Goal: Obtain resource: Download file/media

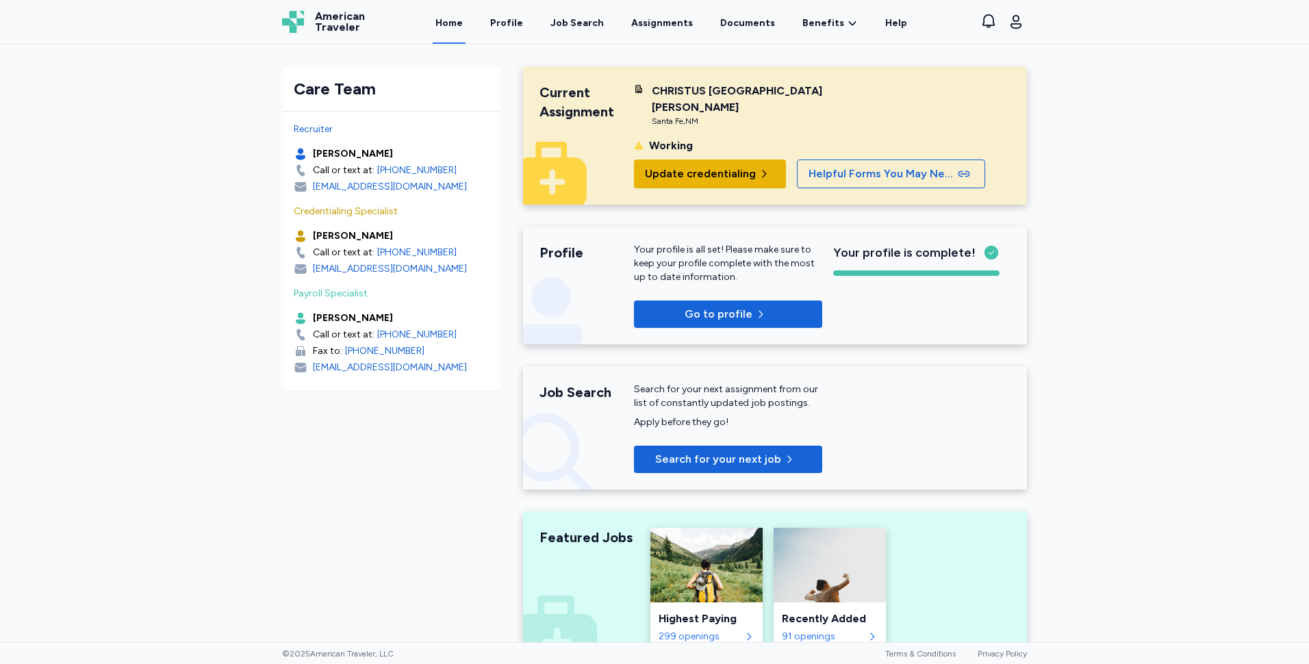
click at [724, 173] on span "Update credentialing" at bounding box center [700, 174] width 111 height 16
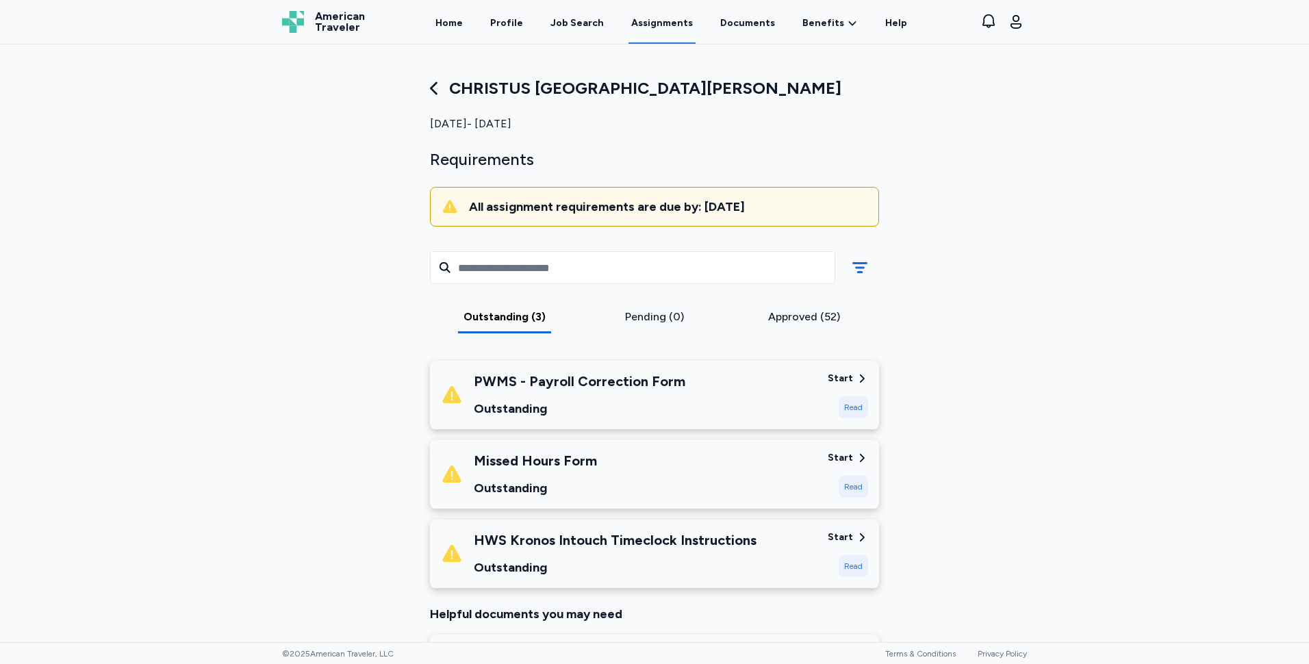
scroll to position [137, 0]
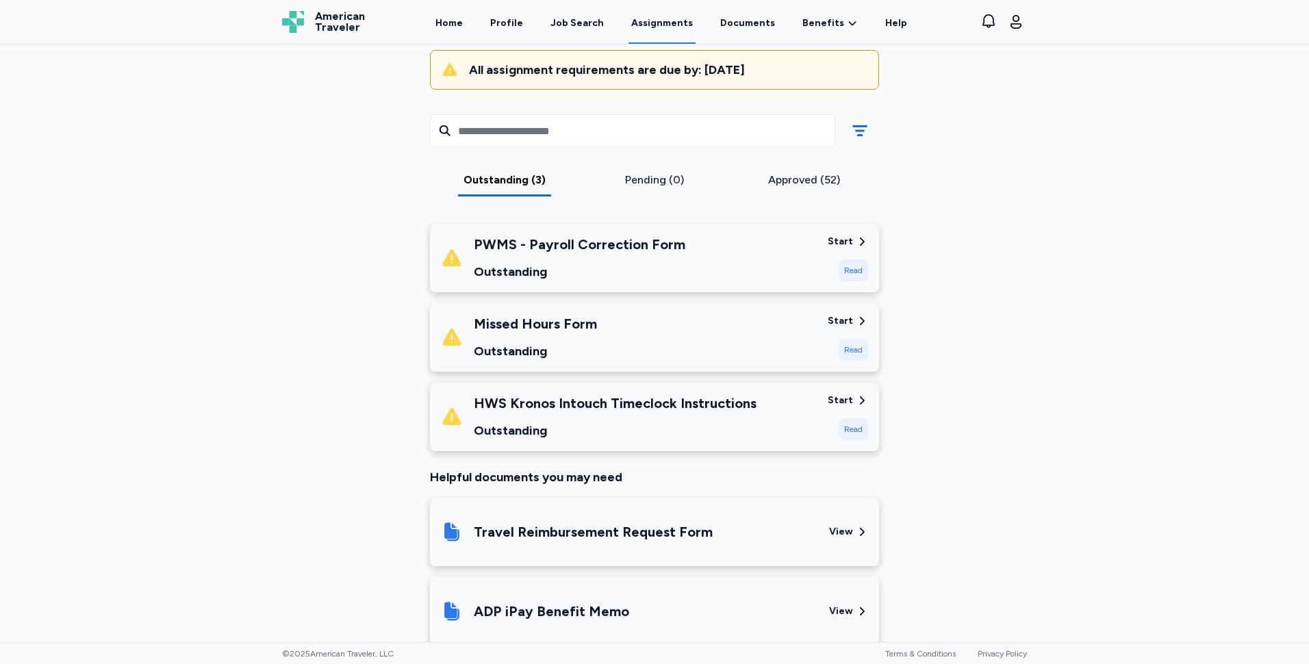
click at [850, 396] on div "Start" at bounding box center [848, 401] width 40 height 14
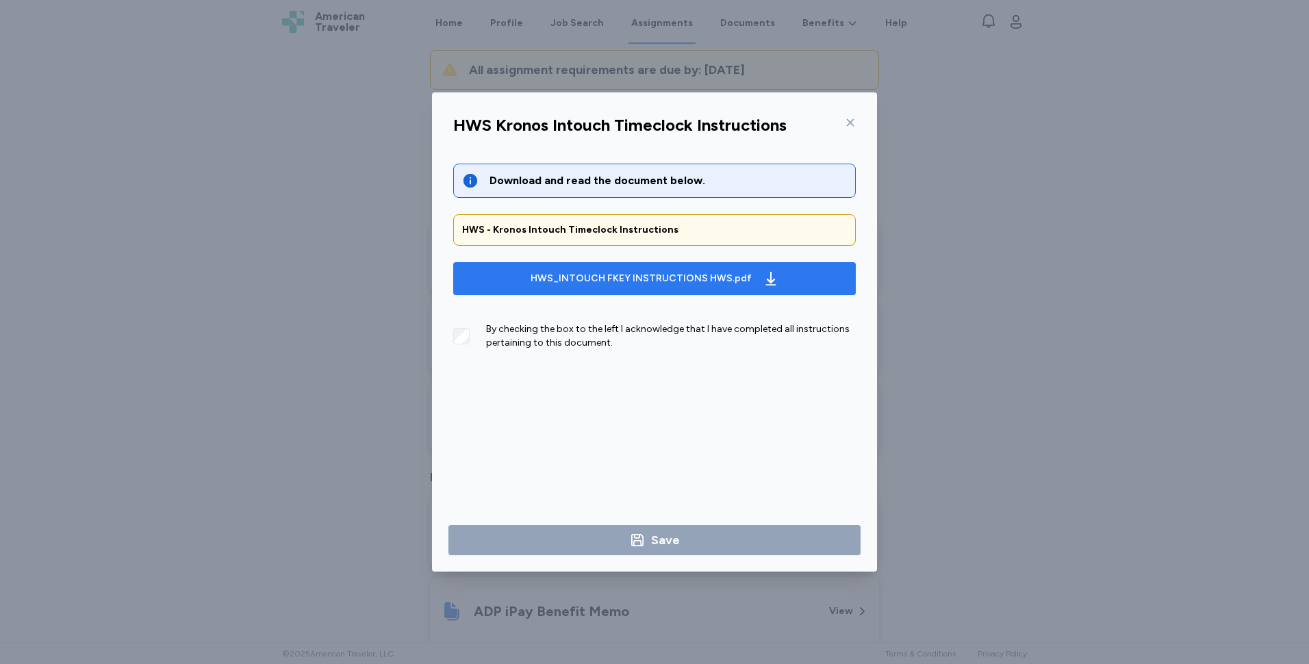
click at [698, 283] on div "HWS_INTOUCH FKEY INSTRUCTIONS HWS.pdf" at bounding box center [641, 279] width 221 height 14
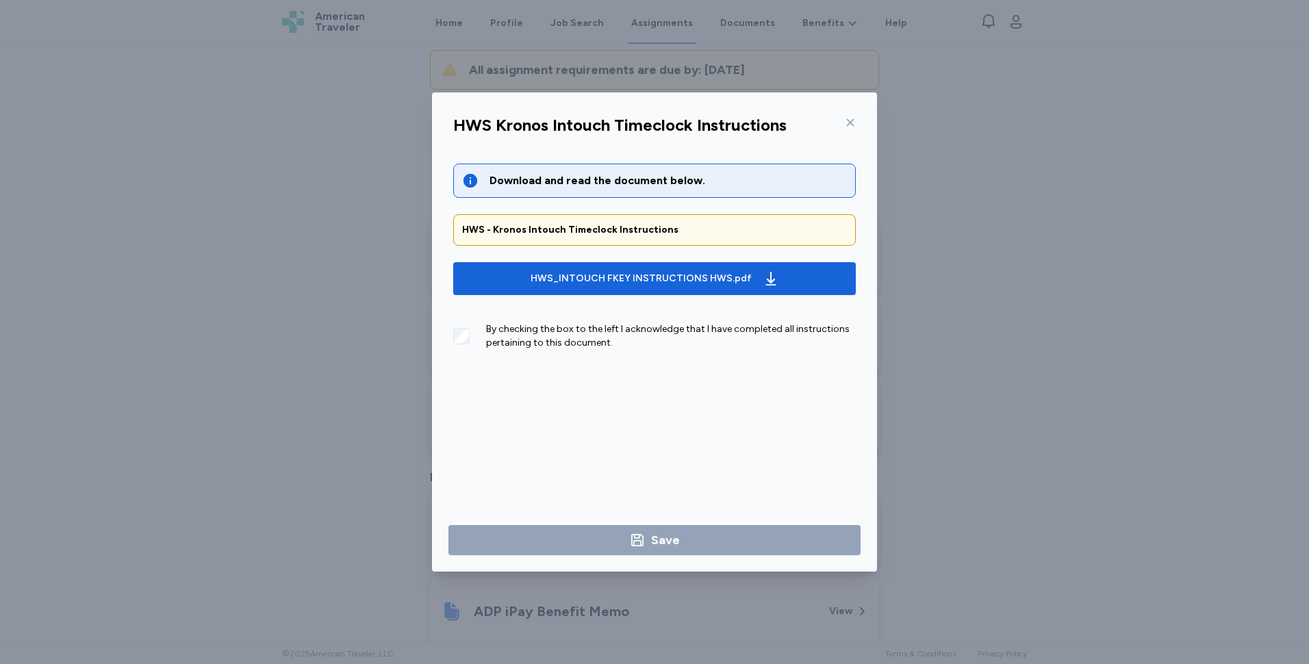
click at [661, 331] on div "By checking the box to the left I acknowledge that I have completed all instruc…" at bounding box center [671, 335] width 370 height 27
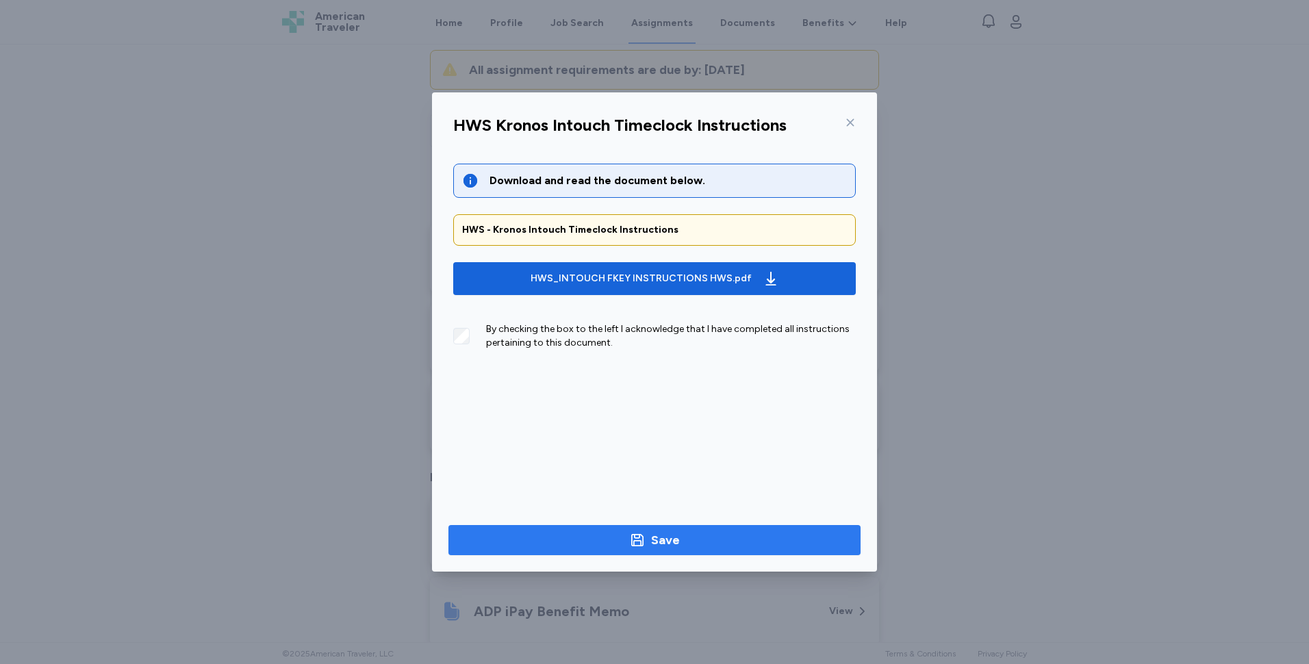
click at [634, 542] on icon "button" at bounding box center [637, 540] width 16 height 16
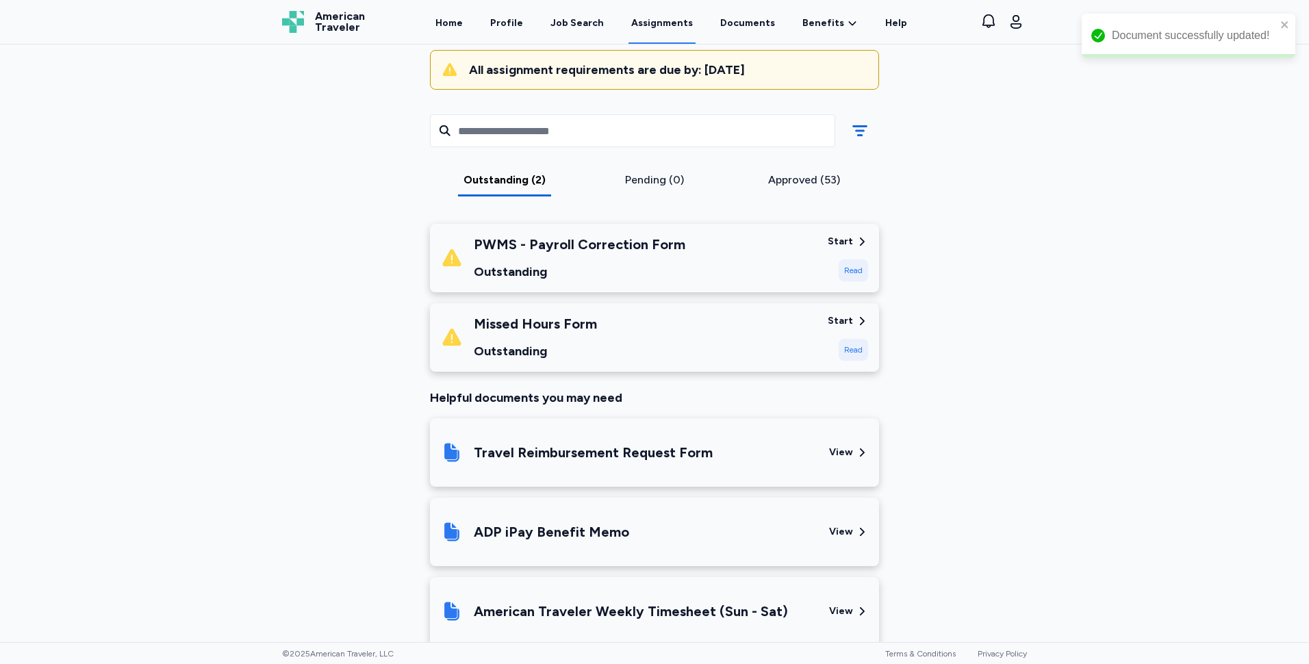
click at [848, 273] on div "Read" at bounding box center [853, 270] width 29 height 22
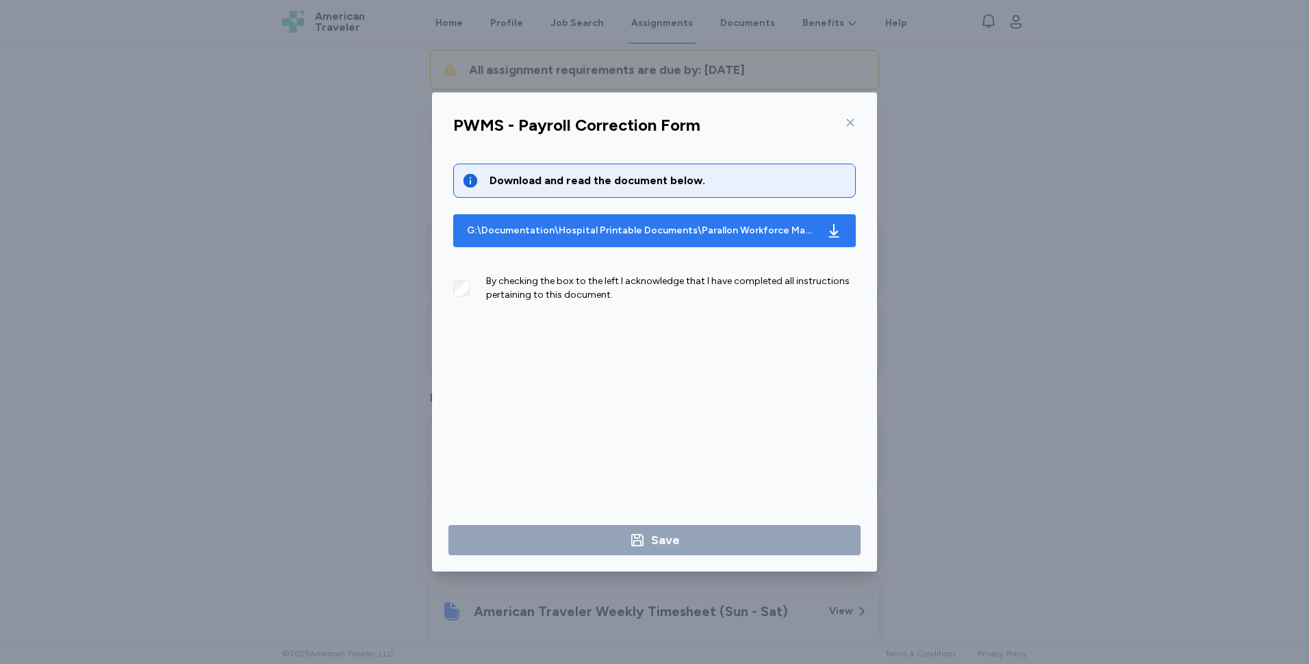
click at [707, 227] on div "G:\Documentation\Hospital Printable Documents\Parallon Workforce Management Sol…" at bounding box center [641, 231] width 348 height 14
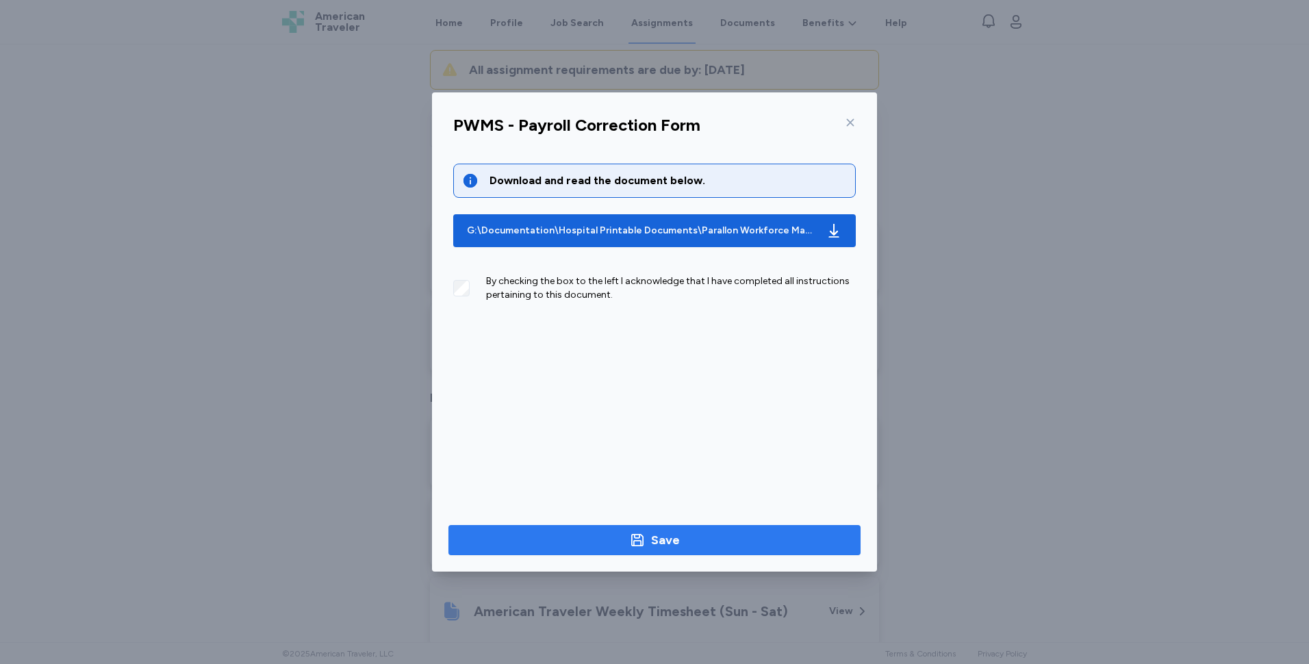
click at [659, 542] on div "Save" at bounding box center [665, 540] width 29 height 19
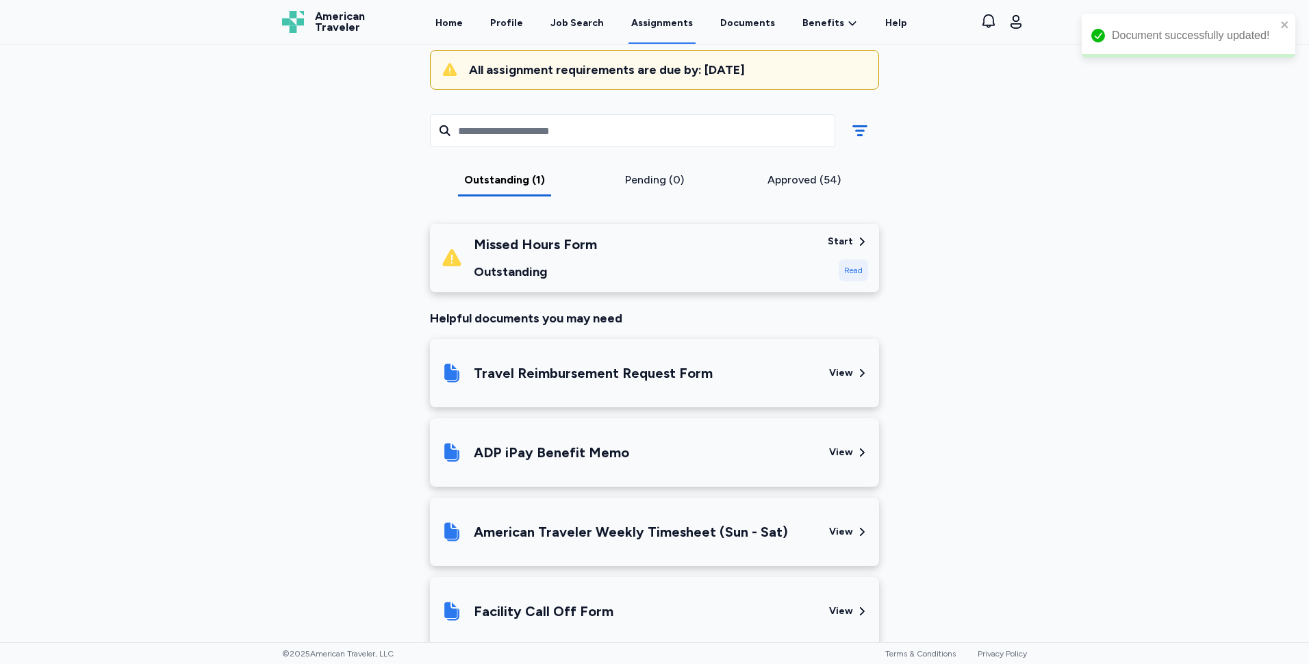
click at [852, 268] on div "Read" at bounding box center [853, 270] width 29 height 22
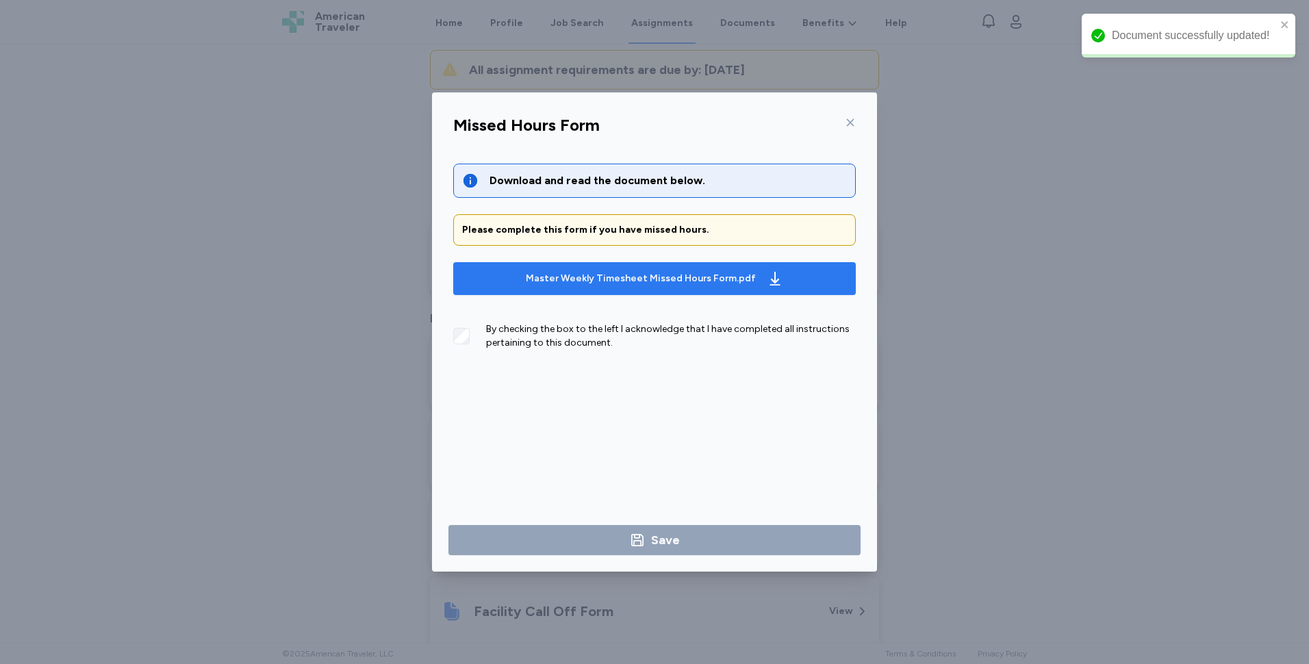
click at [533, 274] on div "Master Weekly Timesheet Missed Hours Form.pdf" at bounding box center [641, 279] width 230 height 14
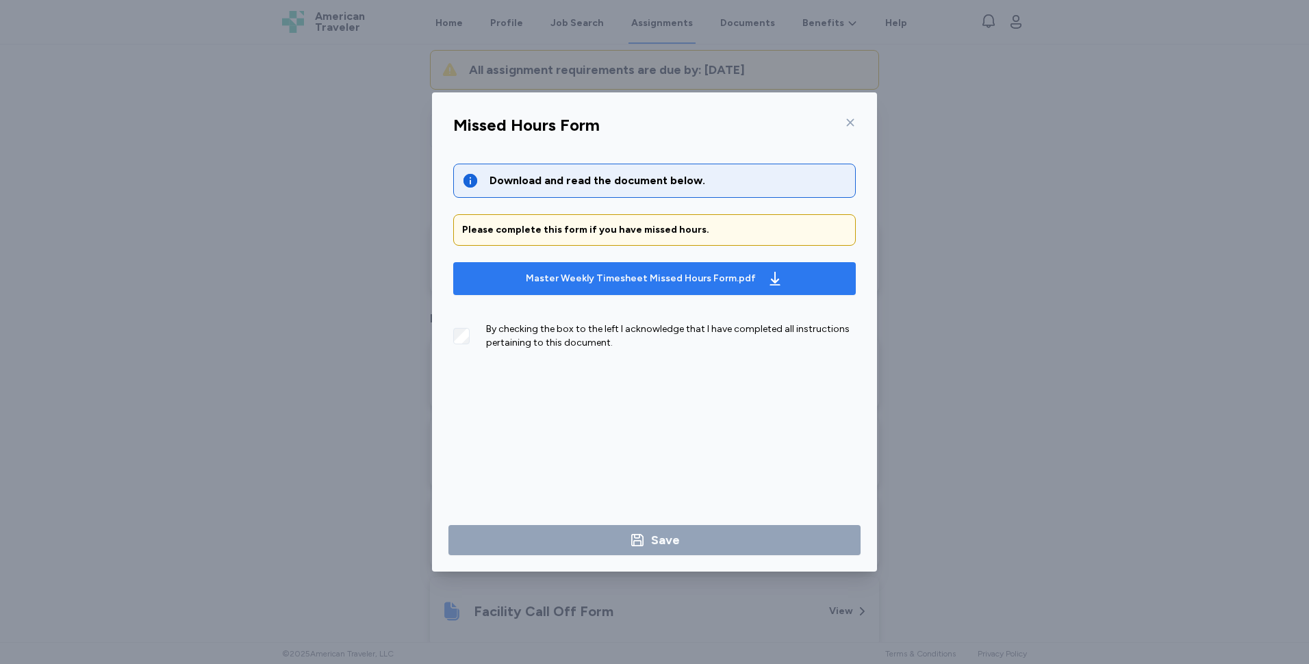
click at [624, 288] on div "Master Weekly Timesheet Missed Hours Form.pdf" at bounding box center [654, 279] width 263 height 22
click at [668, 294] on button "Master Weekly Timesheet Missed Hours Form.pdf" at bounding box center [654, 278] width 403 height 33
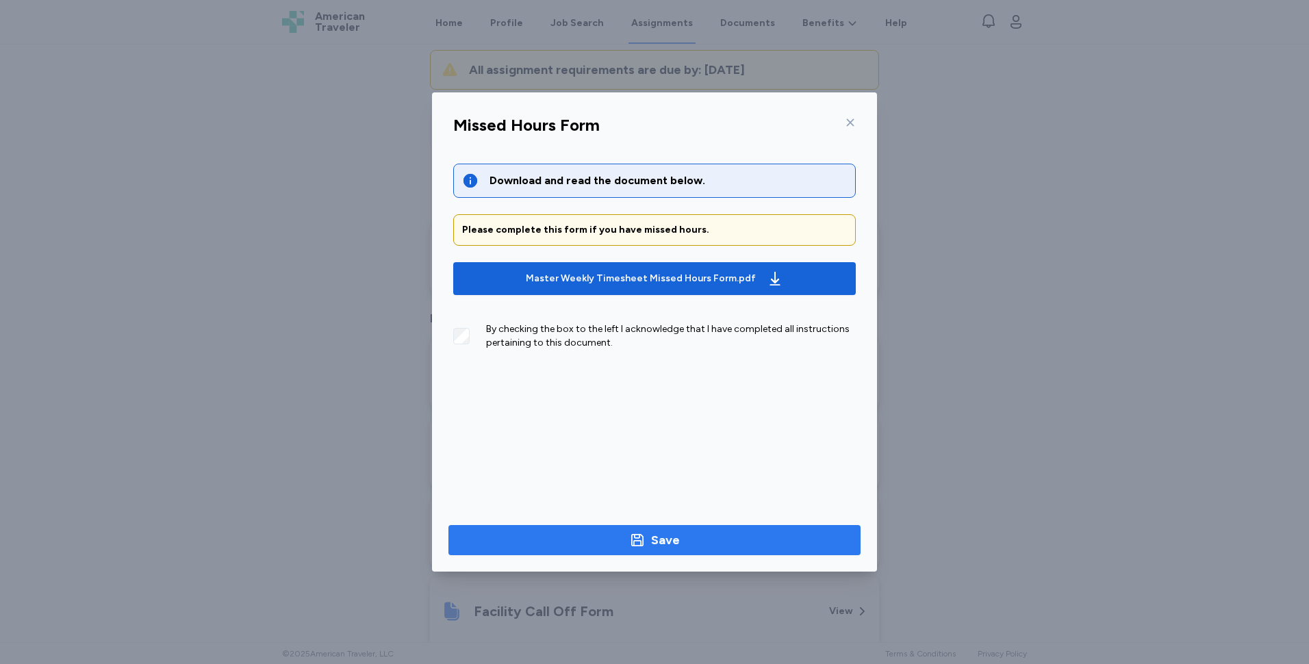
click at [674, 545] on div "Save" at bounding box center [665, 540] width 29 height 19
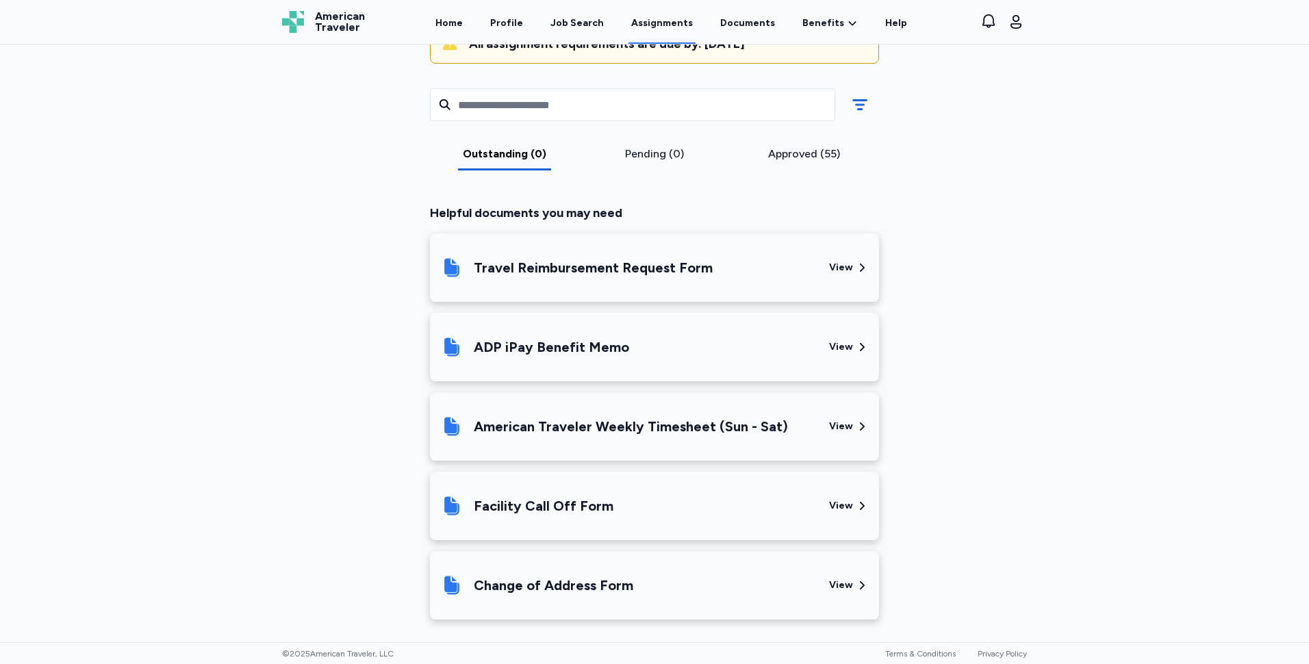
scroll to position [173, 0]
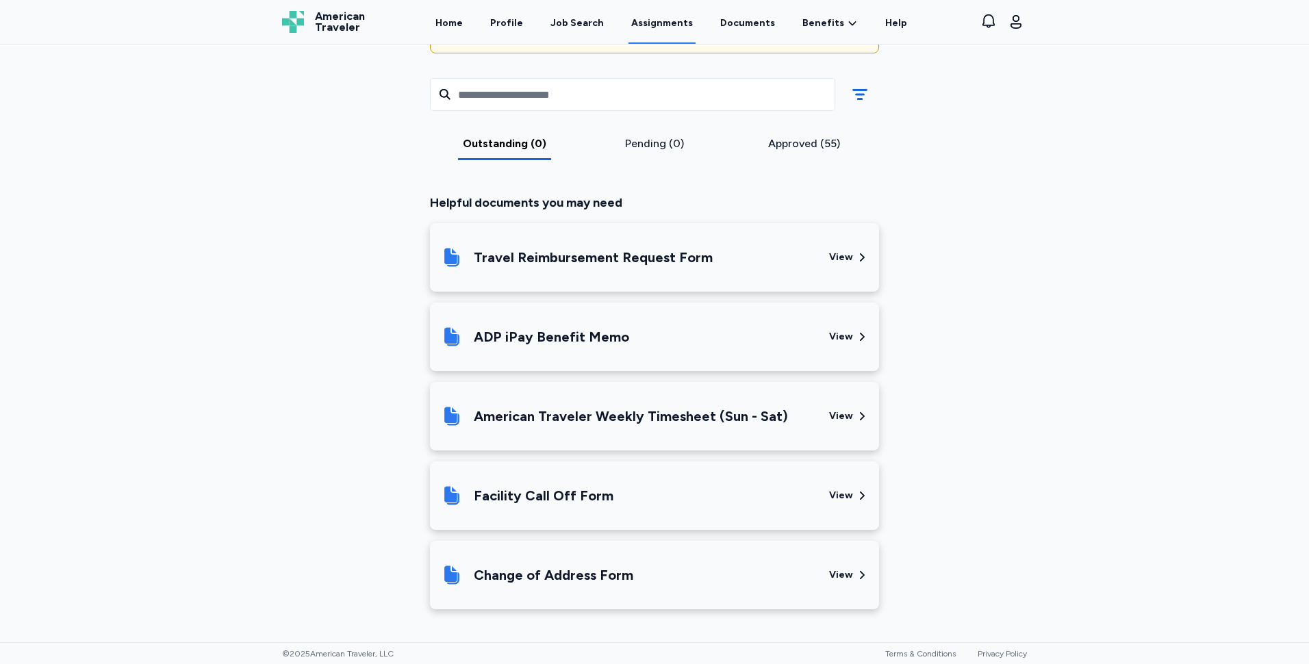
click at [805, 274] on div "Travel Reimbursement Request Form" at bounding box center [629, 257] width 377 height 47
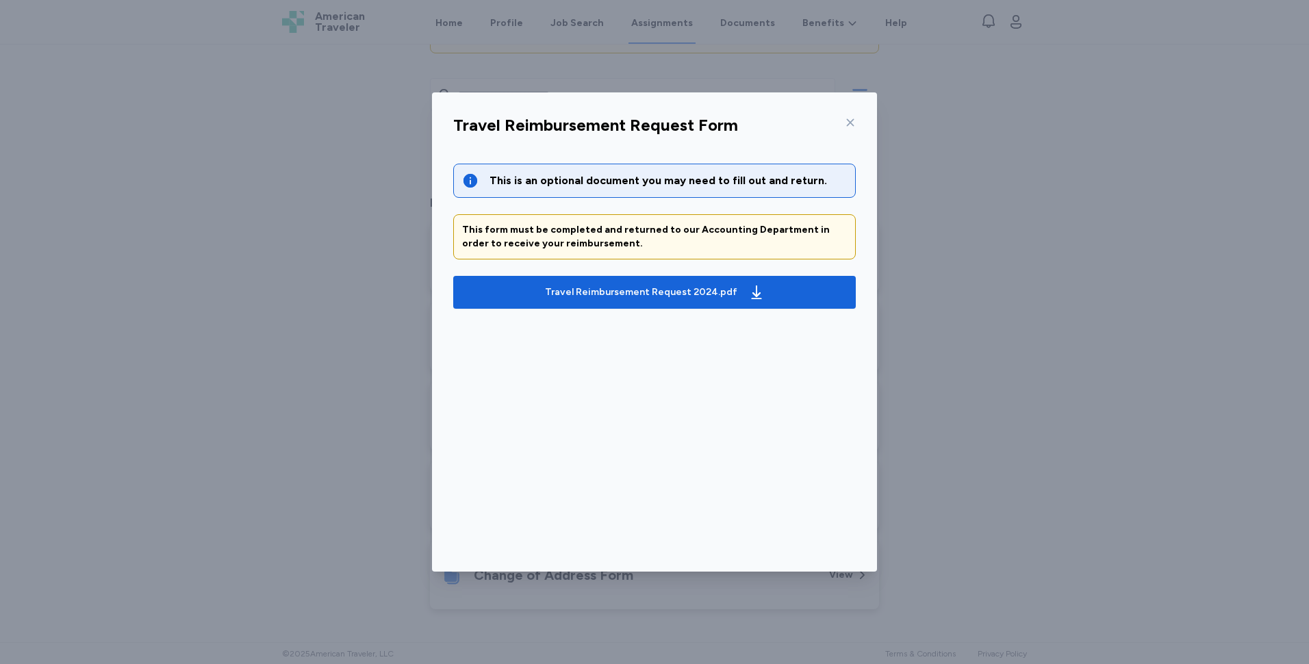
click at [848, 126] on icon at bounding box center [850, 122] width 11 height 11
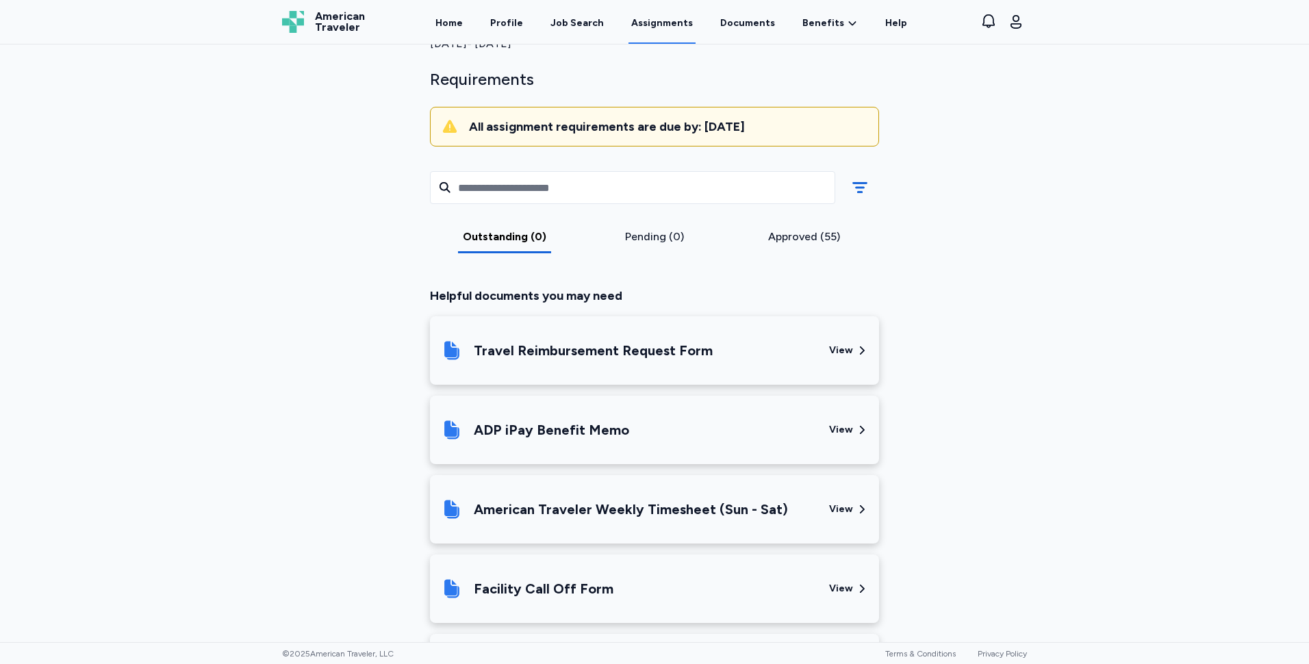
scroll to position [0, 0]
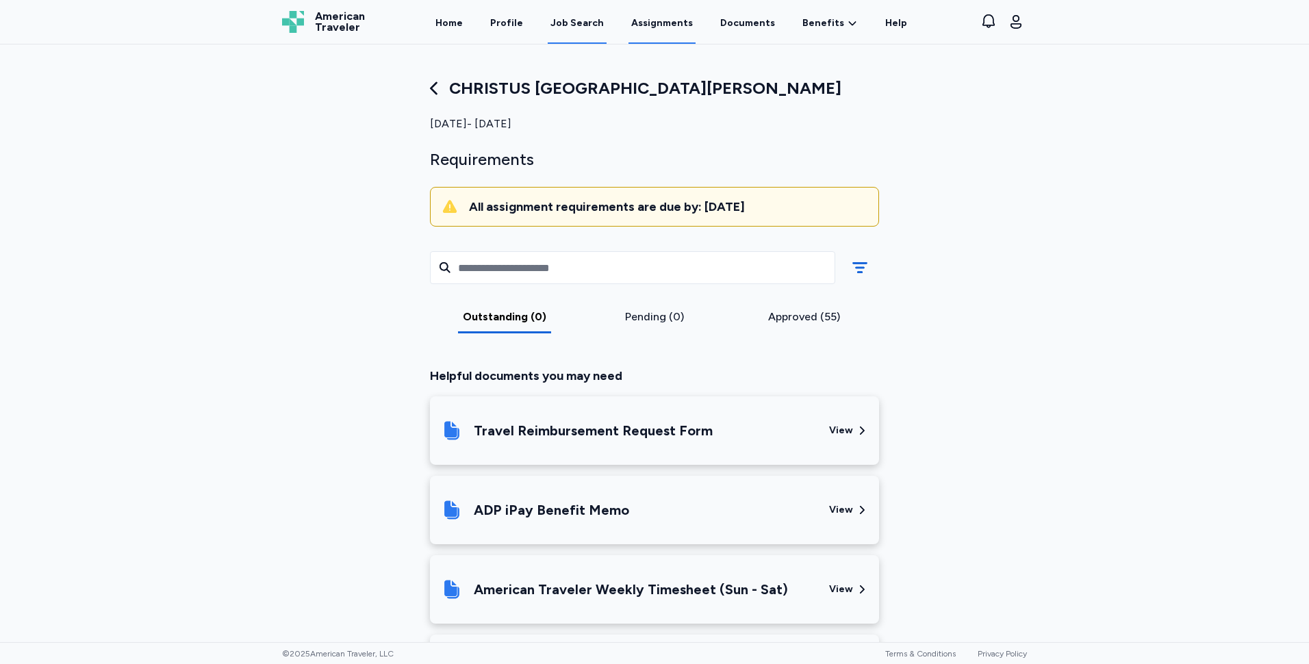
drag, startPoint x: 599, startPoint y: 29, endPoint x: 583, endPoint y: 25, distance: 16.9
click at [599, 29] on div "Job Search" at bounding box center [576, 23] width 53 height 14
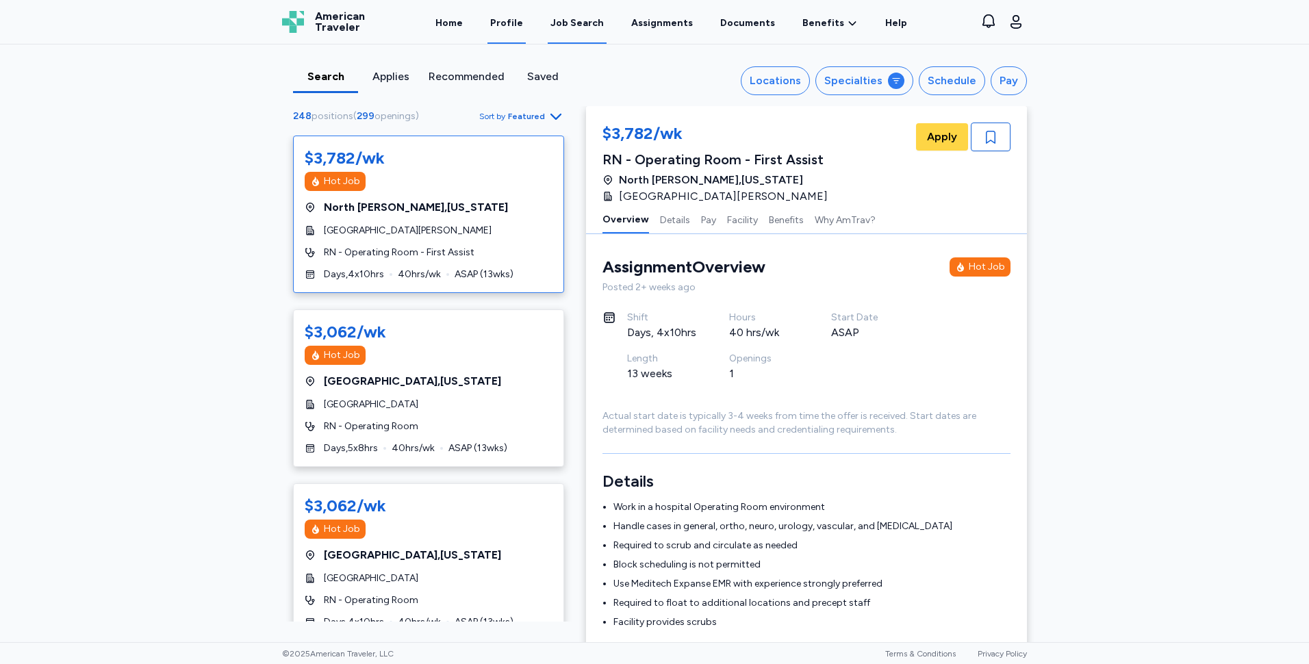
click at [507, 23] on link "Profile" at bounding box center [506, 22] width 38 height 42
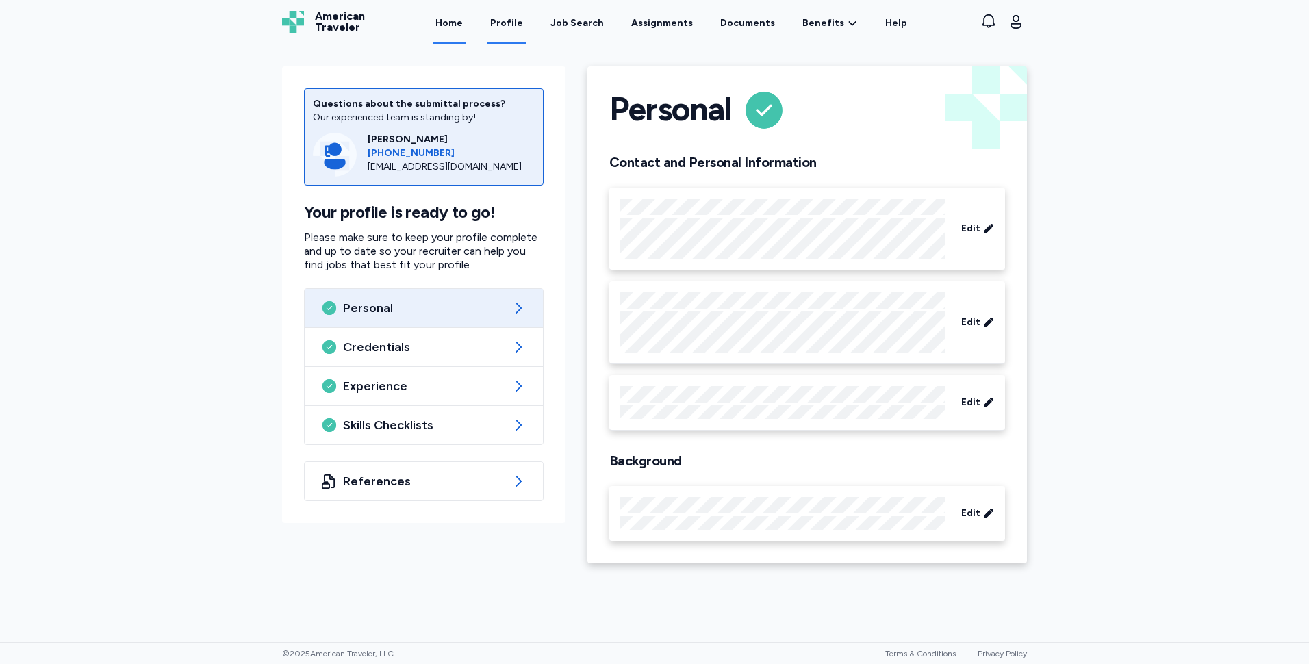
click at [447, 22] on link "Home" at bounding box center [449, 22] width 33 height 42
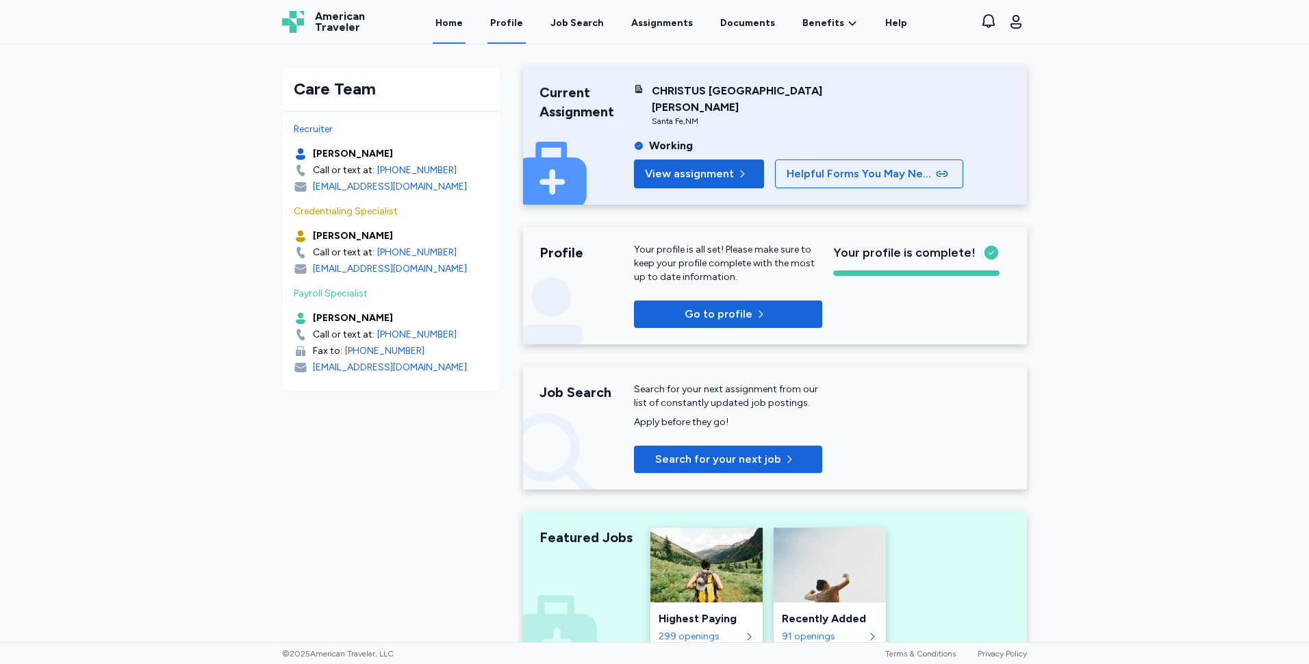
click at [526, 18] on link "Profile" at bounding box center [506, 22] width 38 height 42
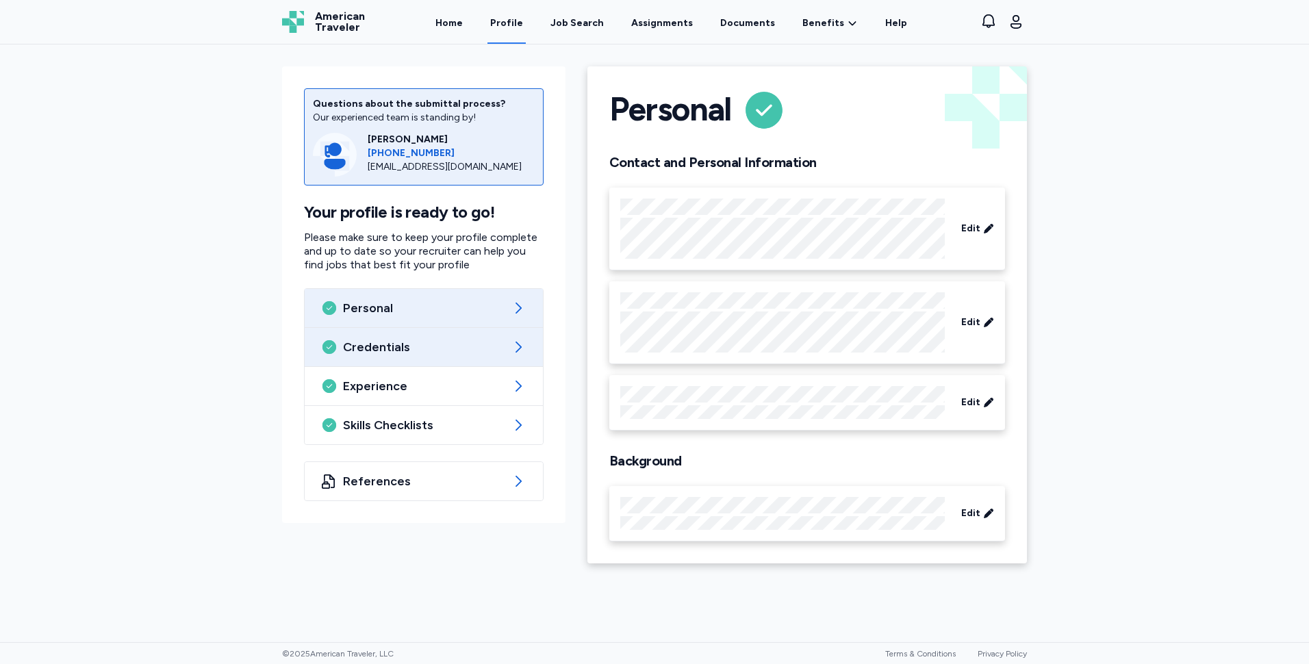
click at [382, 338] on div "Credentials" at bounding box center [424, 347] width 238 height 38
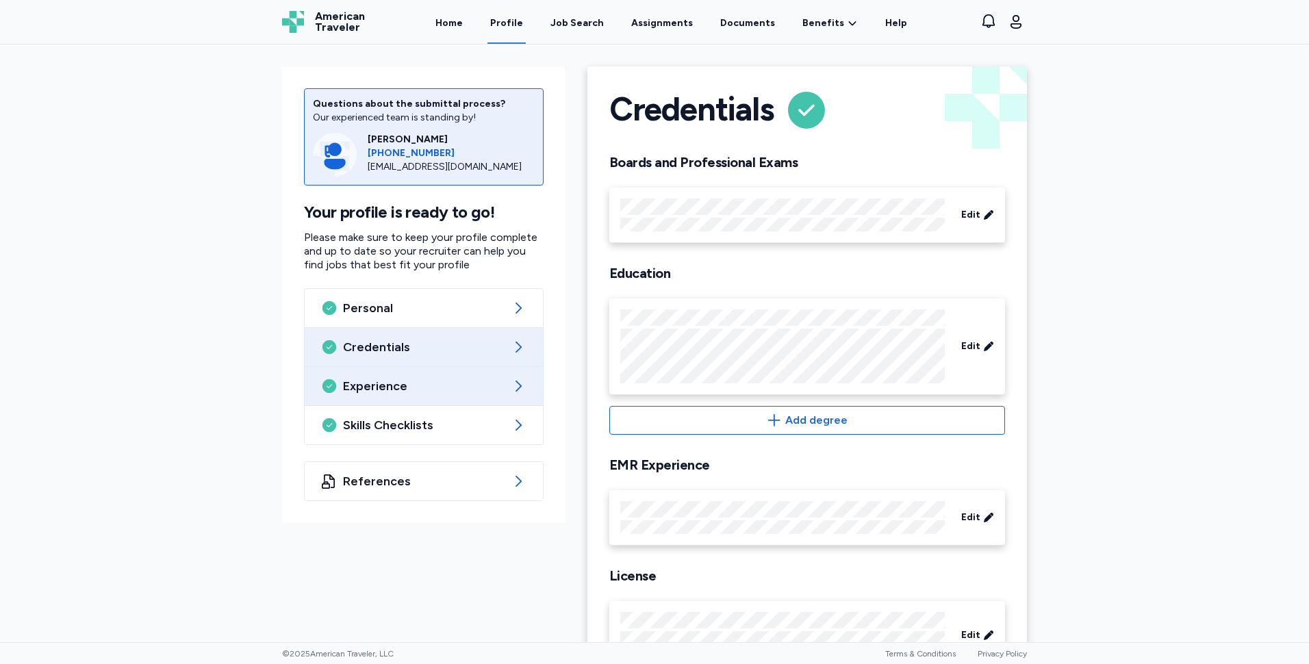
click at [403, 385] on span "Experience" at bounding box center [424, 386] width 162 height 16
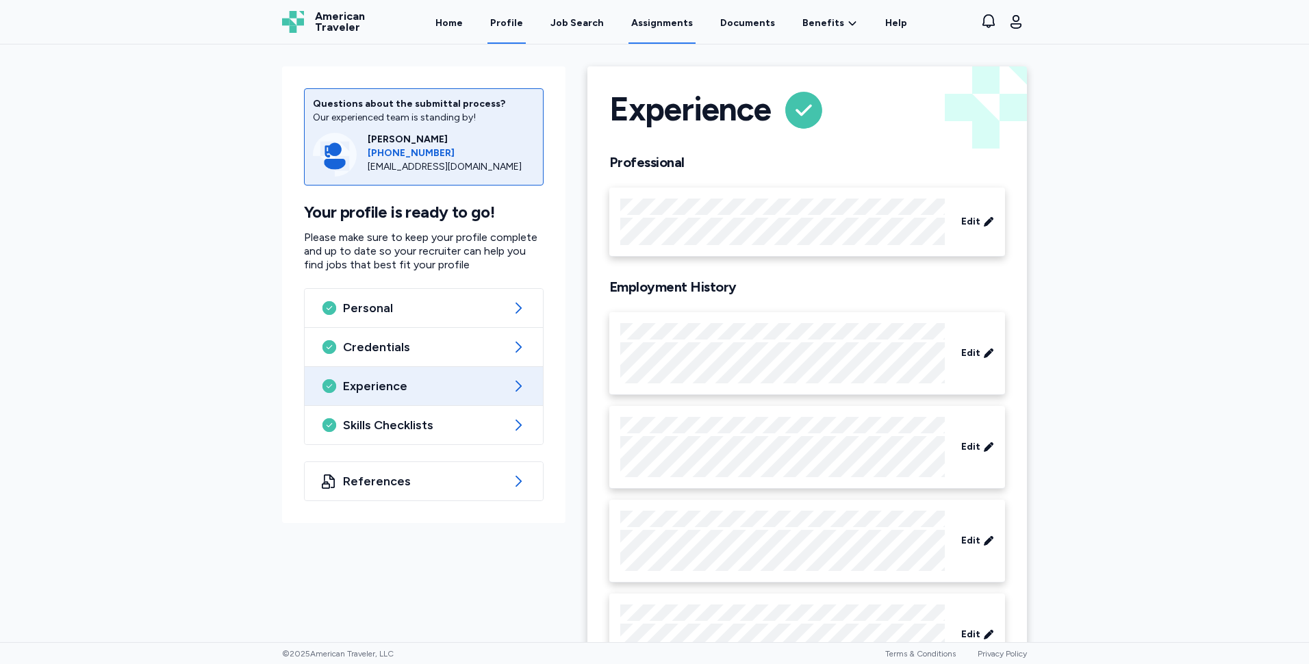
click at [663, 20] on link "Assignments" at bounding box center [661, 22] width 67 height 42
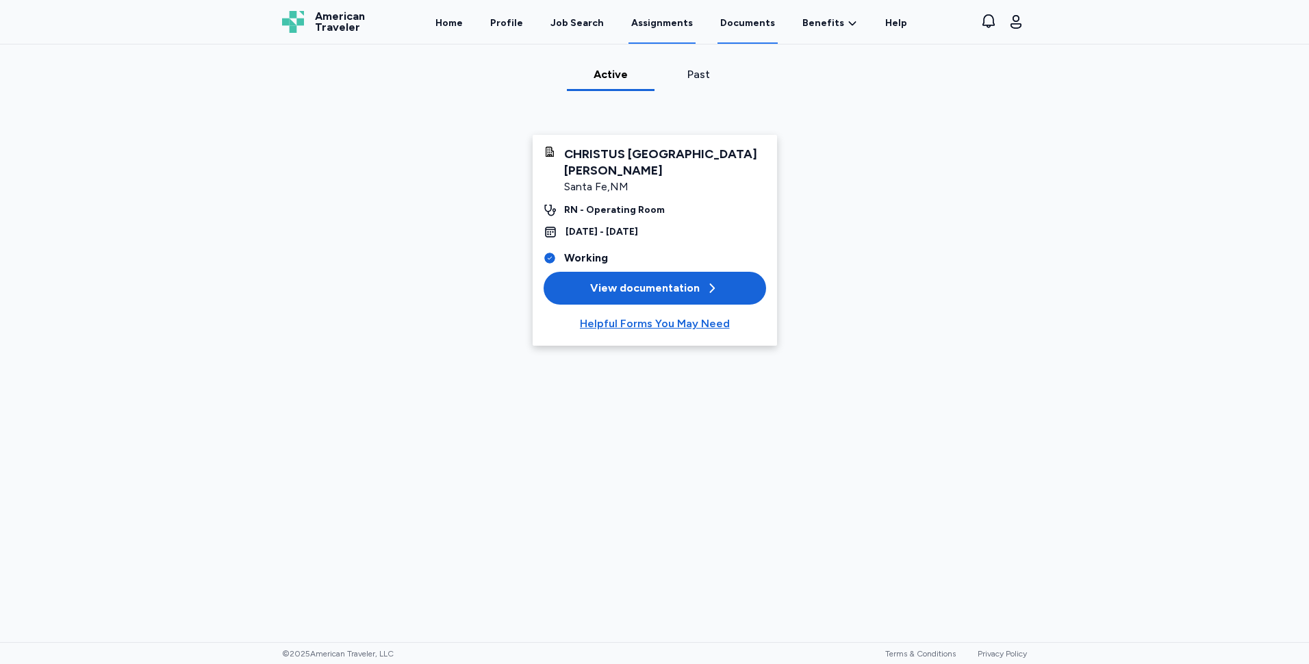
click at [758, 25] on link "Documents" at bounding box center [747, 22] width 60 height 42
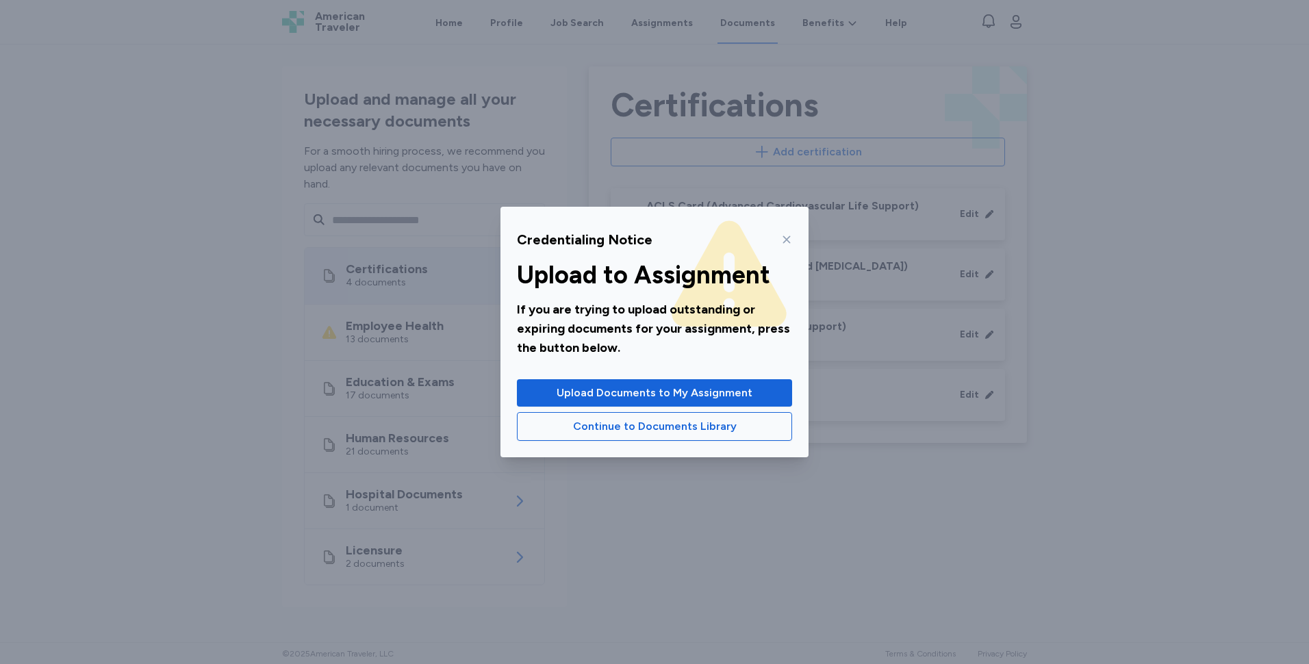
click at [782, 243] on icon at bounding box center [786, 239] width 11 height 11
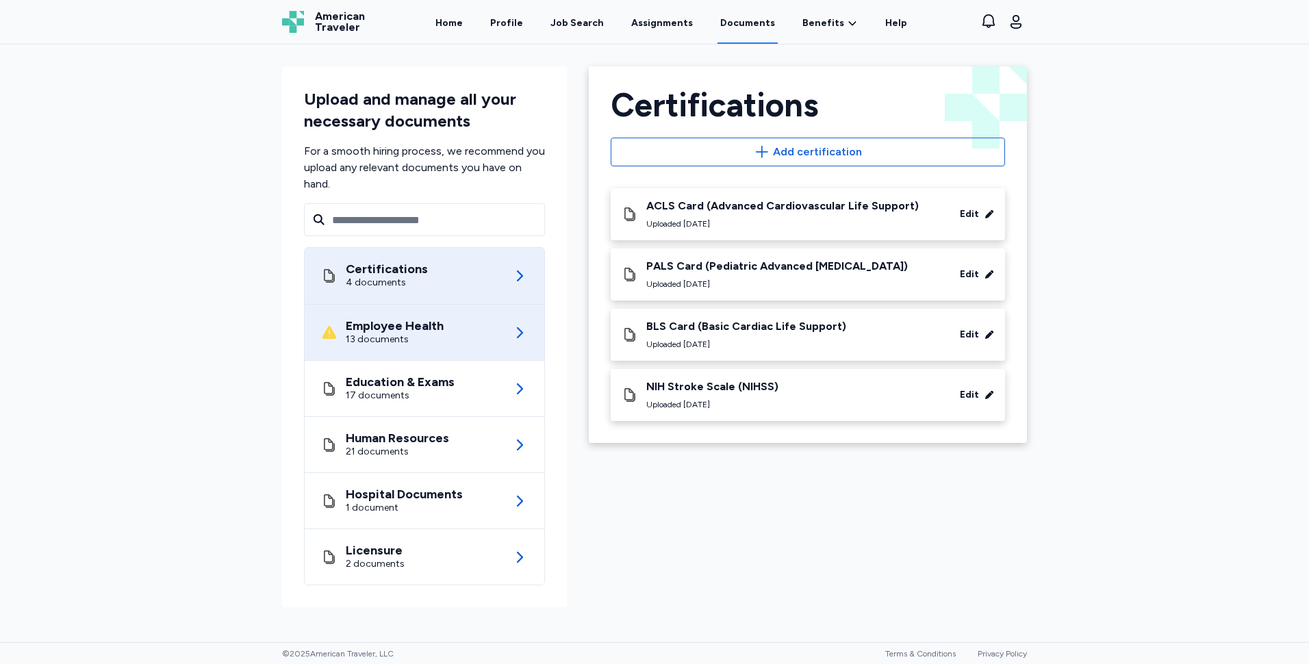
click at [409, 333] on div "13 documents" at bounding box center [395, 340] width 98 height 14
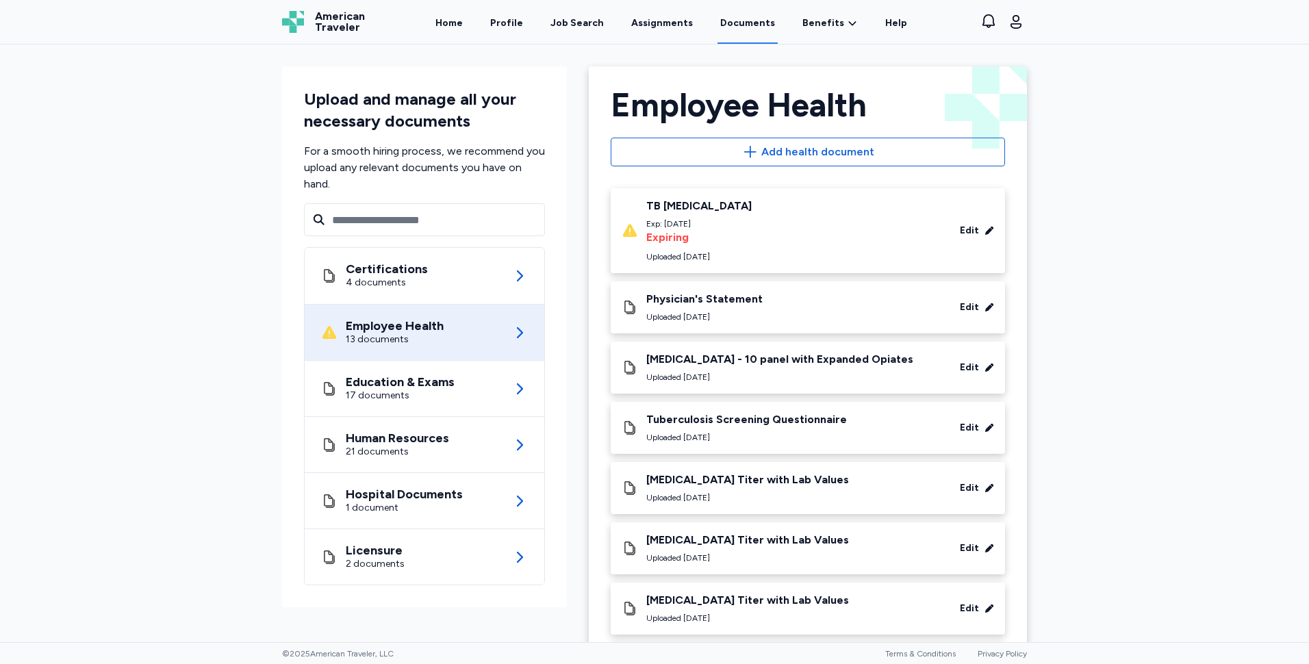
click at [754, 246] on div "TB [MEDICAL_DATA] Exp: [DATE] Expiring Uploaded [DATE] Edit" at bounding box center [808, 230] width 372 height 63
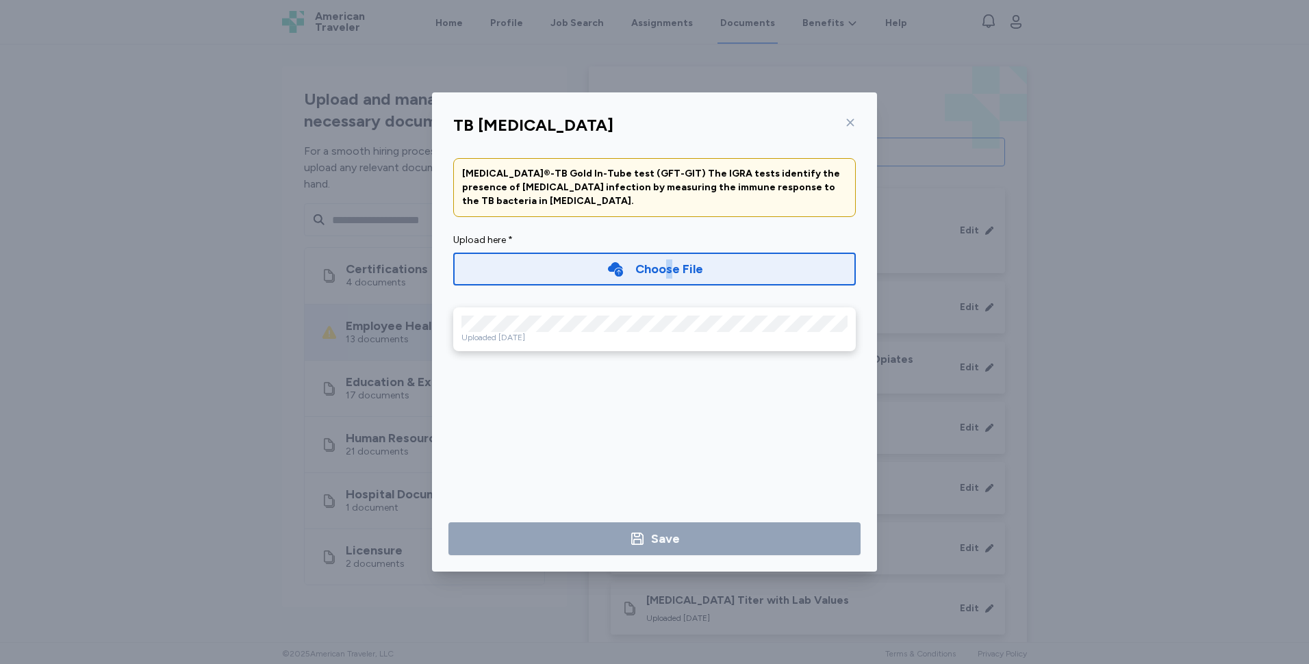
click at [670, 264] on div "Choose File" at bounding box center [669, 268] width 68 height 19
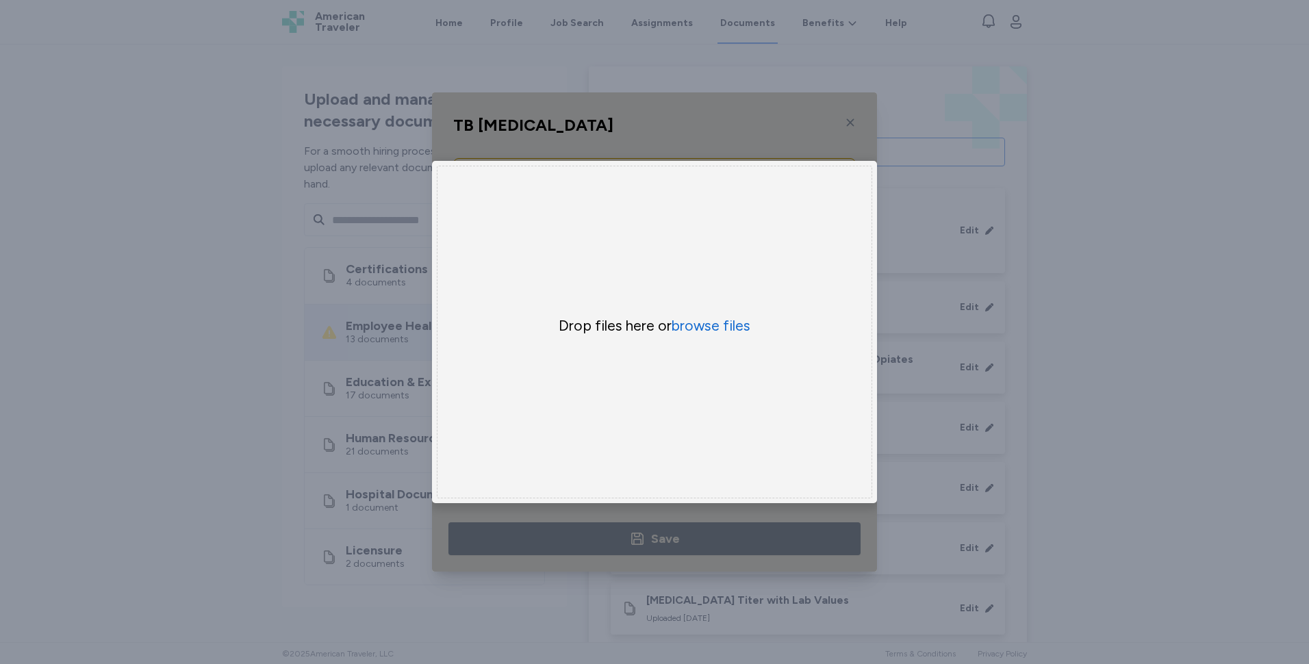
drag, startPoint x: 670, startPoint y: 264, endPoint x: 1132, endPoint y: 196, distance: 467.8
click at [1137, 196] on div "TB [MEDICAL_DATA] [MEDICAL_DATA]®-TB Gold In-Tube test (GFT-GIT) The IGRA tests…" at bounding box center [654, 332] width 1309 height 664
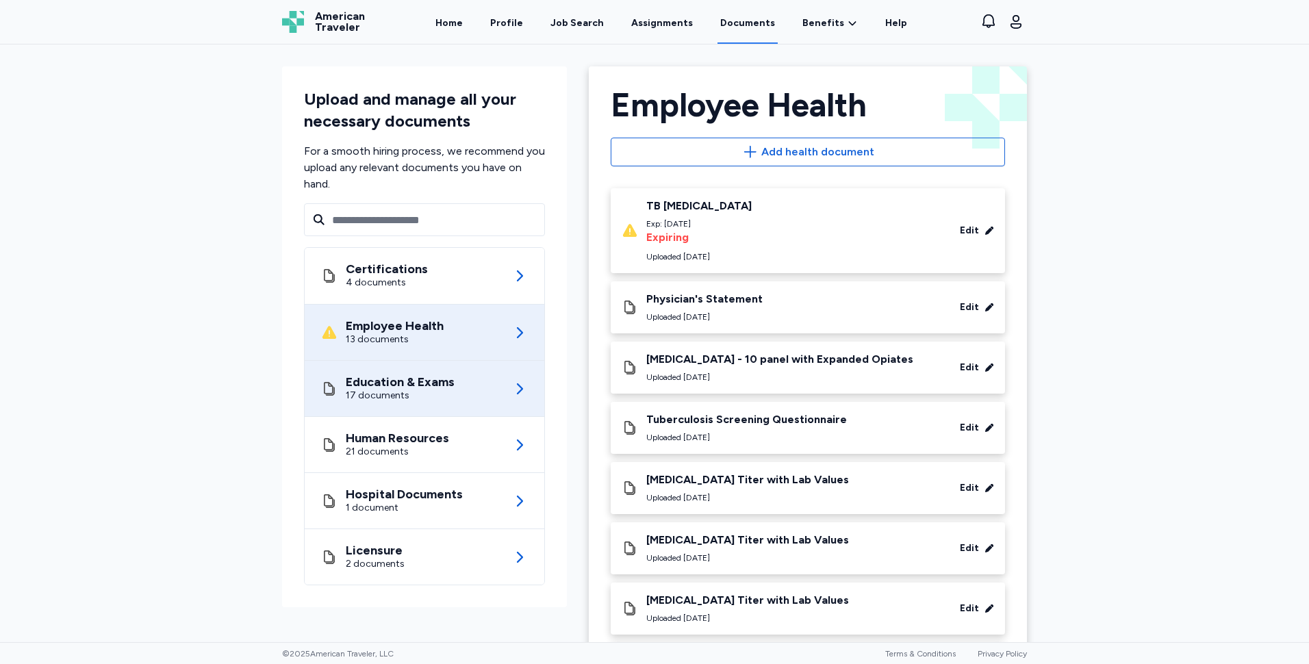
click at [372, 379] on div "Education & Exams" at bounding box center [400, 382] width 109 height 14
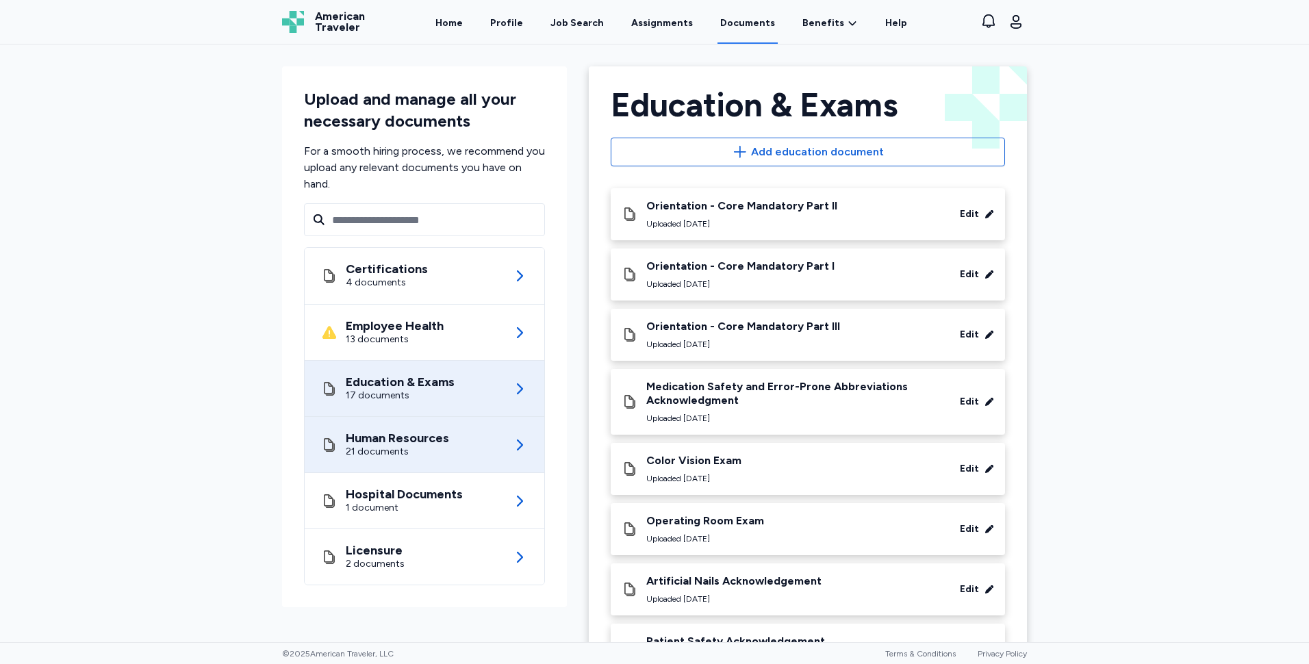
click at [385, 443] on div "Human Resources" at bounding box center [397, 438] width 103 height 14
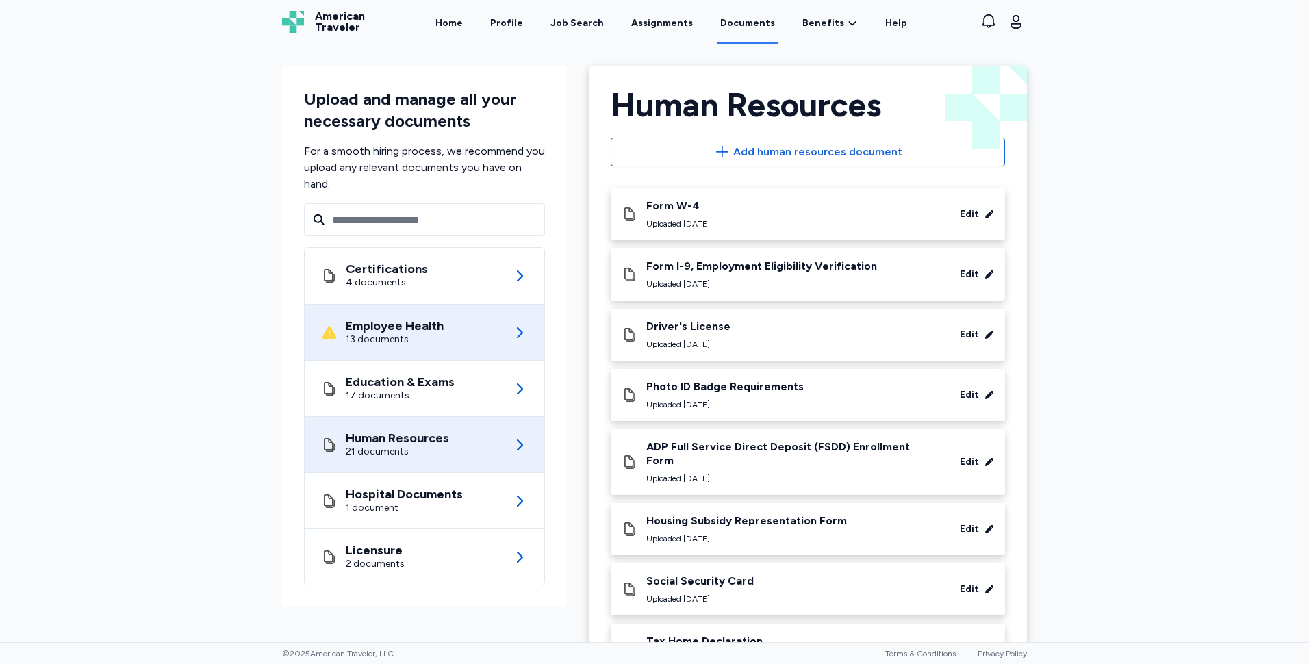
click at [401, 336] on div "13 documents" at bounding box center [395, 340] width 98 height 14
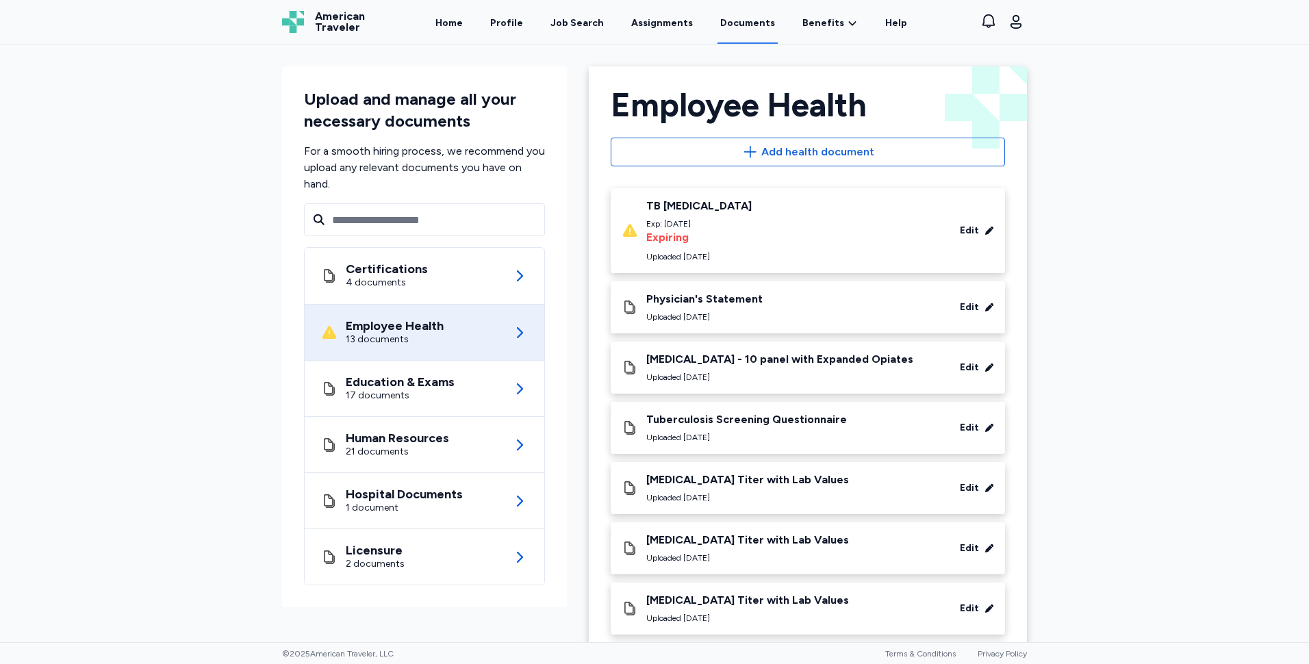
click at [752, 301] on div "Physician's Statement" at bounding box center [704, 299] width 116 height 14
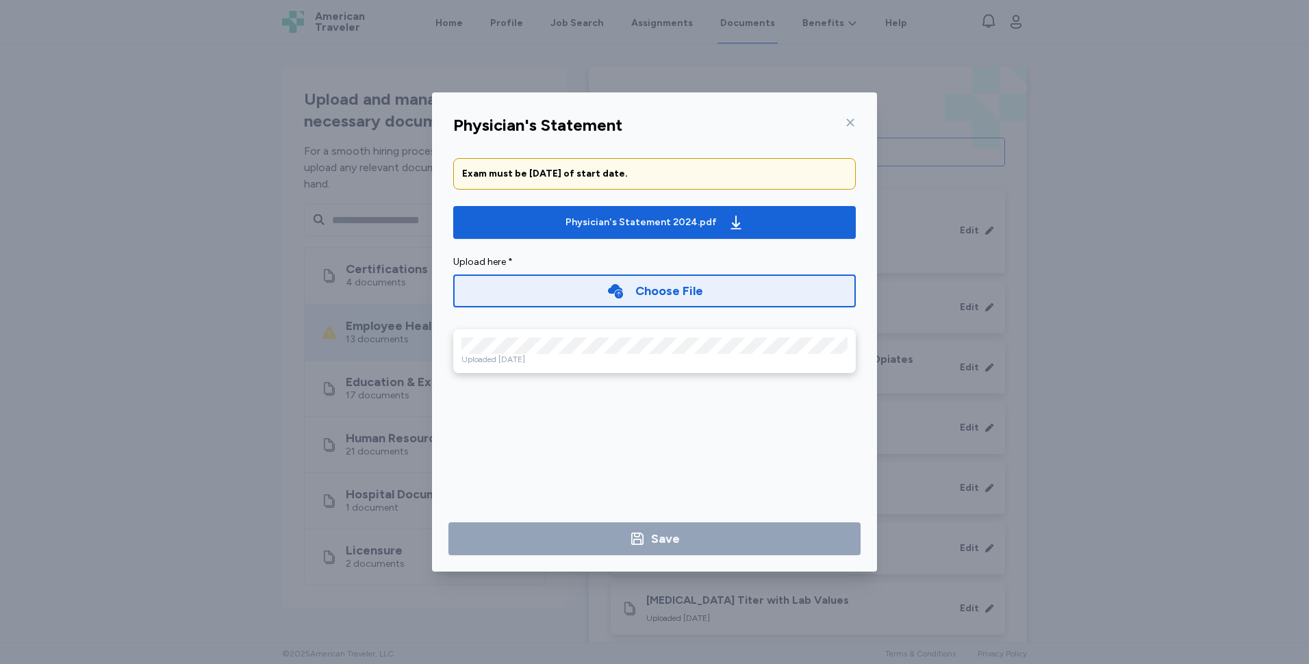
click at [845, 118] on div at bounding box center [847, 123] width 16 height 22
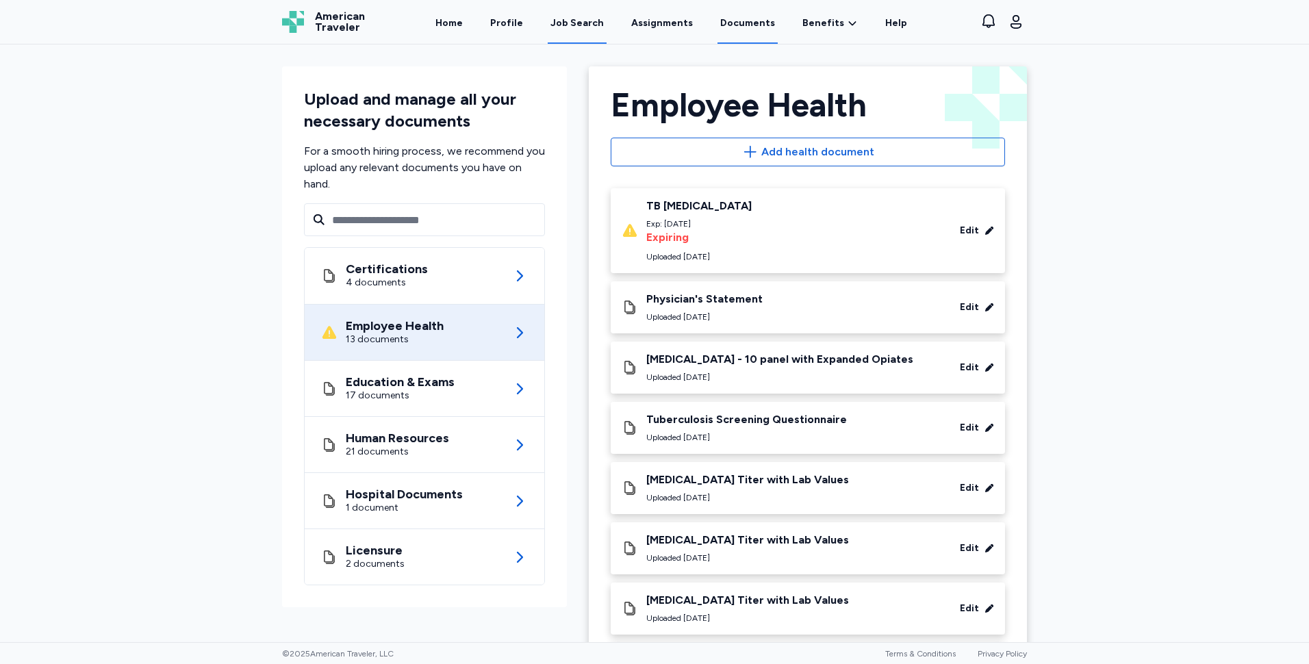
click at [588, 22] on div "Job Search" at bounding box center [576, 23] width 53 height 14
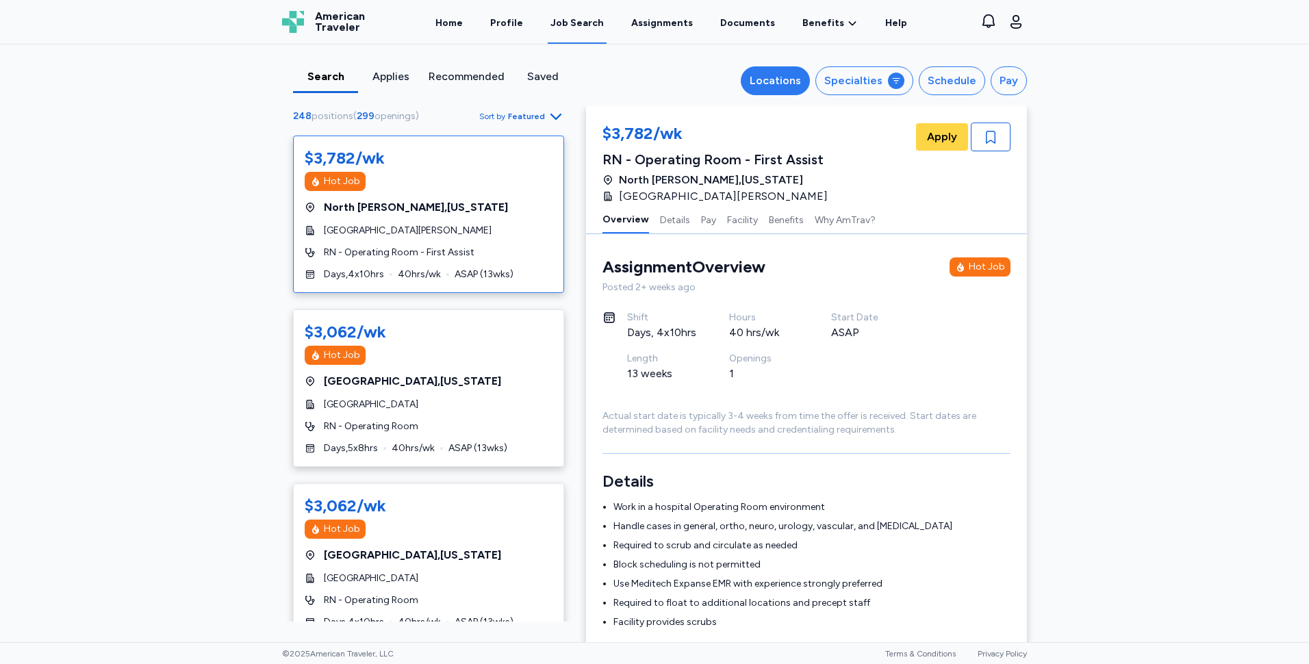
click at [771, 75] on div "Locations" at bounding box center [775, 81] width 51 height 16
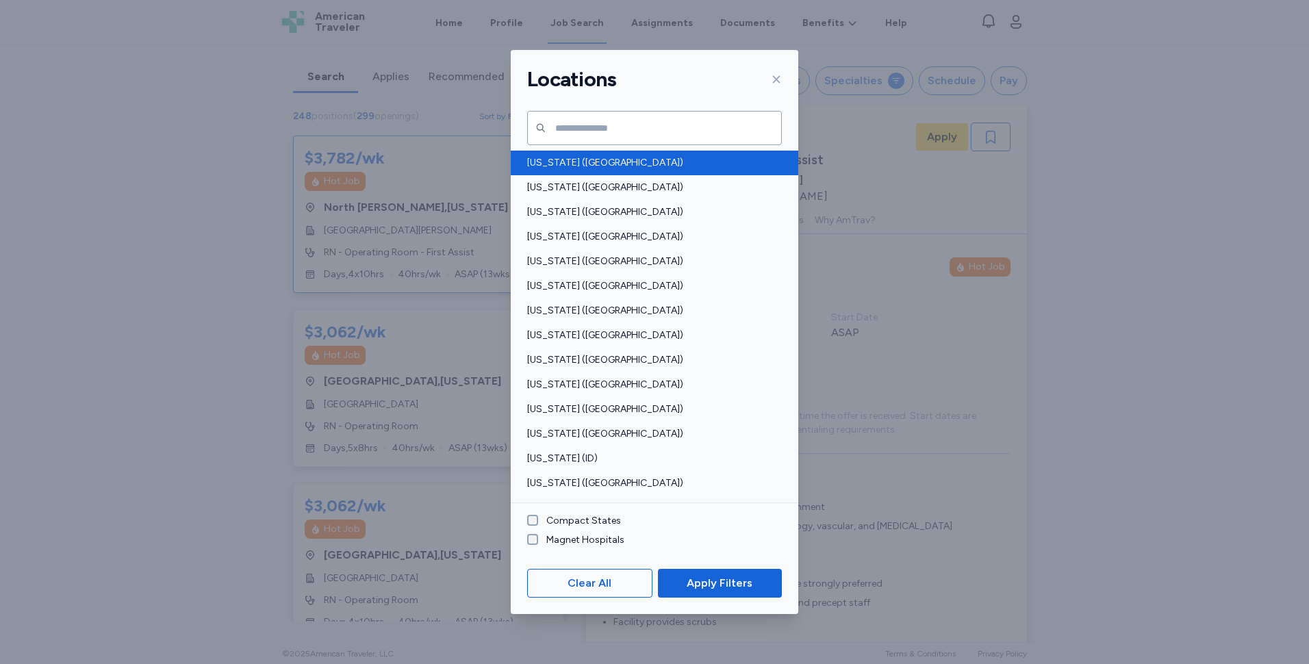
click at [553, 156] on span "[US_STATE] ([GEOGRAPHIC_DATA])" at bounding box center [650, 163] width 246 height 14
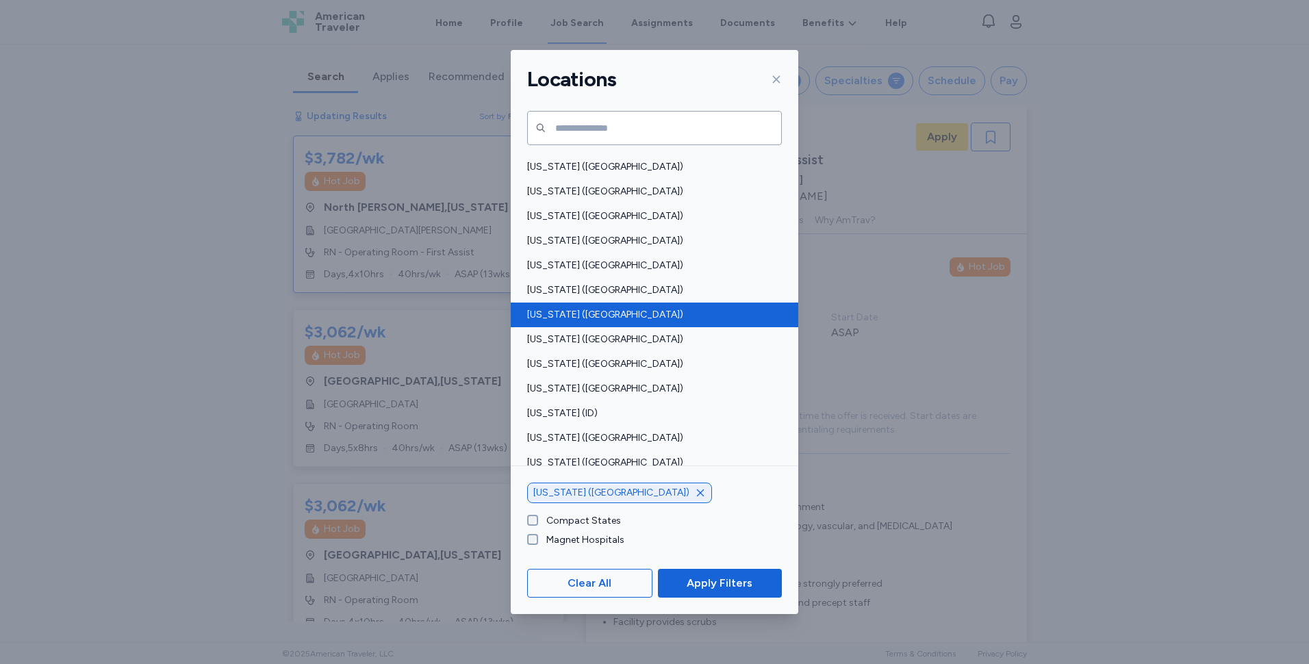
scroll to position [68, 0]
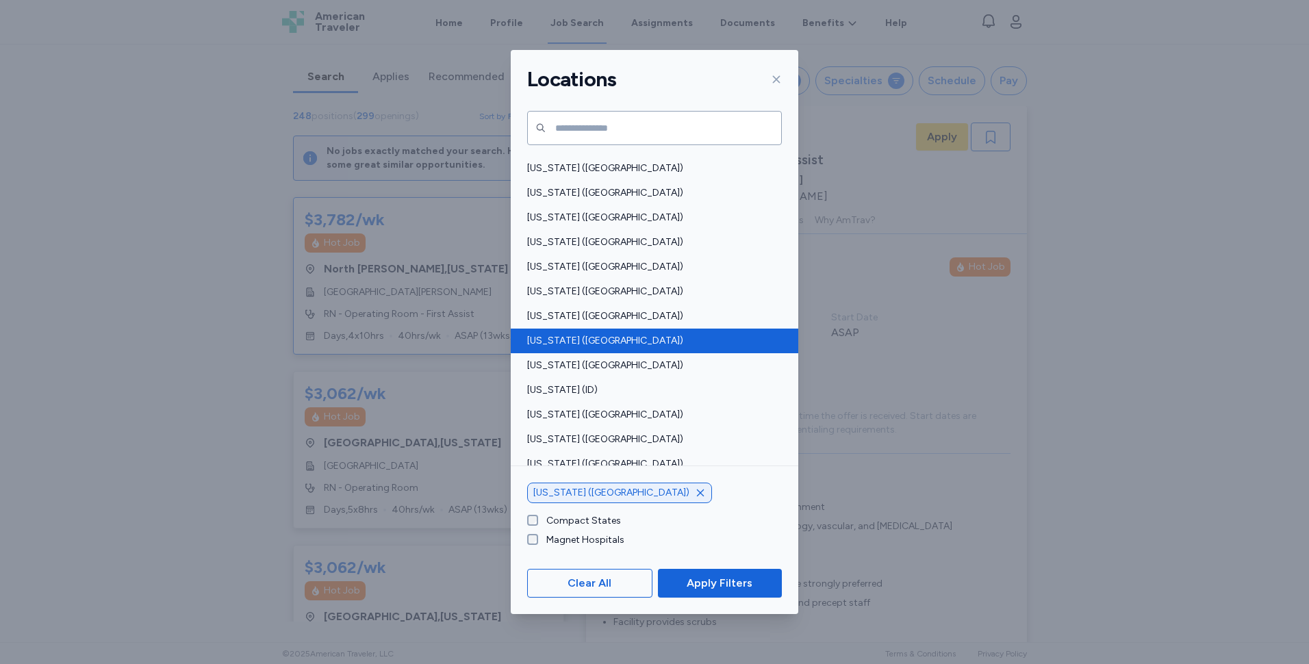
click at [560, 343] on span "[US_STATE] ([GEOGRAPHIC_DATA])" at bounding box center [650, 341] width 246 height 14
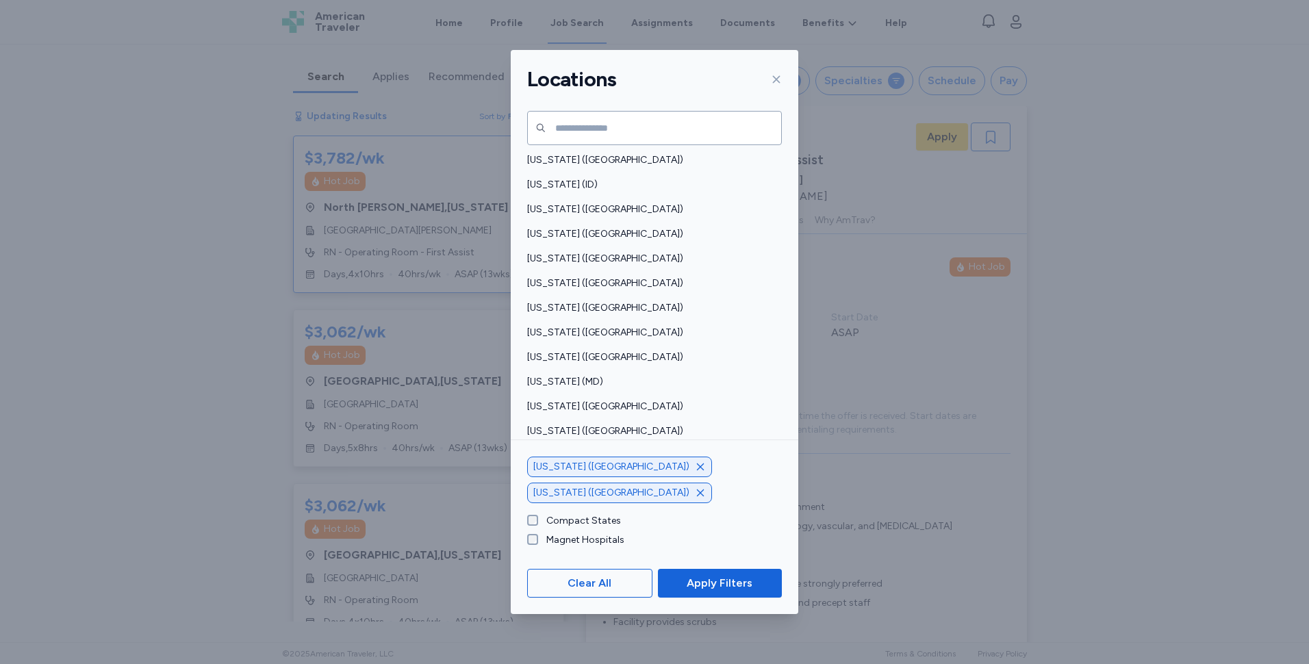
scroll to position [411, 0]
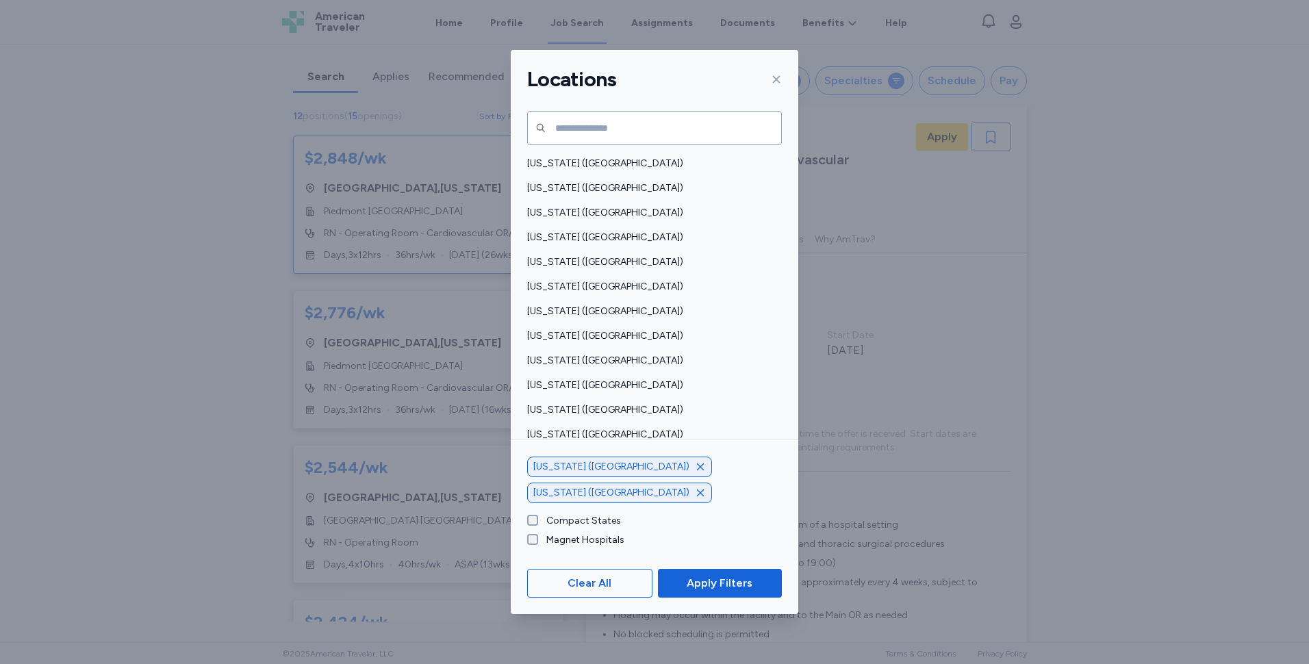
scroll to position [890, 0]
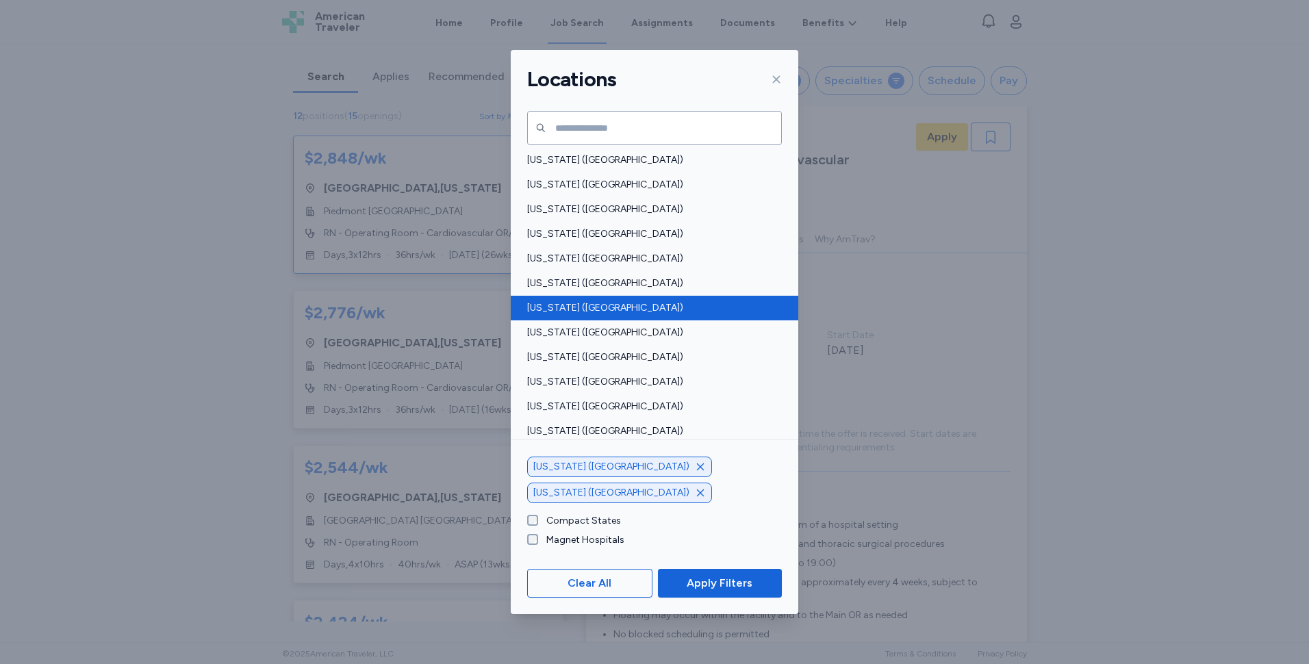
click at [562, 310] on span "[US_STATE] ([GEOGRAPHIC_DATA])" at bounding box center [650, 308] width 246 height 14
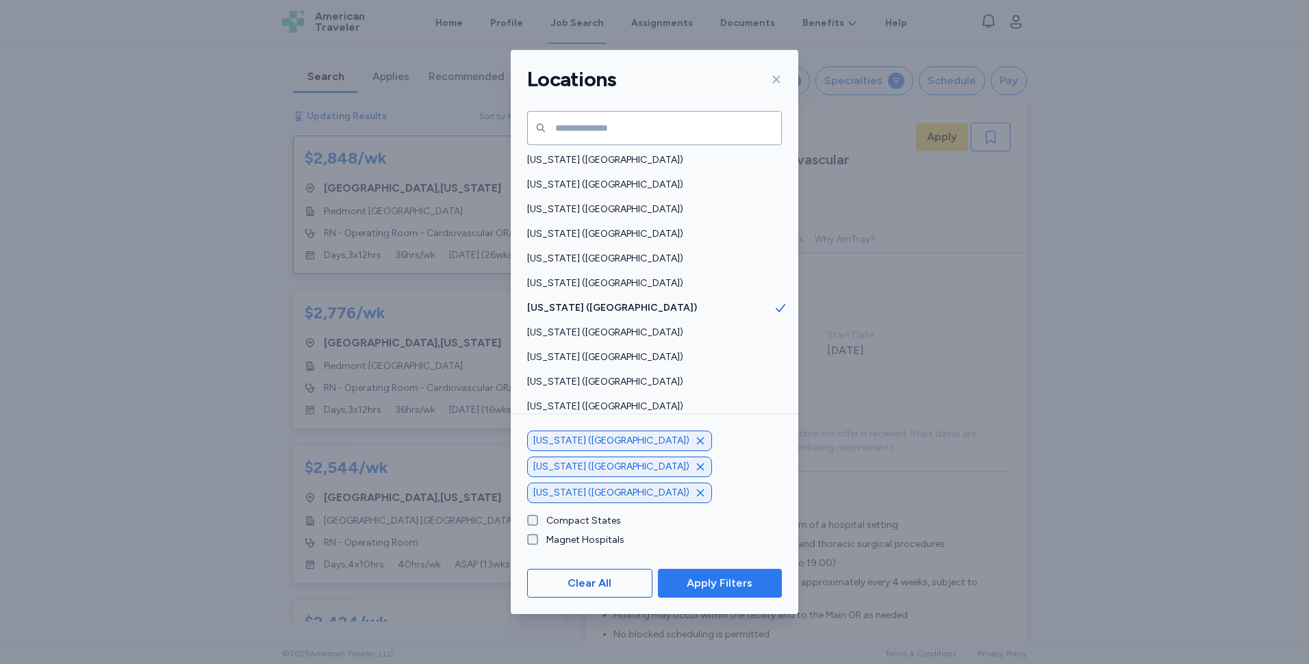
click at [691, 580] on span "Apply Filters" at bounding box center [720, 583] width 66 height 16
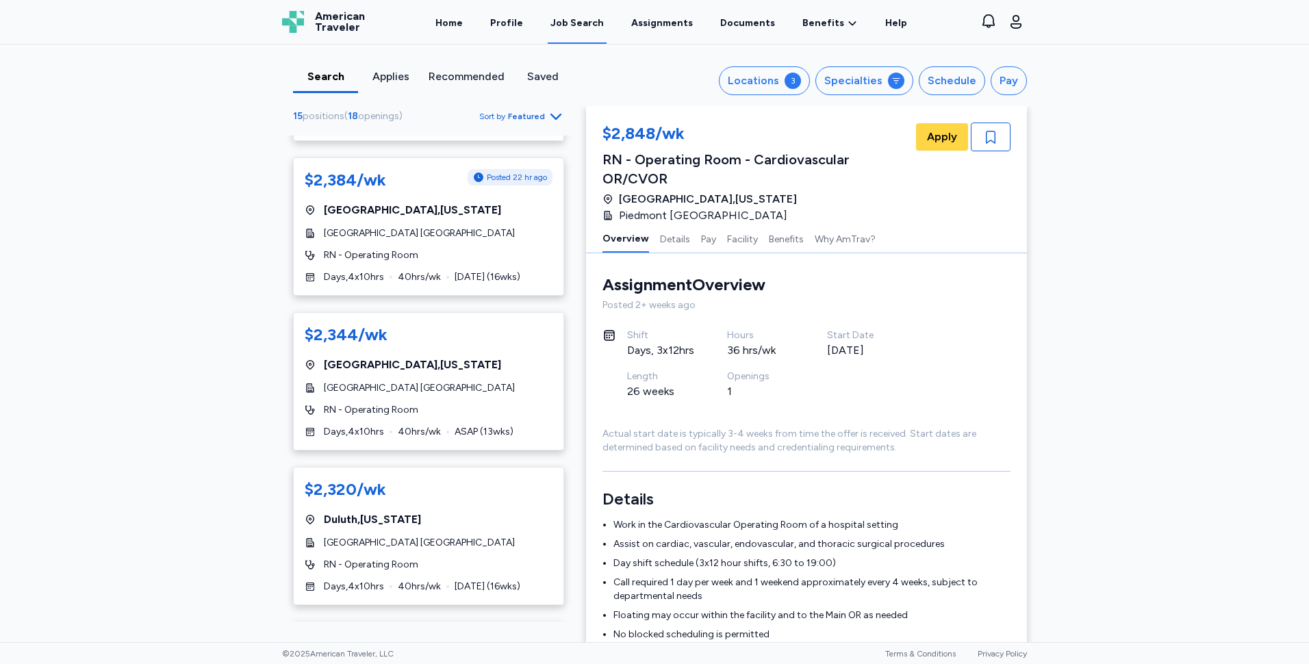
scroll to position [548, 0]
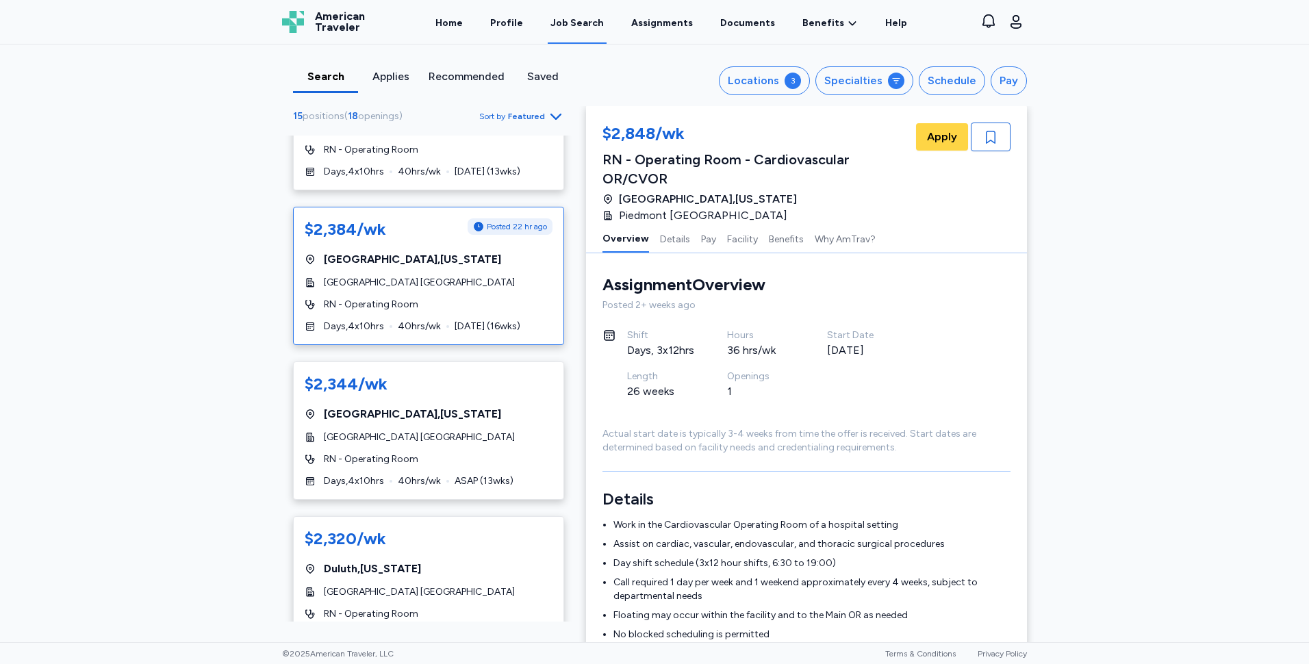
click at [469, 258] on div "[GEOGRAPHIC_DATA] , [US_STATE]" at bounding box center [429, 259] width 248 height 16
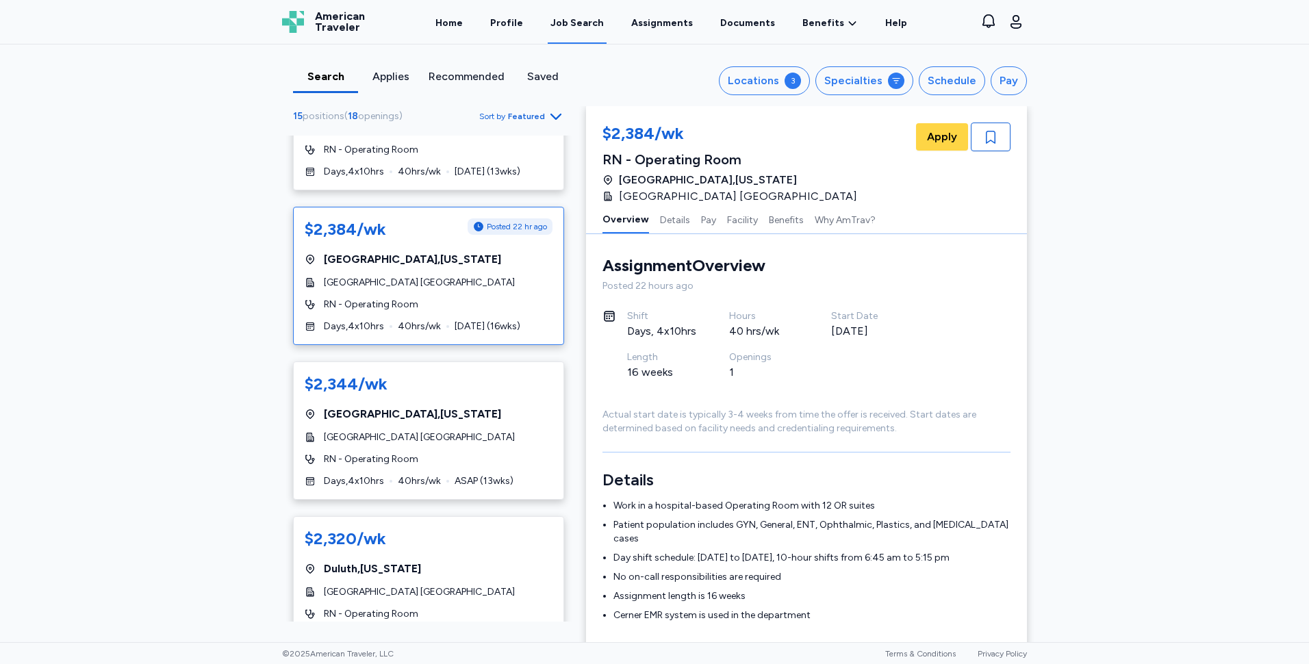
click at [474, 258] on div "[GEOGRAPHIC_DATA] , [US_STATE]" at bounding box center [429, 259] width 248 height 16
click at [516, 392] on div "$2,344/wk" at bounding box center [429, 384] width 248 height 22
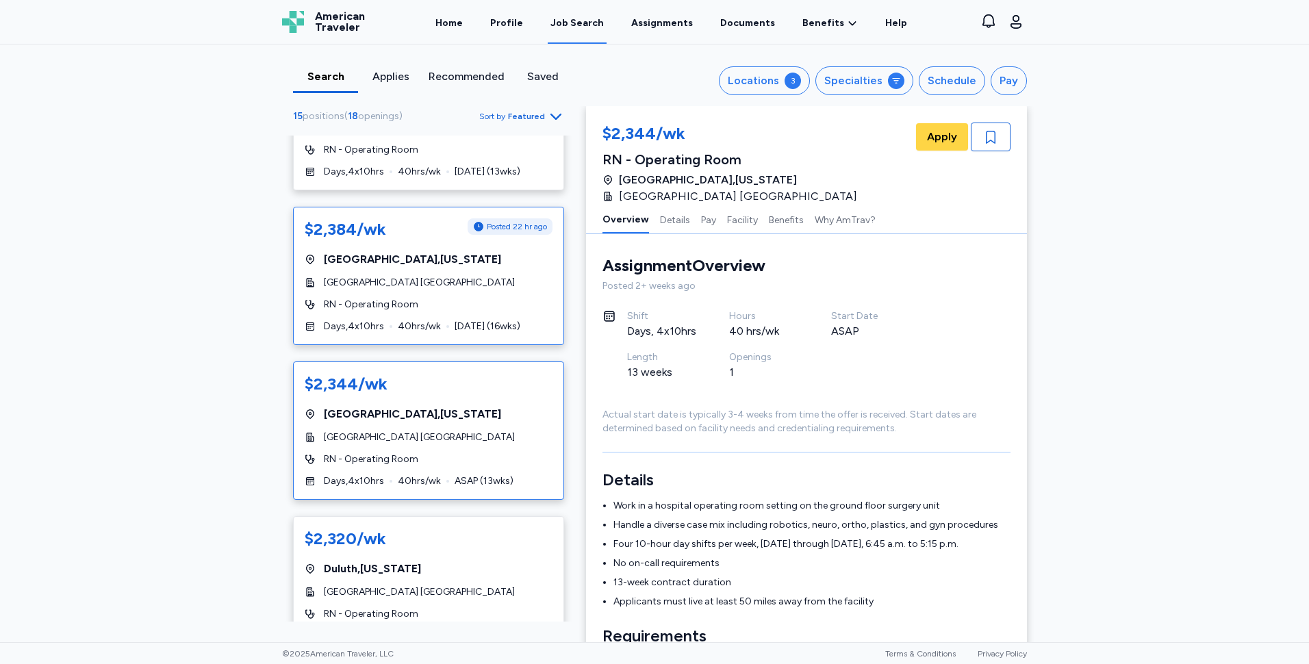
click at [508, 285] on div "[GEOGRAPHIC_DATA] [GEOGRAPHIC_DATA]" at bounding box center [429, 283] width 248 height 14
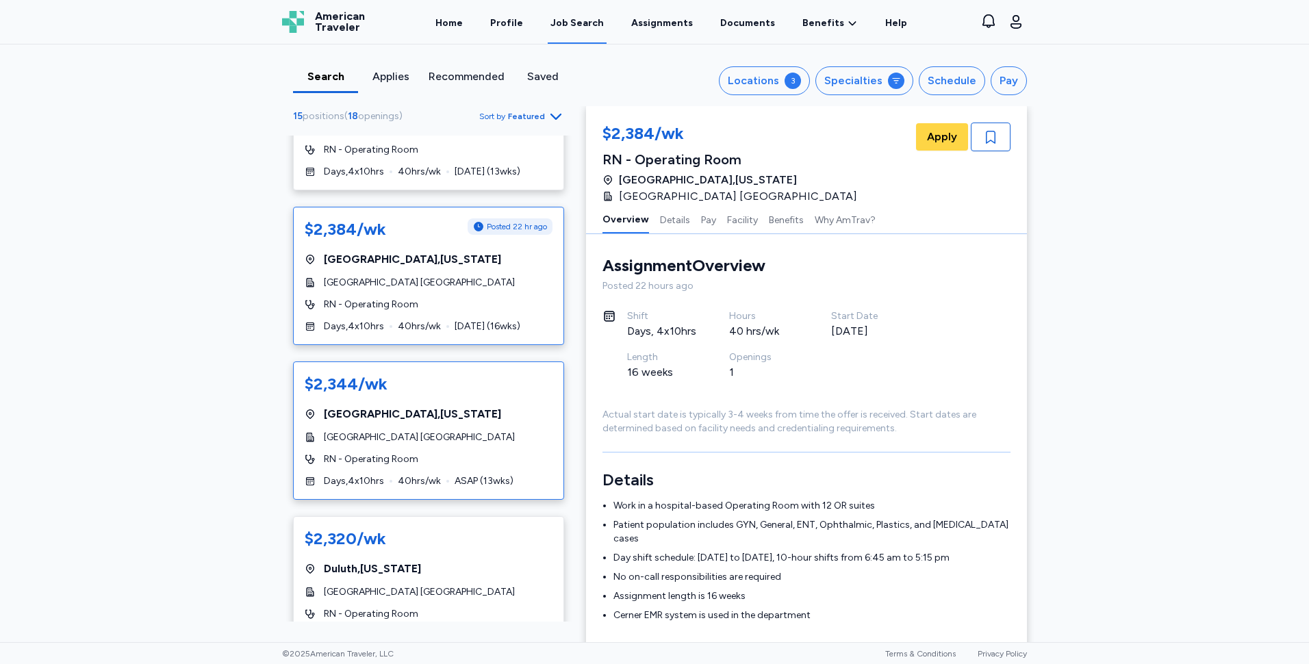
click at [491, 389] on div "$2,344/wk" at bounding box center [429, 384] width 248 height 22
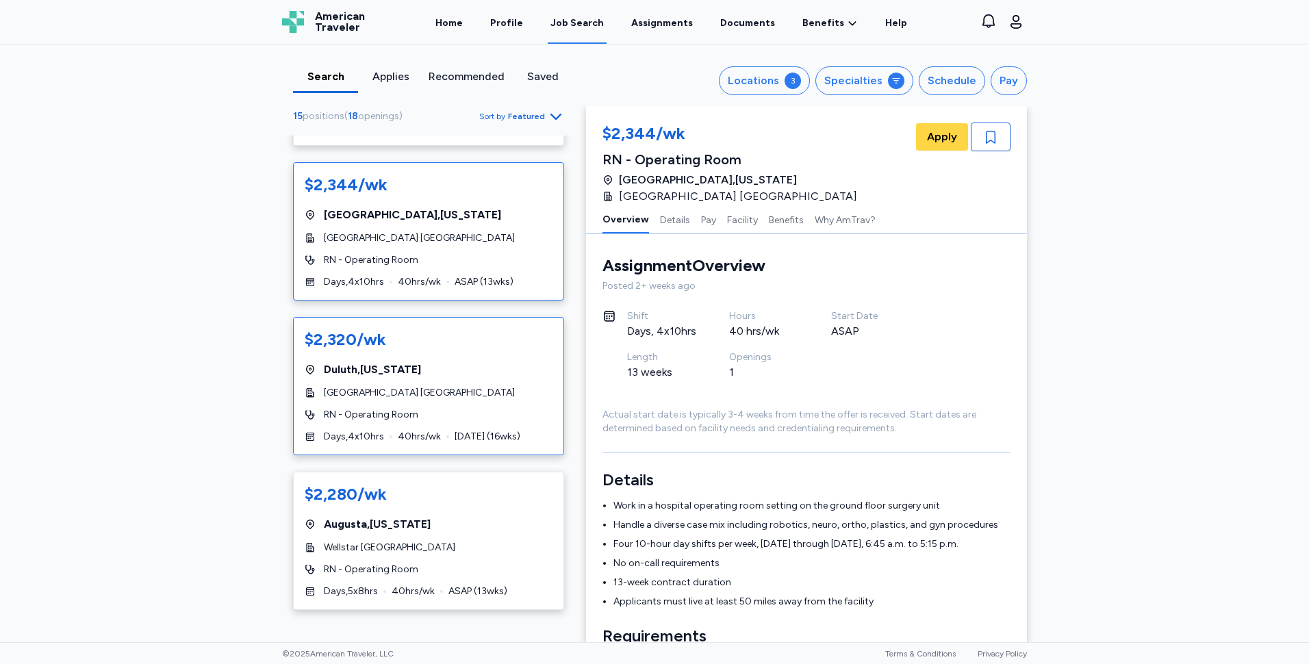
scroll to position [753, 0]
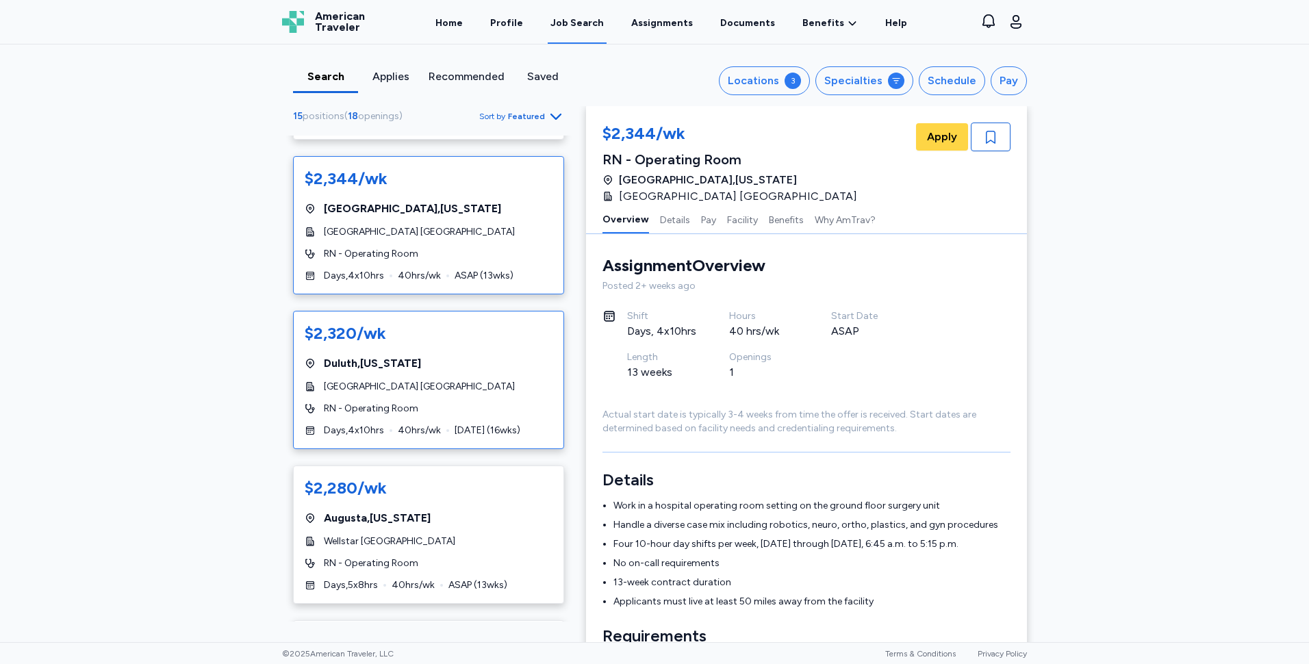
click at [494, 376] on div "$2,320/wk [GEOGRAPHIC_DATA] , [US_STATE][GEOGRAPHIC_DATA] [GEOGRAPHIC_DATA] RN …" at bounding box center [428, 380] width 271 height 138
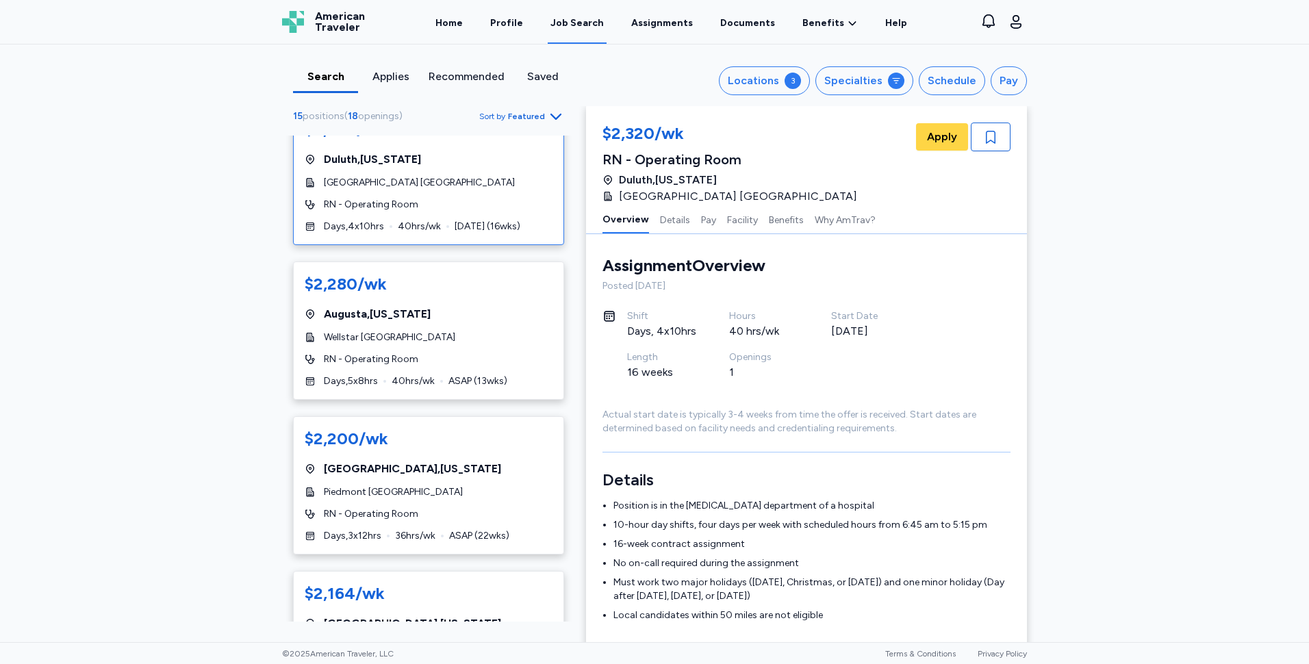
scroll to position [958, 0]
click at [503, 341] on div "Wellstar [GEOGRAPHIC_DATA]" at bounding box center [429, 336] width 248 height 14
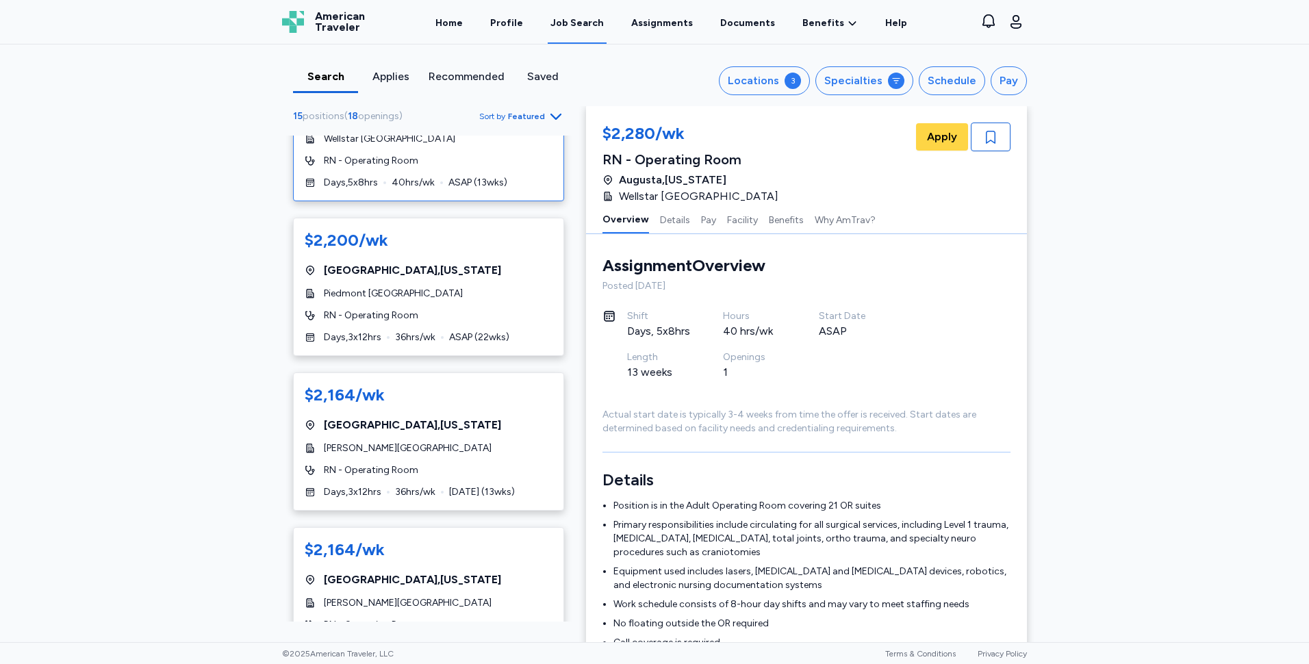
scroll to position [1164, 0]
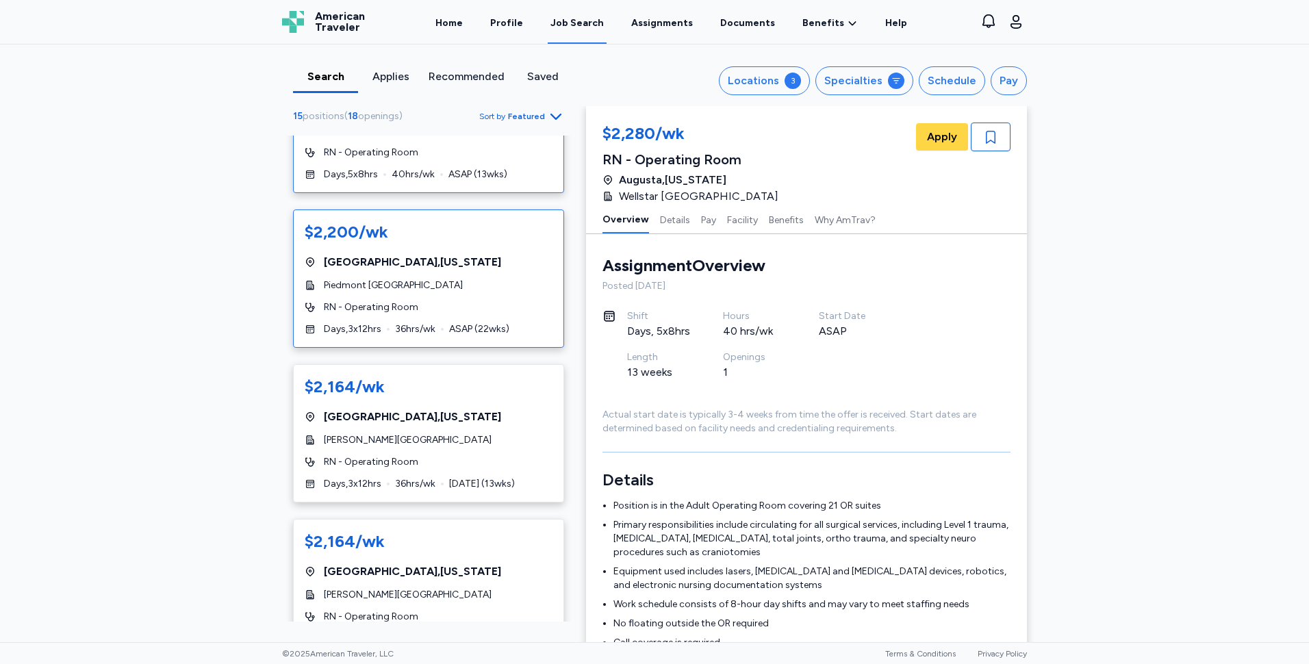
click at [483, 260] on div "[GEOGRAPHIC_DATA] , [US_STATE]" at bounding box center [429, 262] width 248 height 16
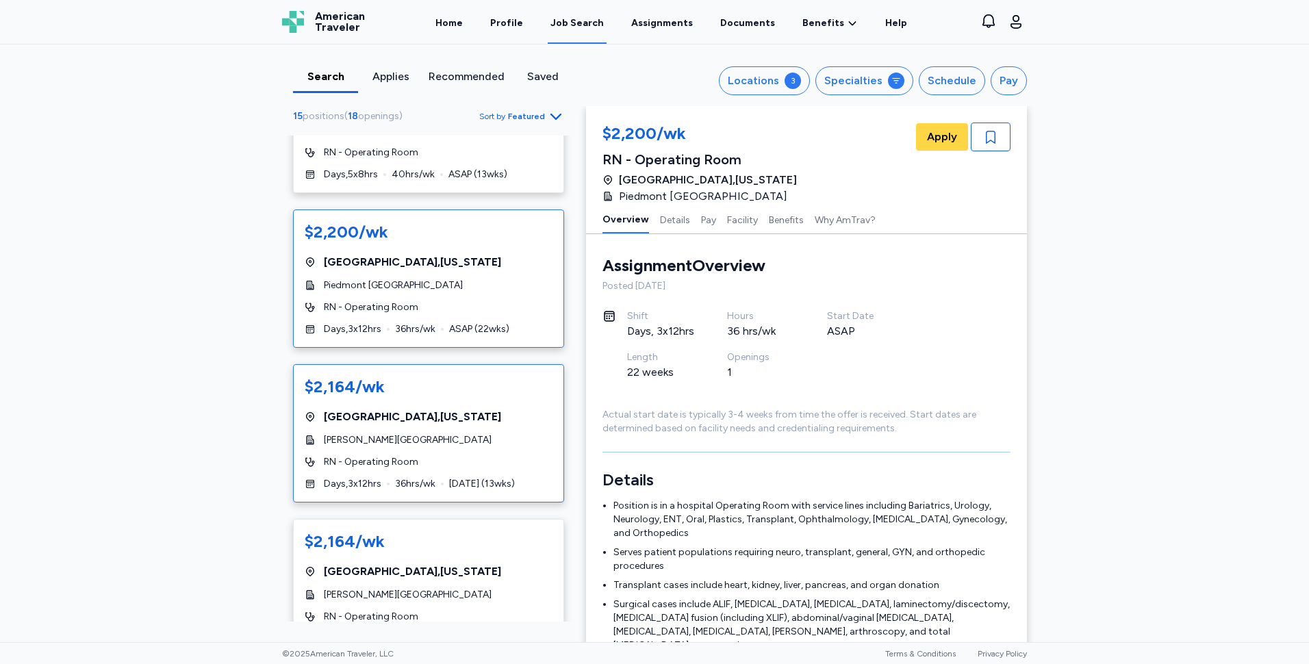
click at [479, 430] on div "$2,164/wk [GEOGRAPHIC_DATA] , [US_STATE][PERSON_NAME][GEOGRAPHIC_DATA] RN - Ope…" at bounding box center [428, 433] width 271 height 138
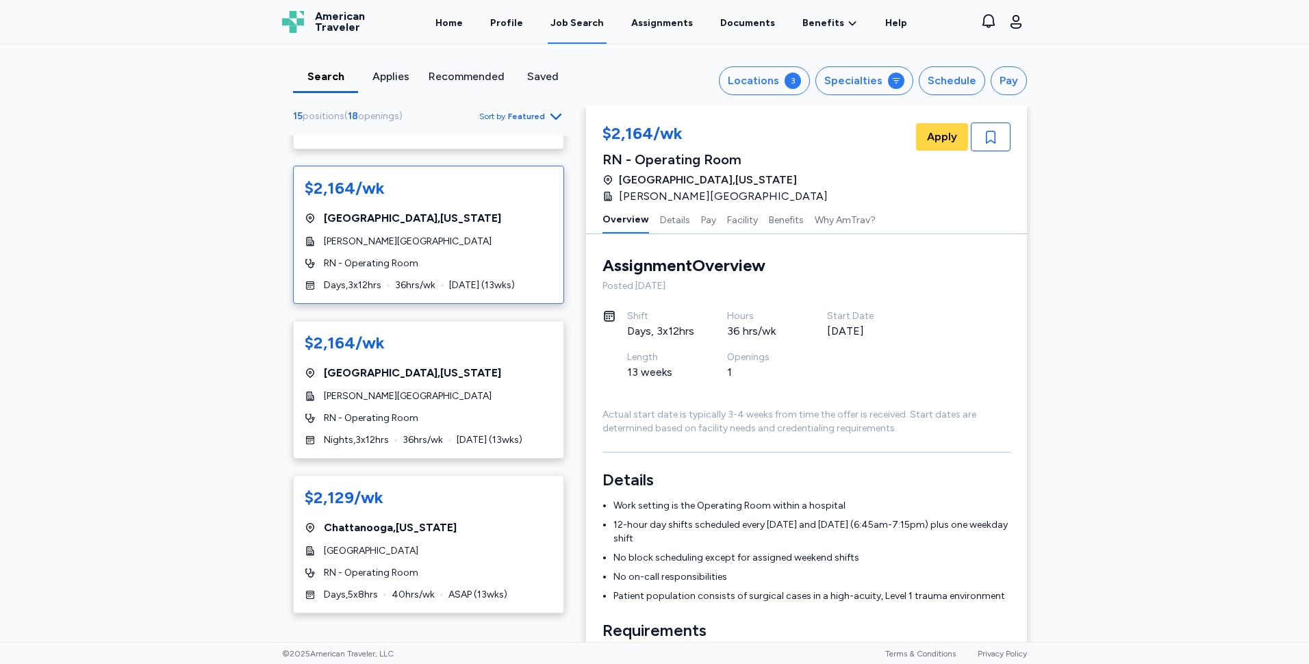
scroll to position [1369, 0]
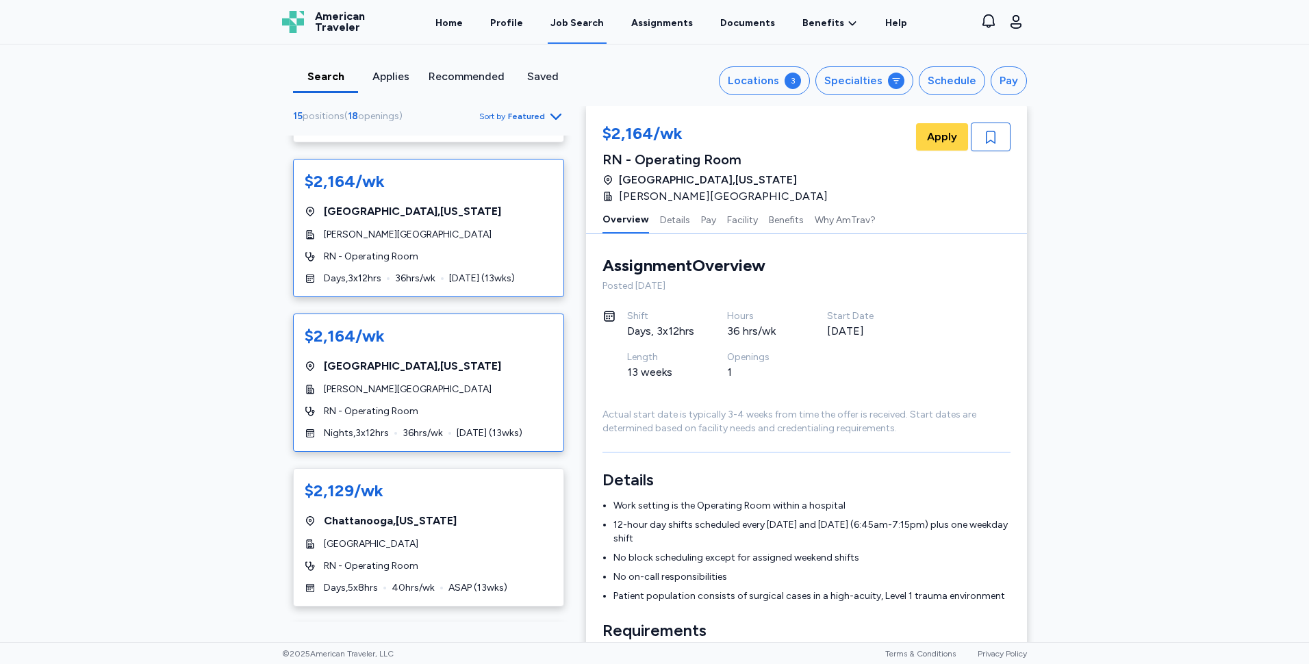
click at [482, 391] on div "[PERSON_NAME][GEOGRAPHIC_DATA]" at bounding box center [429, 390] width 248 height 14
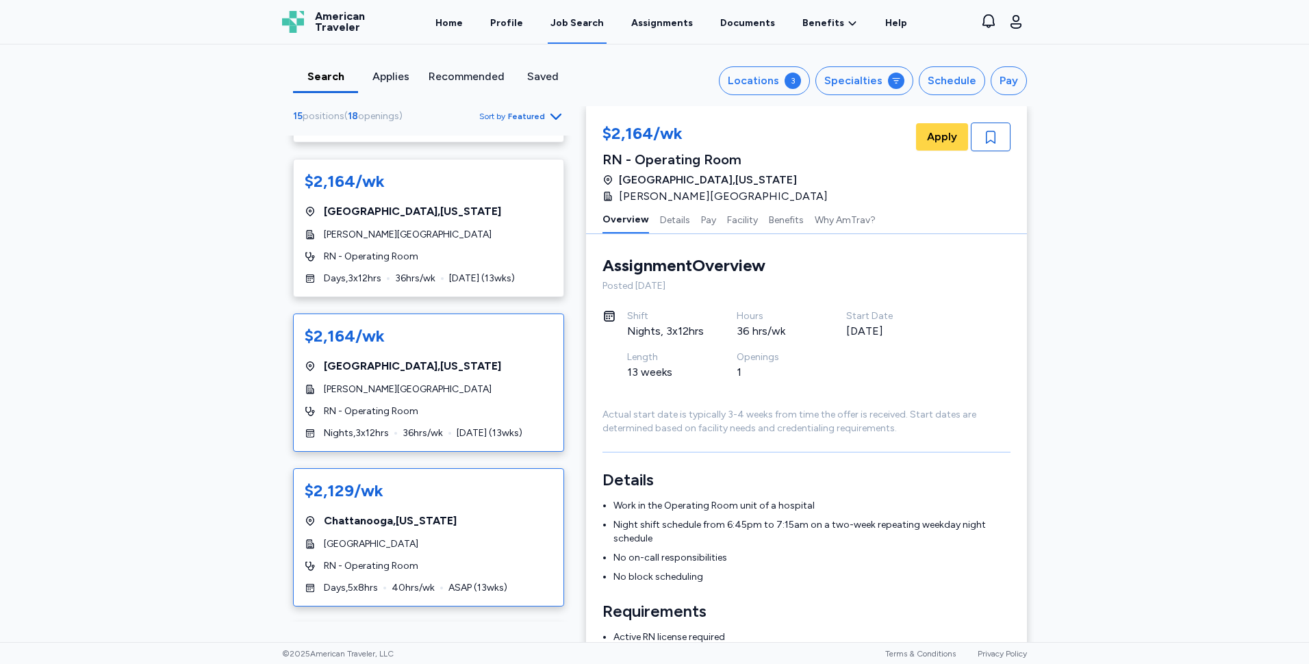
click at [468, 514] on div "[GEOGRAPHIC_DATA] , [US_STATE]" at bounding box center [429, 521] width 248 height 16
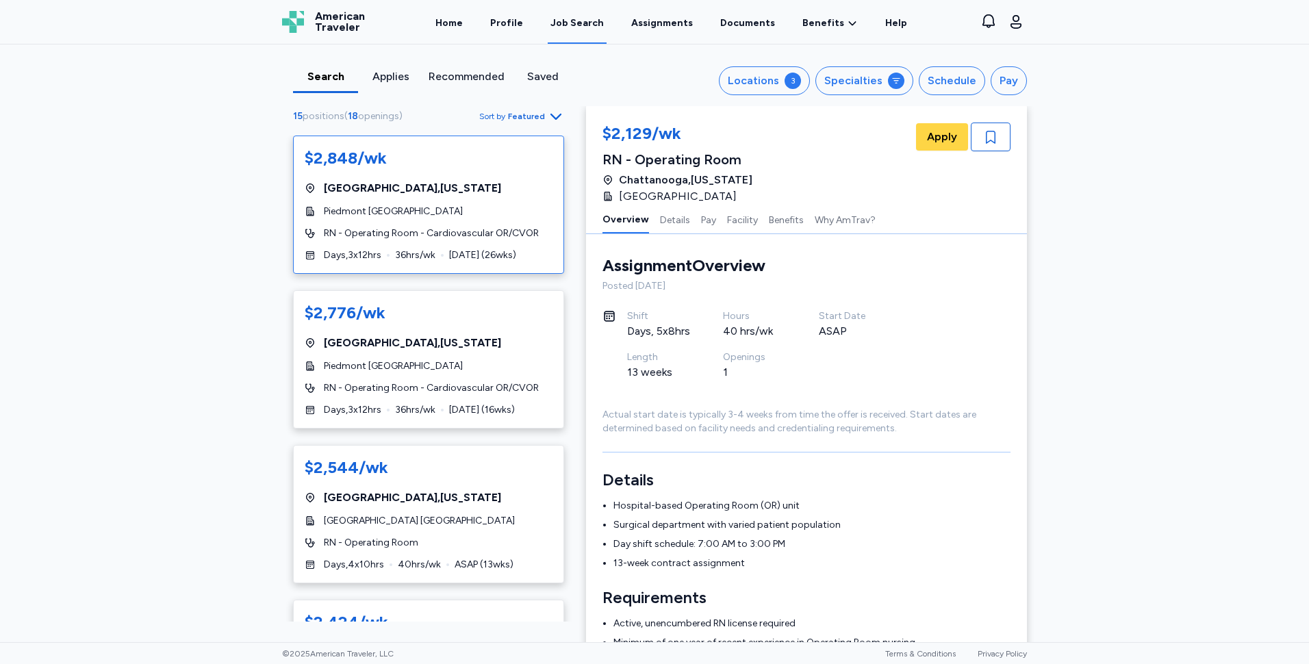
click at [485, 197] on div "$2,848/wk [GEOGRAPHIC_DATA] , [US_STATE] [GEOGRAPHIC_DATA] [GEOGRAPHIC_DATA] RN…" at bounding box center [428, 205] width 271 height 138
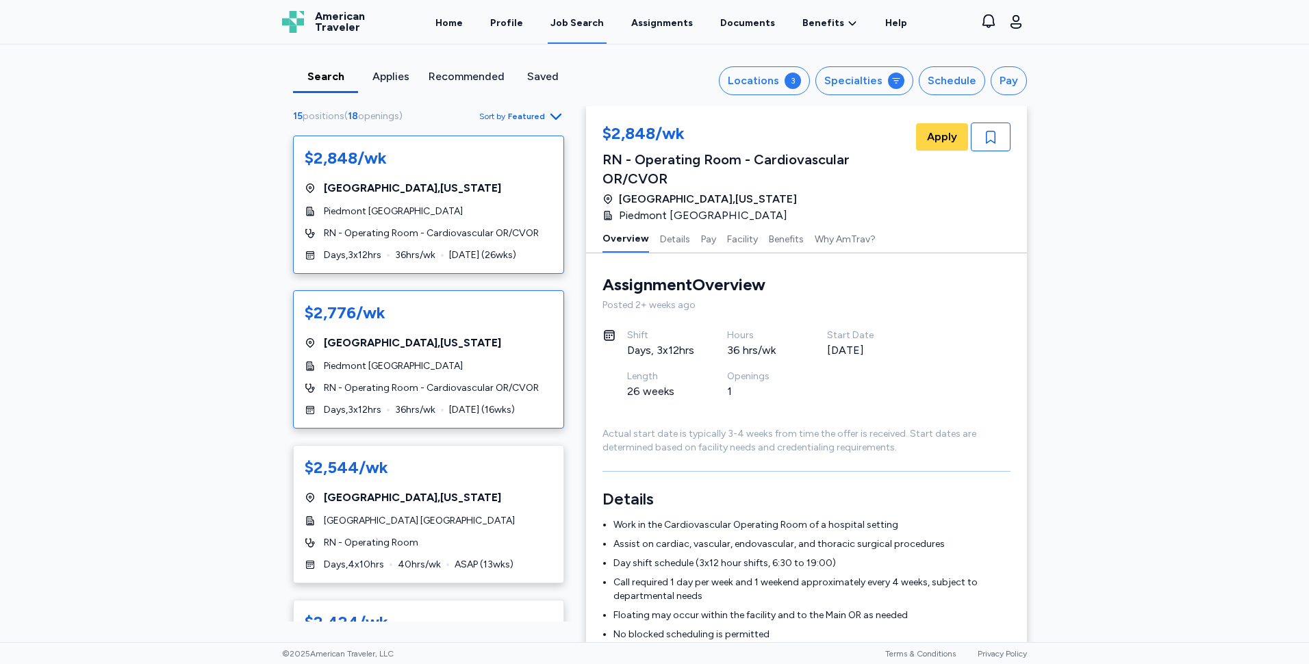
click at [472, 333] on div "$2,776/wk [GEOGRAPHIC_DATA] , [US_STATE] [GEOGRAPHIC_DATA] [GEOGRAPHIC_DATA] RN…" at bounding box center [428, 359] width 271 height 138
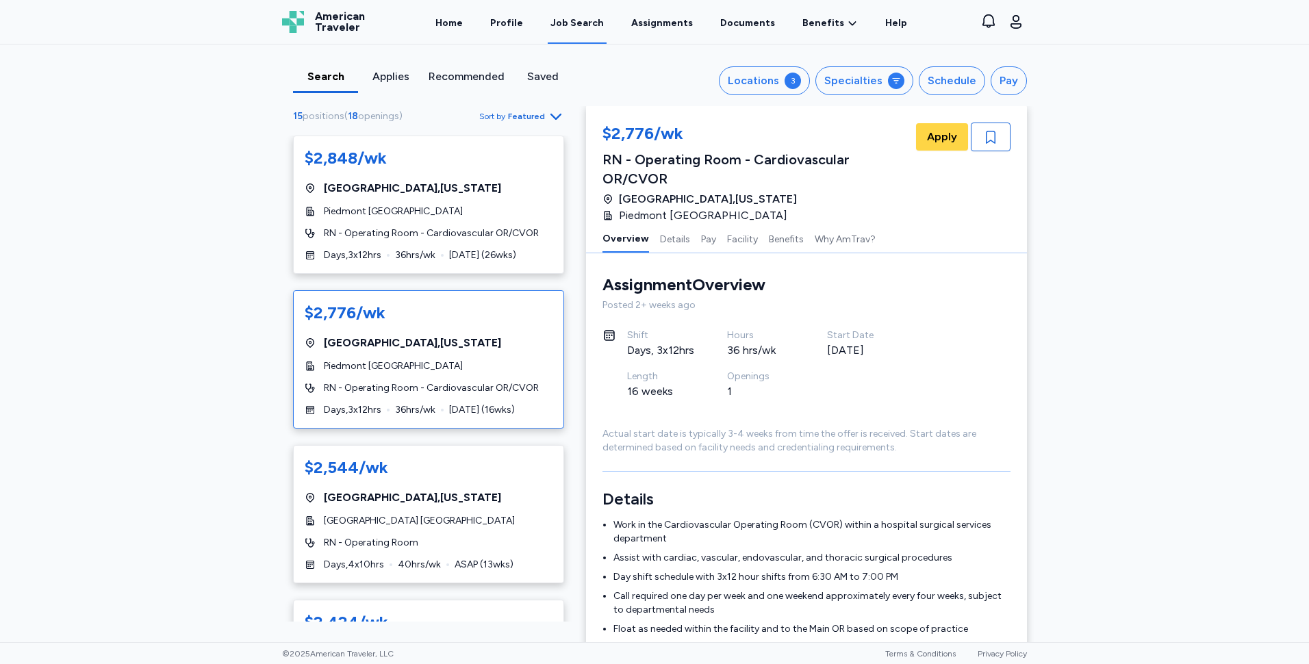
click at [1175, 378] on div "Search Applies Recommended Saved Locations 3 Specialties Schedule Pay 15 positi…" at bounding box center [654, 343] width 1309 height 598
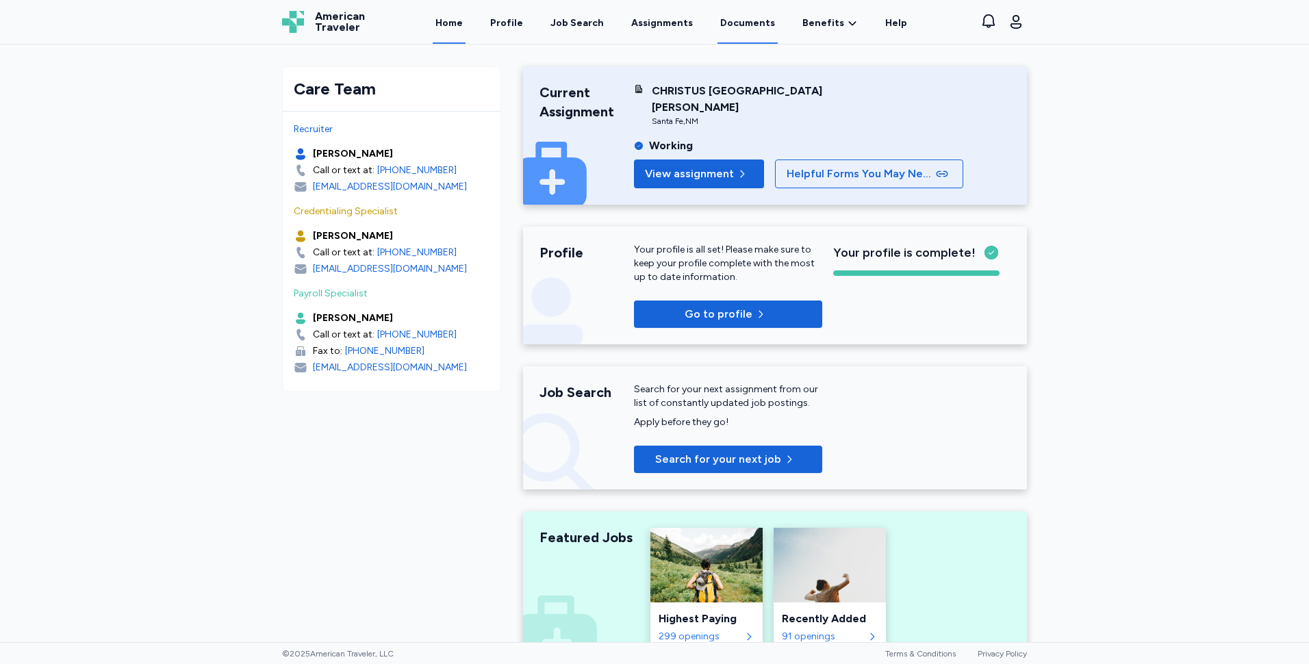
click at [748, 21] on link "Documents" at bounding box center [747, 22] width 60 height 42
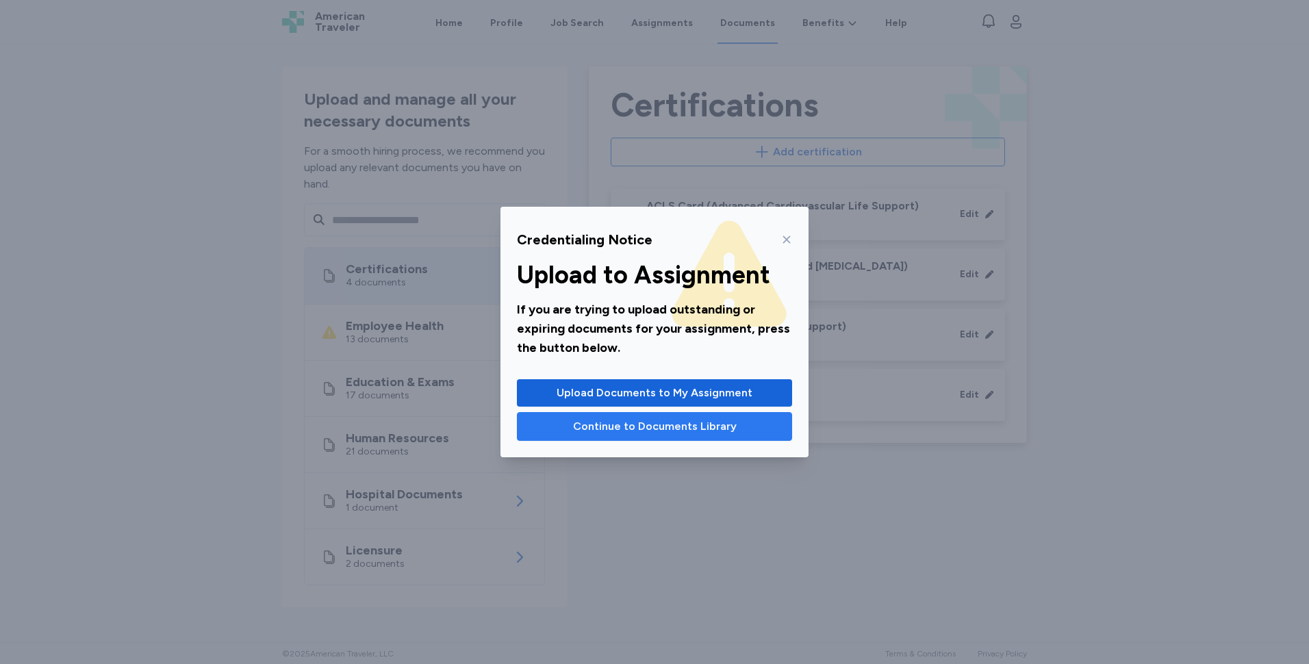
click at [631, 438] on button "Continue to Documents Library" at bounding box center [654, 426] width 275 height 29
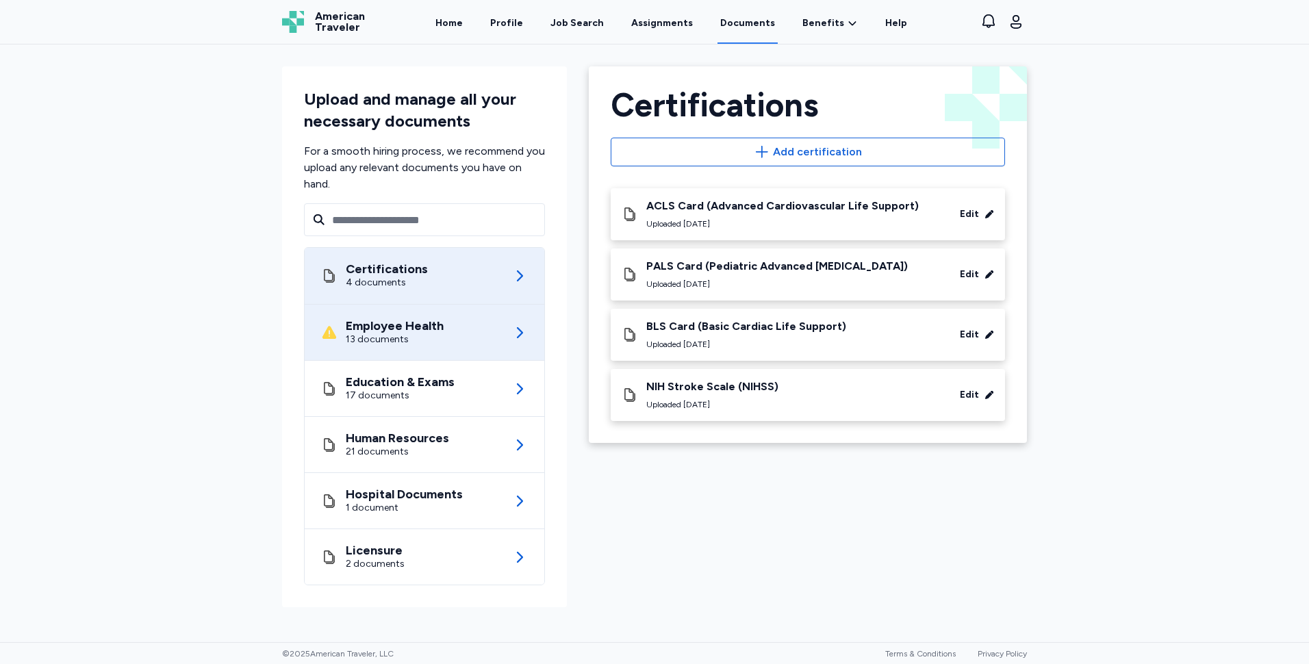
click at [474, 320] on div "Employee Health 13 documents" at bounding box center [424, 332] width 207 height 55
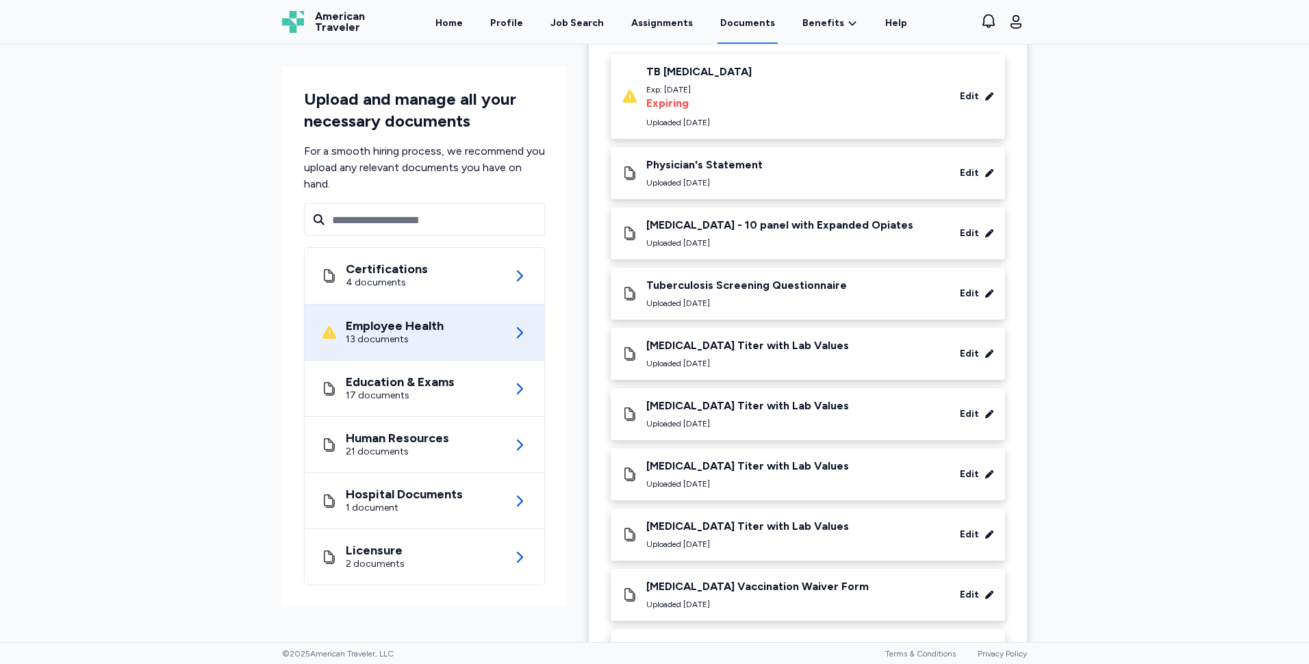
scroll to position [137, 0]
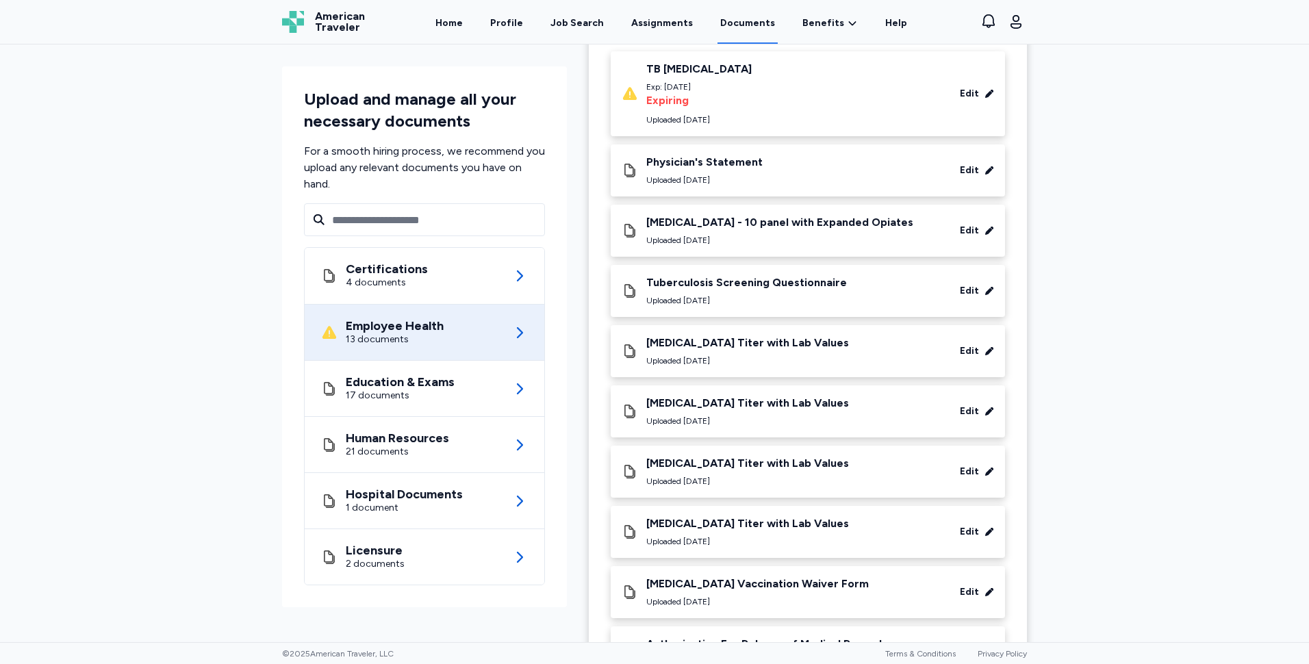
click at [746, 169] on div "Physician's Statement Uploaded Aug 18, 2025" at bounding box center [704, 170] width 116 height 30
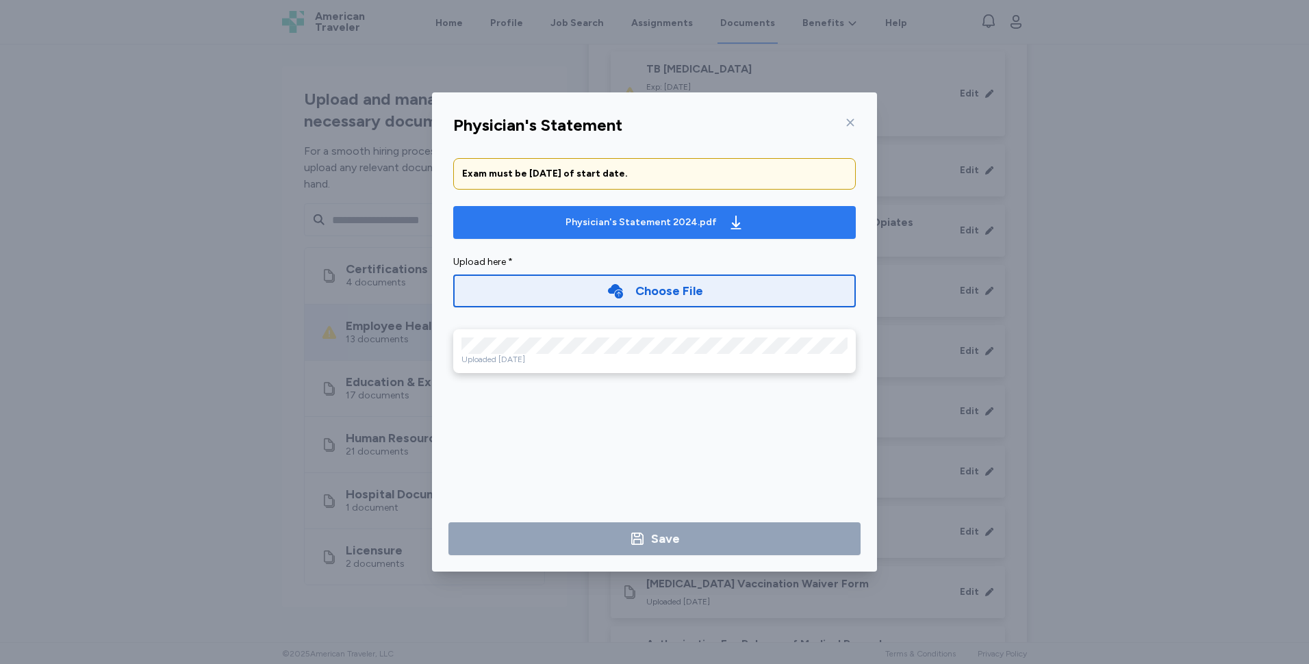
click at [569, 234] on button "Physician's Statement 2024.pdf" at bounding box center [654, 222] width 403 height 33
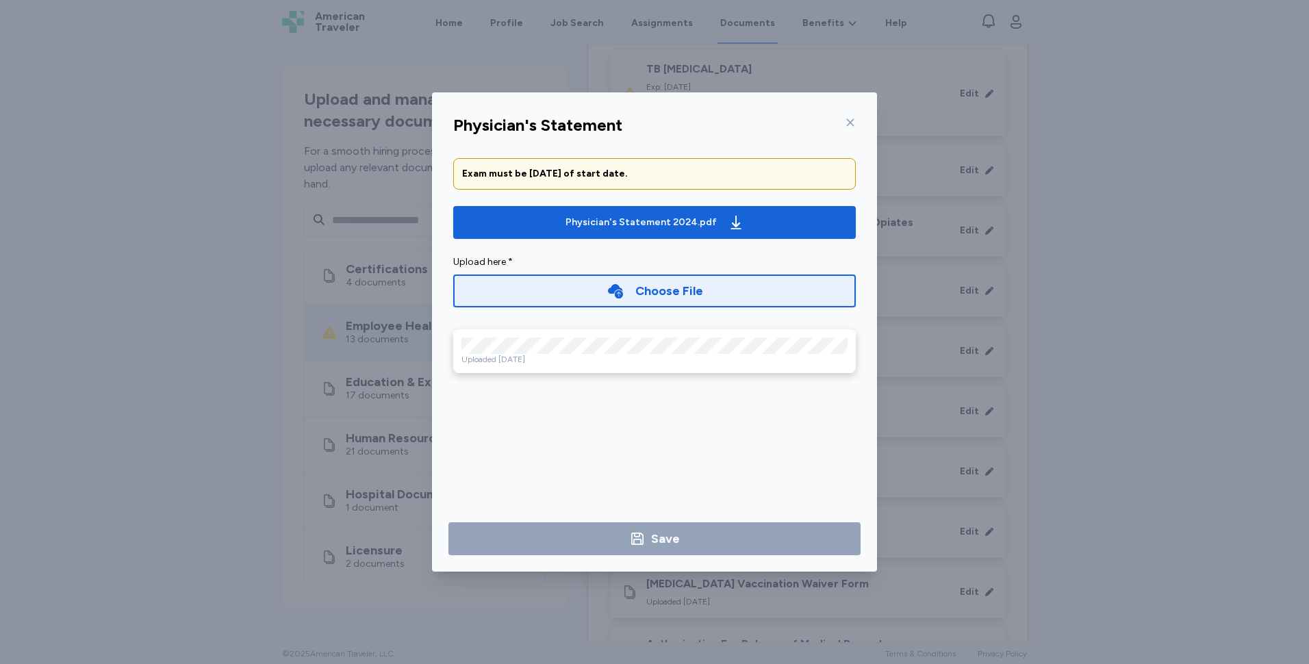
click at [848, 123] on icon at bounding box center [850, 122] width 11 height 11
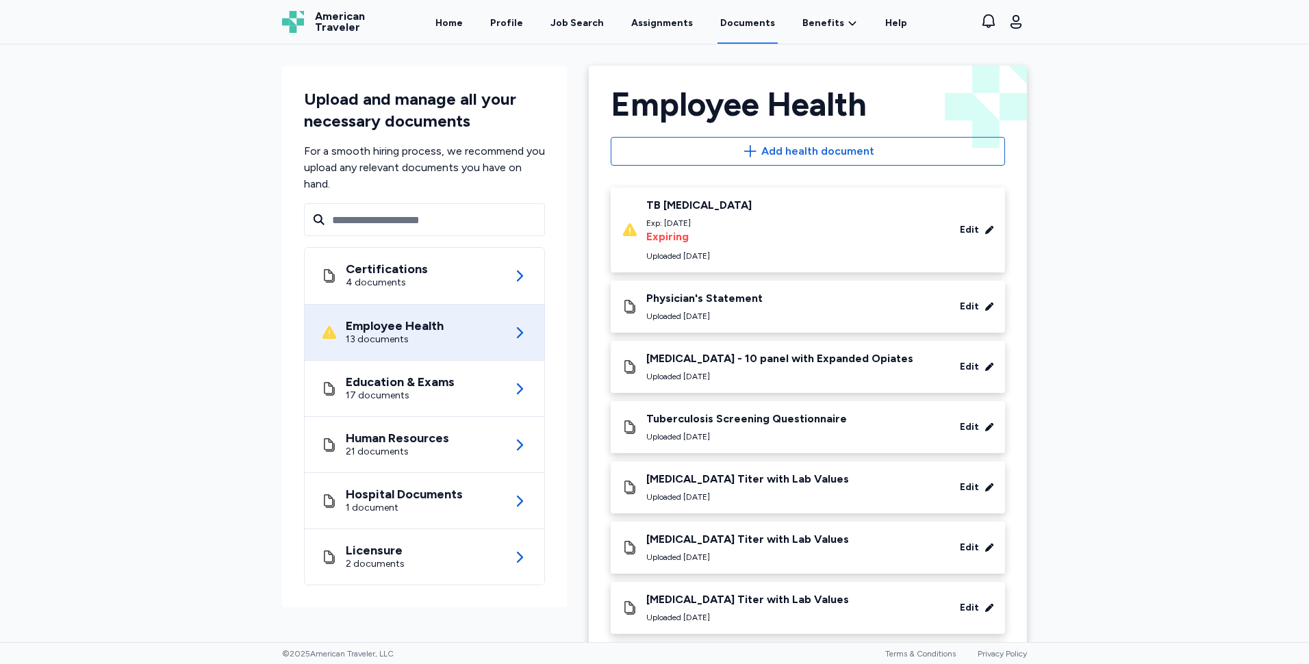
scroll to position [0, 0]
click at [508, 16] on link "Profile" at bounding box center [506, 22] width 38 height 42
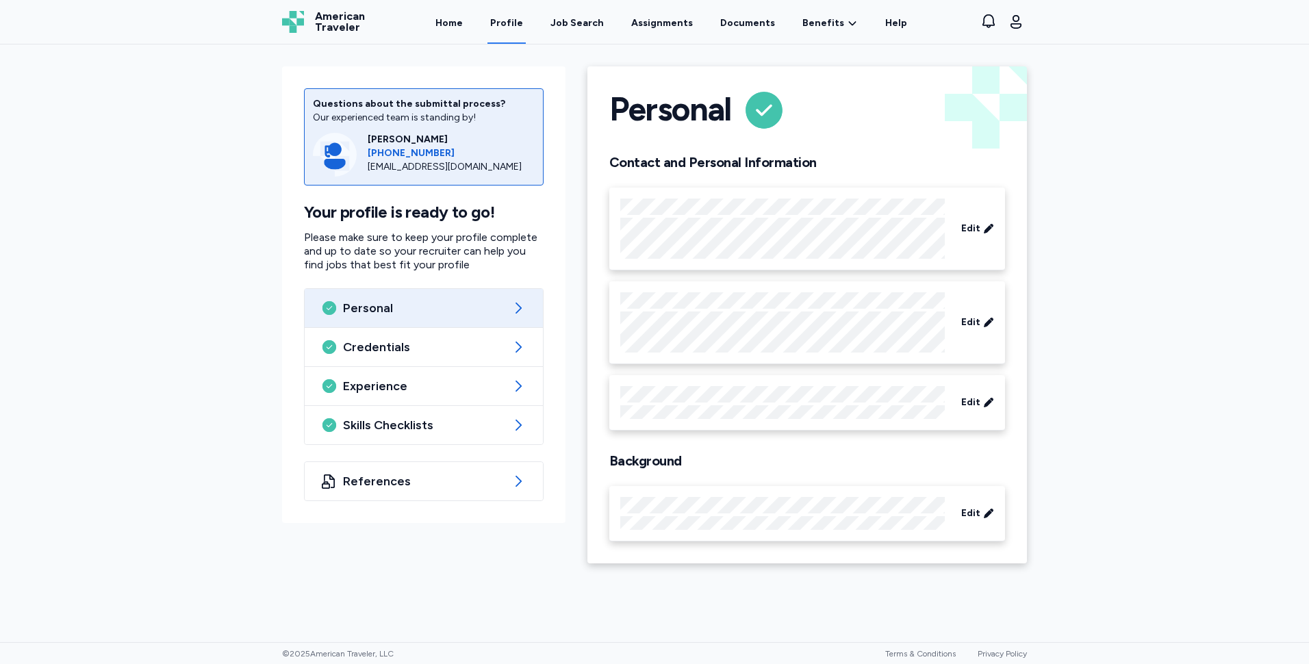
click at [464, 21] on link "Home" at bounding box center [449, 22] width 33 height 44
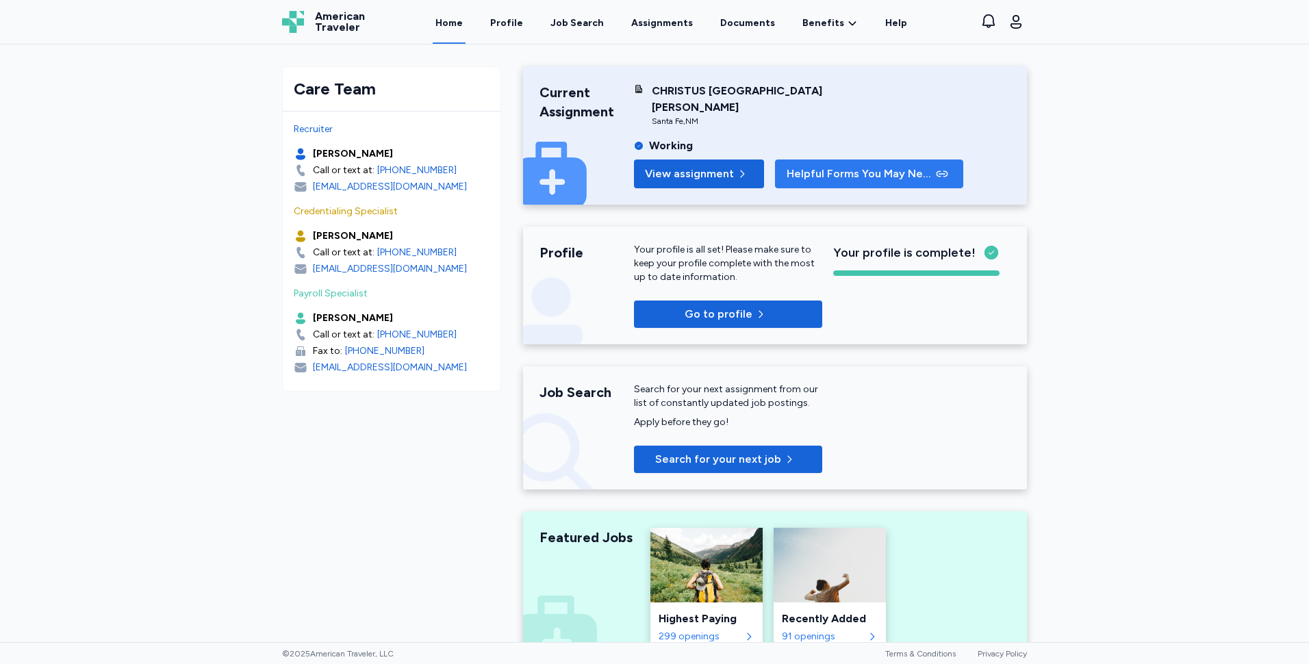
click at [815, 177] on span "Helpful Forms You May Need" at bounding box center [860, 174] width 147 height 16
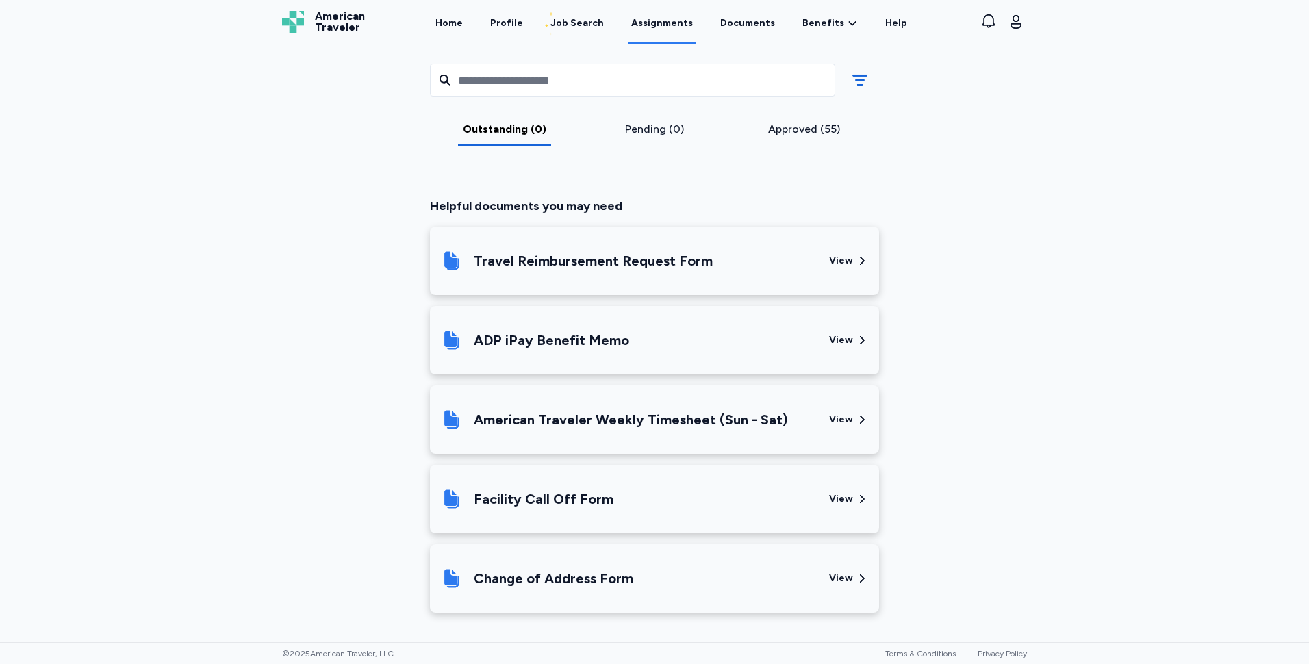
scroll to position [288, 0]
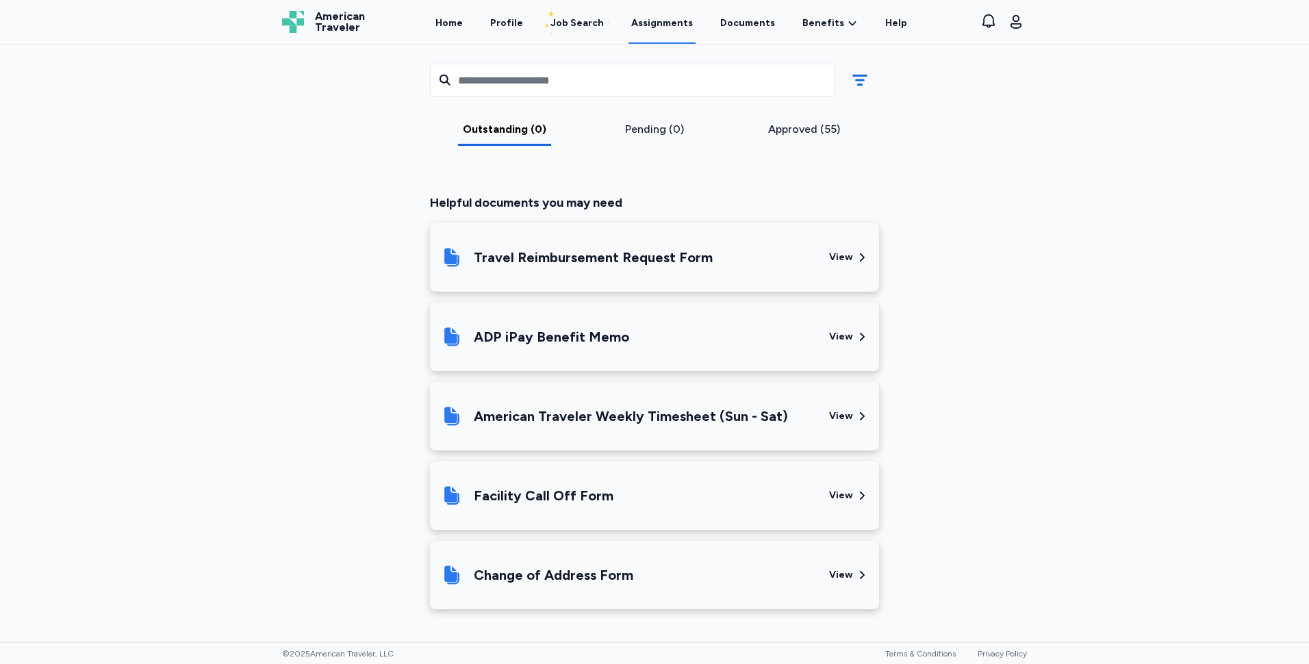
click at [568, 483] on div "Facility Call Off Form" at bounding box center [629, 495] width 377 height 47
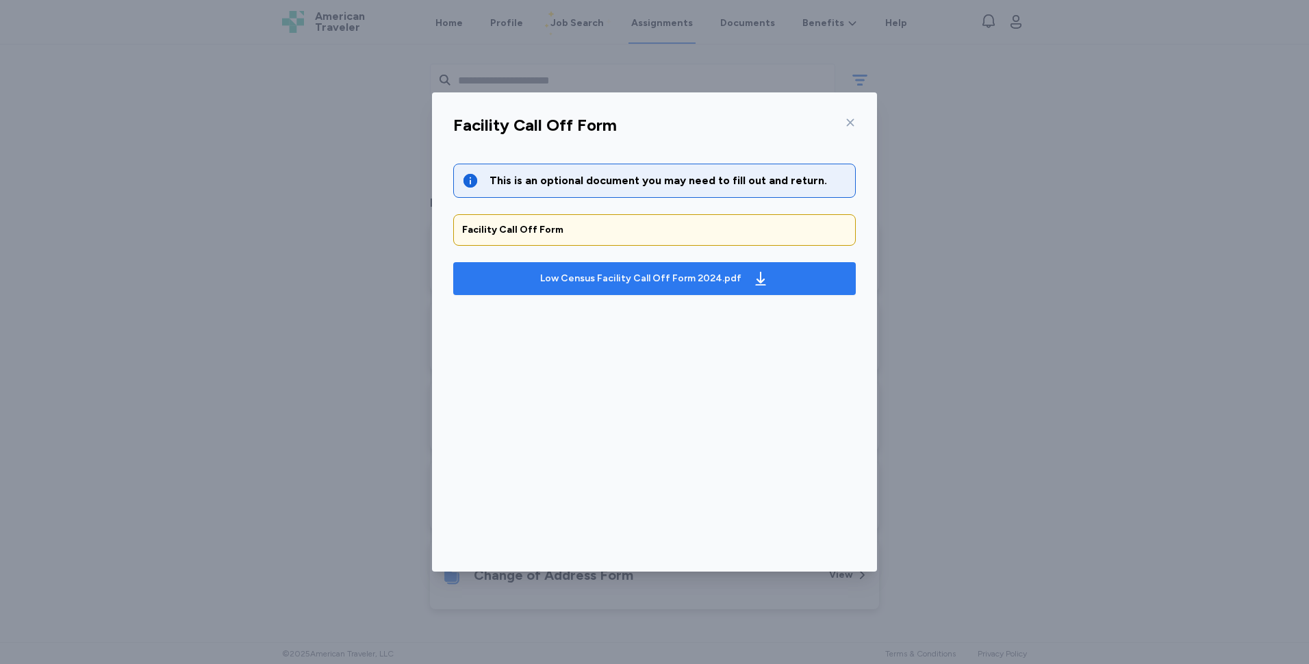
click at [659, 278] on div "Low Census Facility Call Off Form 2024.pdf" at bounding box center [640, 279] width 201 height 14
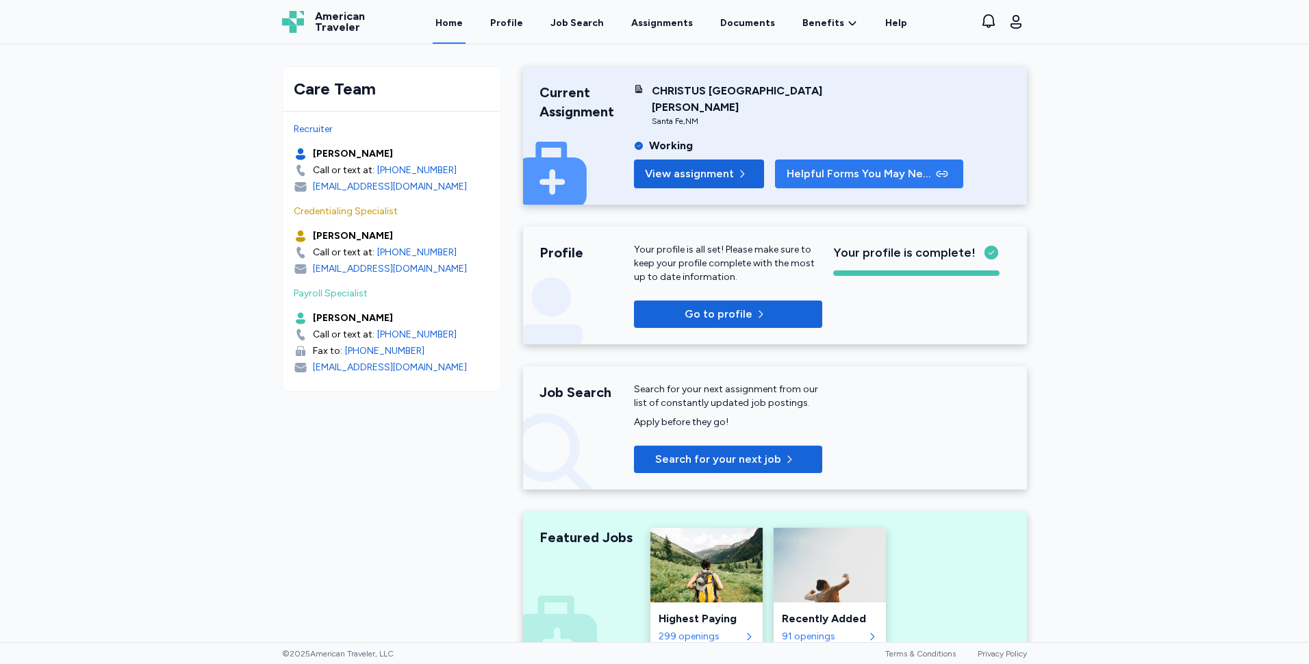
click at [822, 177] on span "Helpful Forms You May Need" at bounding box center [860, 174] width 147 height 16
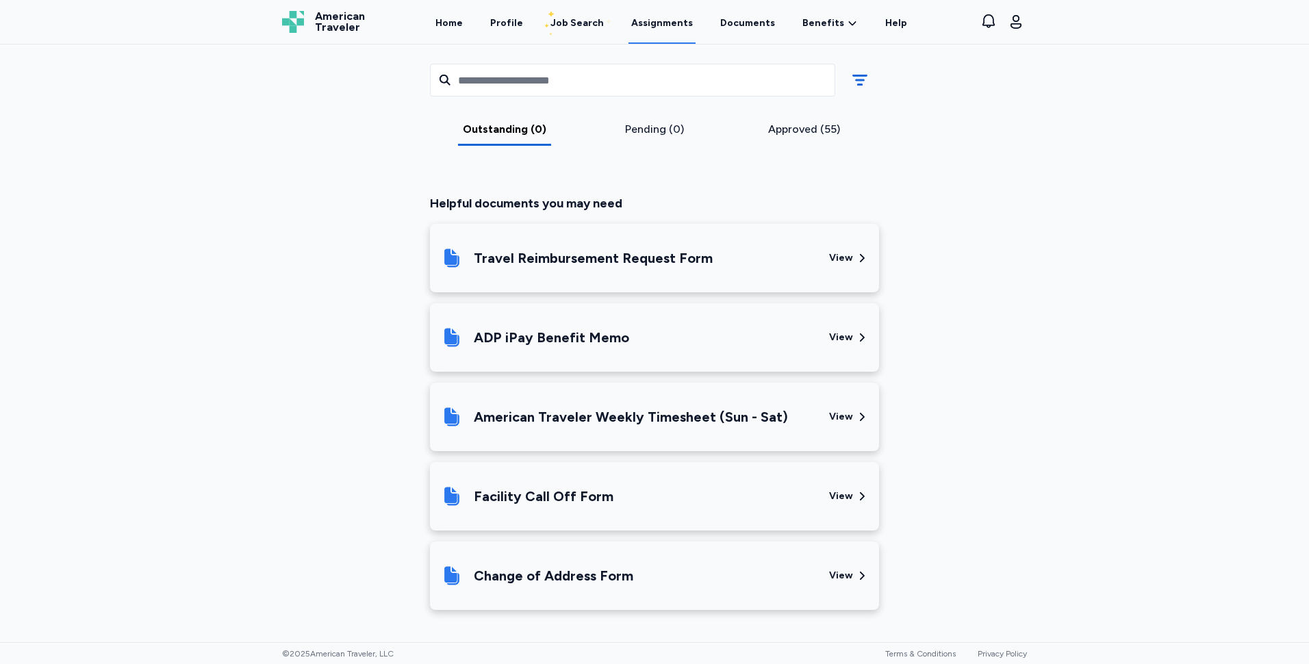
scroll to position [288, 0]
click at [574, 416] on div "American Traveler Weekly Timesheet (Sun - Sat)" at bounding box center [631, 416] width 314 height 19
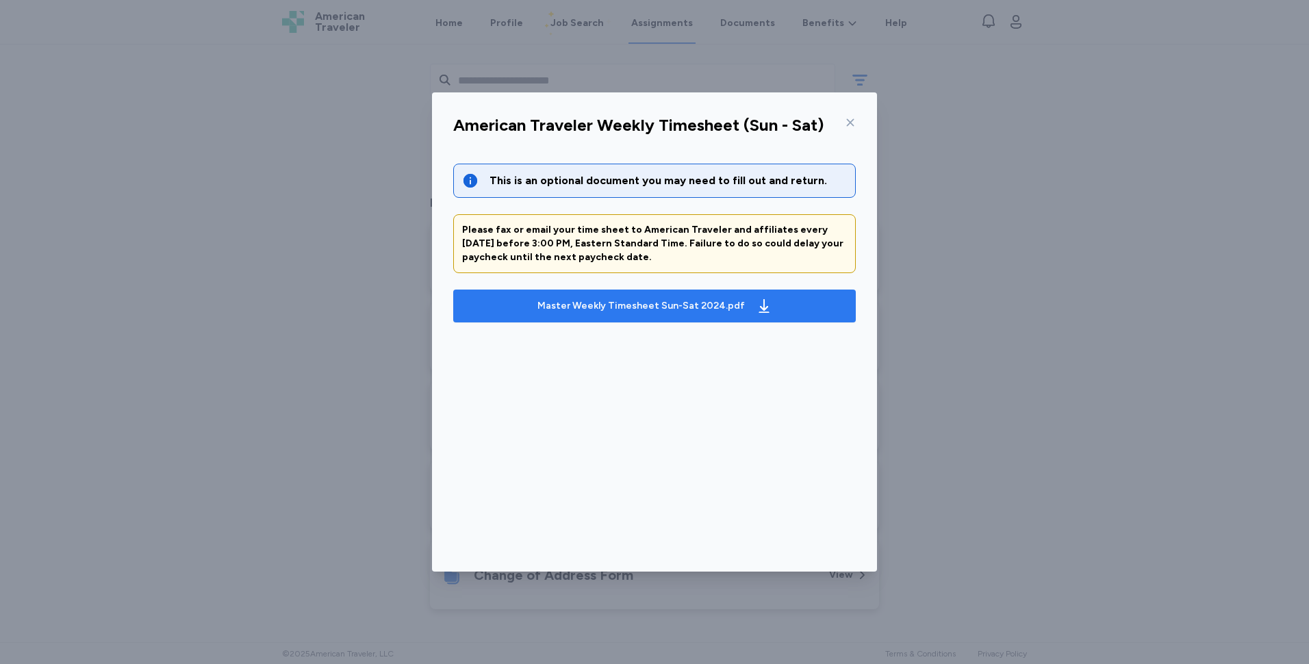
click at [628, 312] on div "Master Weekly Timesheet Sun-Sat 2024.pdf" at bounding box center [655, 306] width 240 height 22
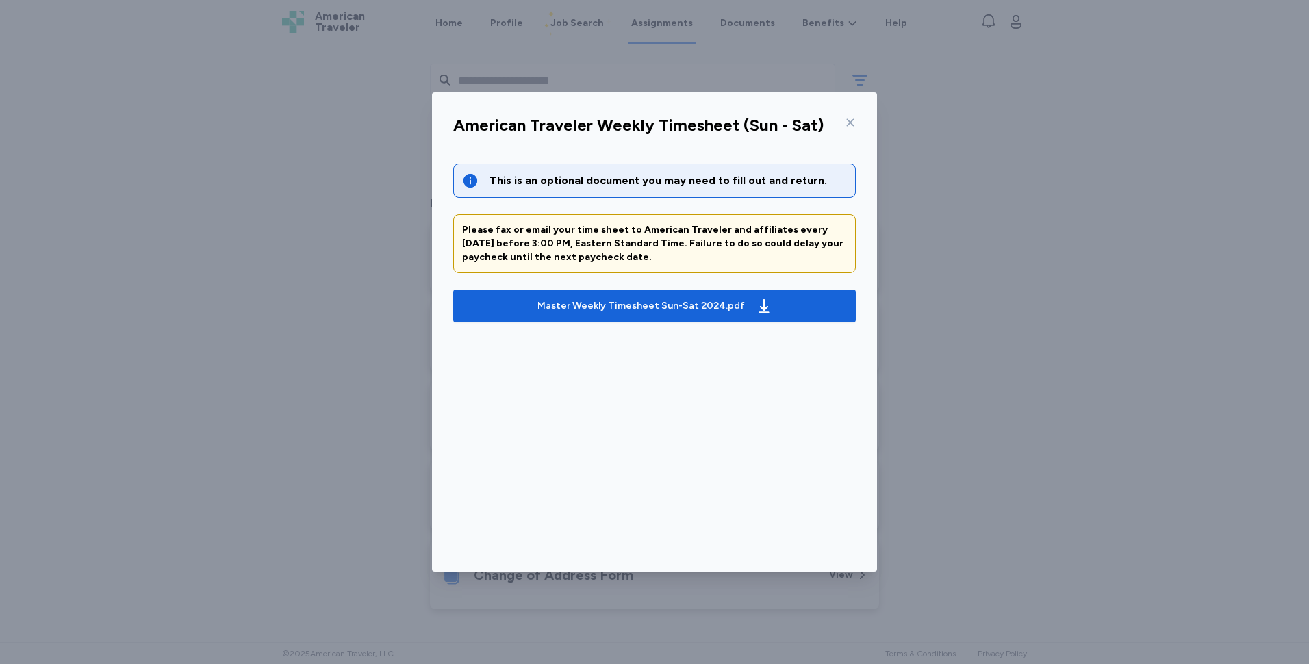
click at [852, 122] on icon at bounding box center [850, 122] width 11 height 11
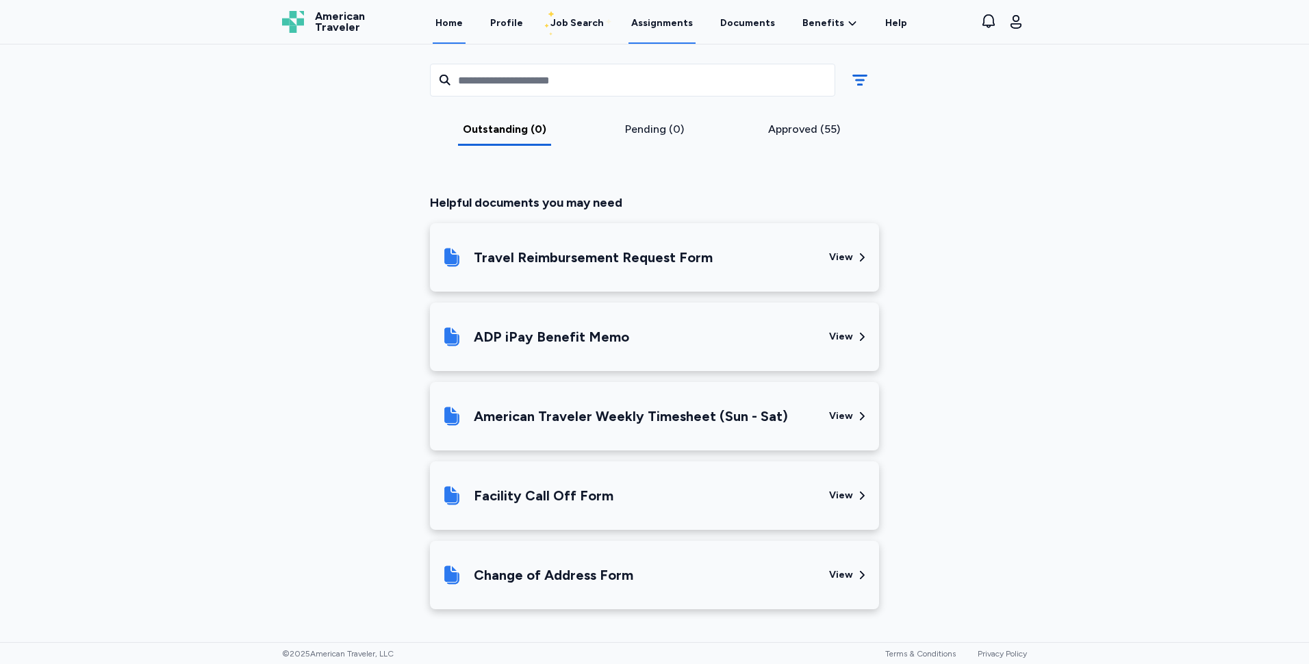
click at [459, 22] on link "Home" at bounding box center [449, 22] width 33 height 42
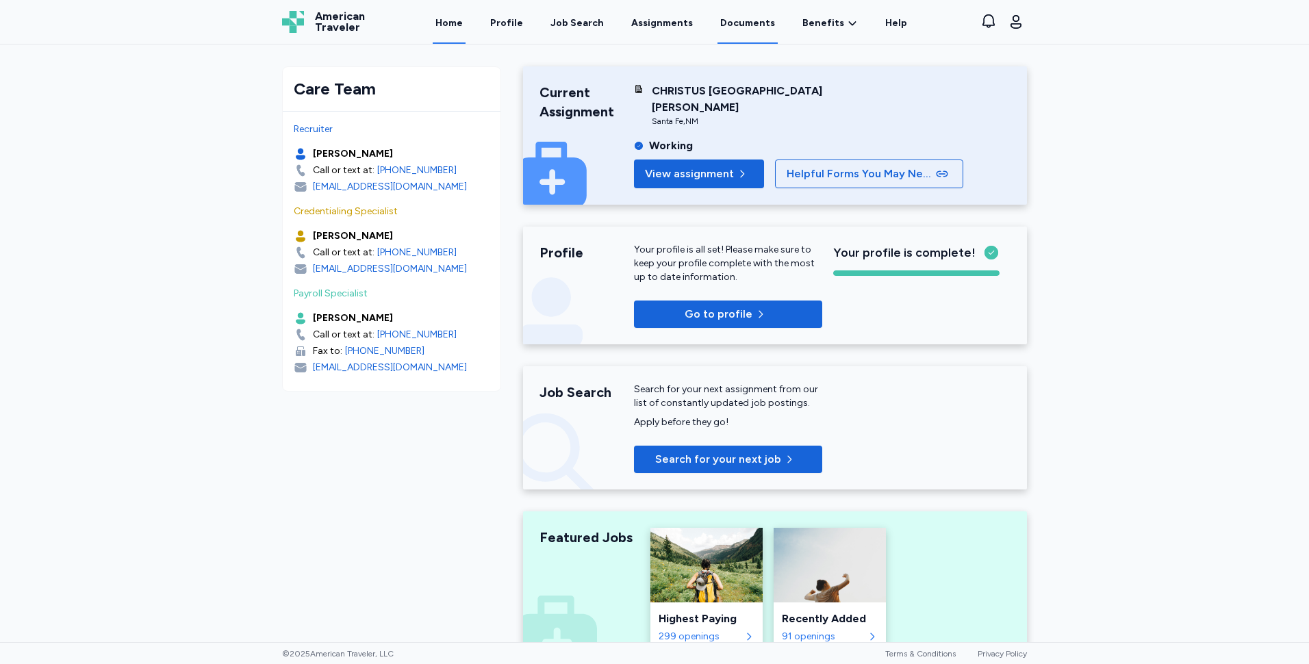
click at [743, 22] on link "Documents" at bounding box center [747, 22] width 60 height 42
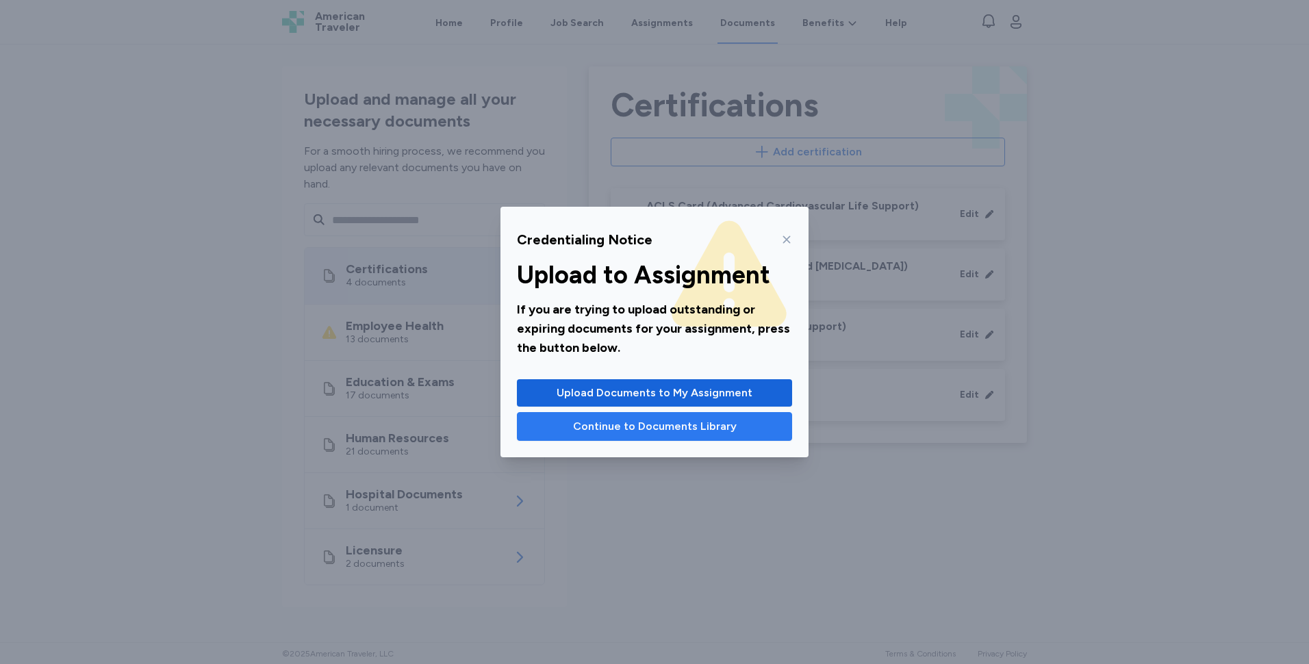
click at [674, 434] on span "Continue to Documents Library" at bounding box center [655, 426] width 164 height 16
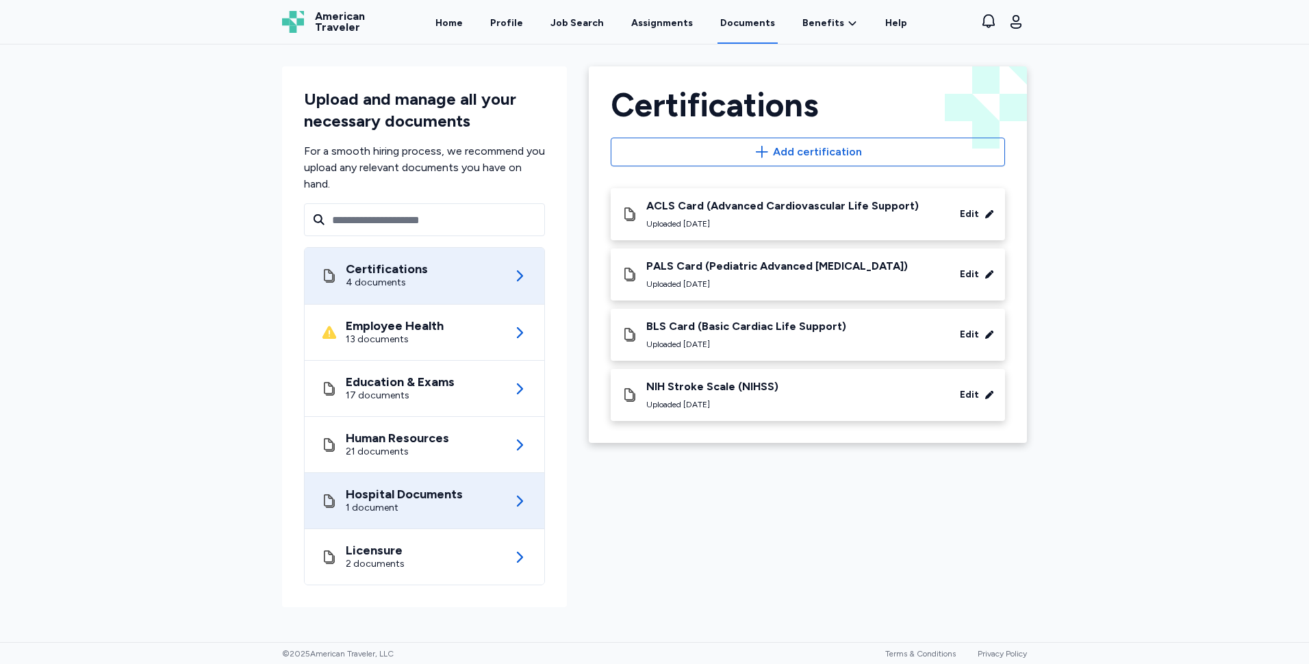
click at [446, 506] on div "1 document" at bounding box center [404, 508] width 117 height 14
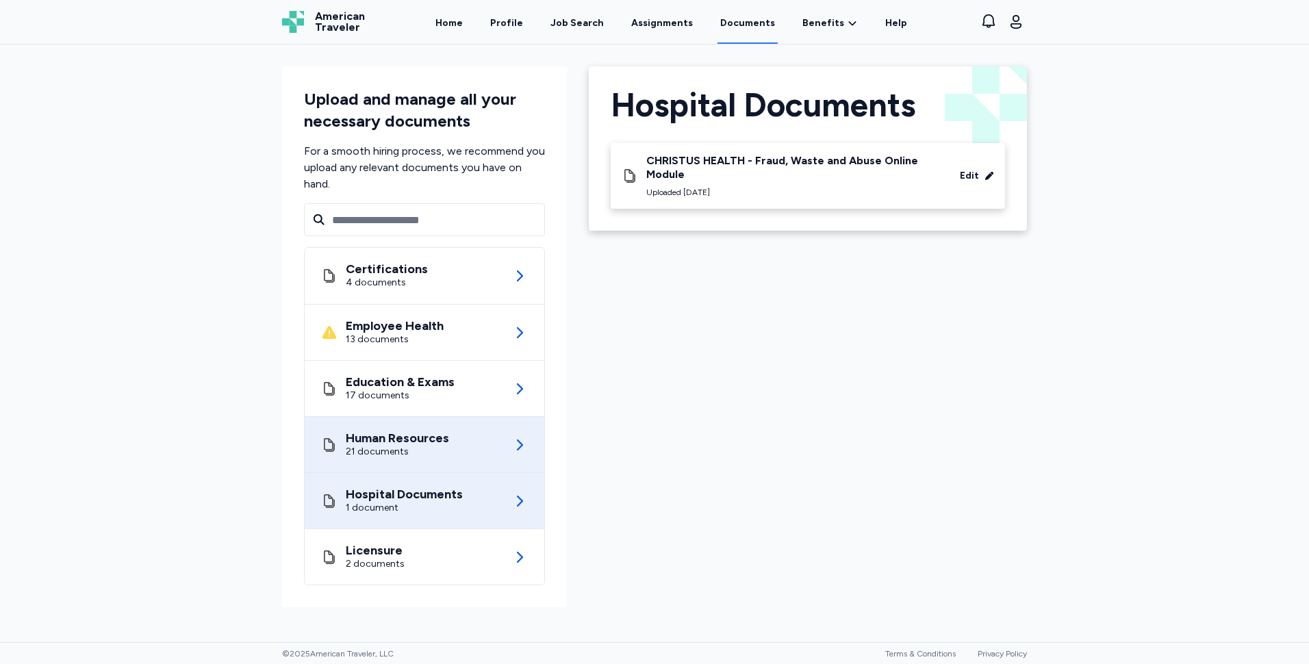
click at [440, 453] on div "21 documents" at bounding box center [397, 452] width 103 height 14
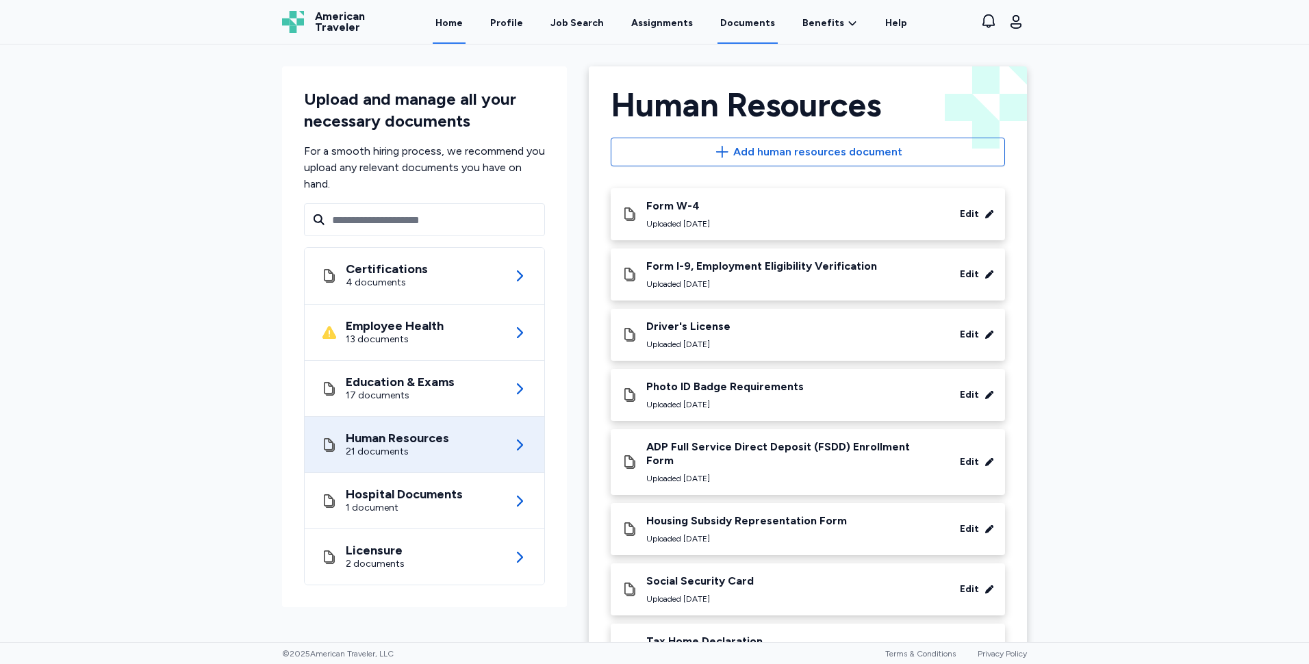
click at [455, 17] on link "Home" at bounding box center [449, 22] width 33 height 42
